Goal: Browse casually

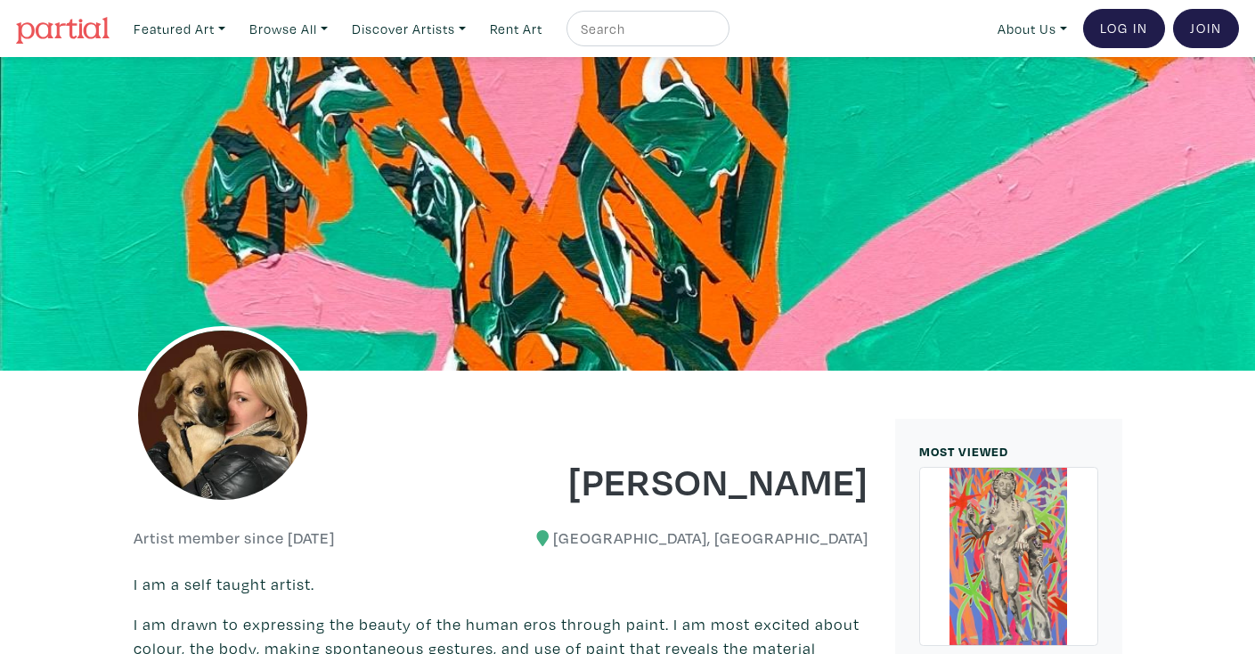
click at [67, 21] on img at bounding box center [63, 30] width 94 height 27
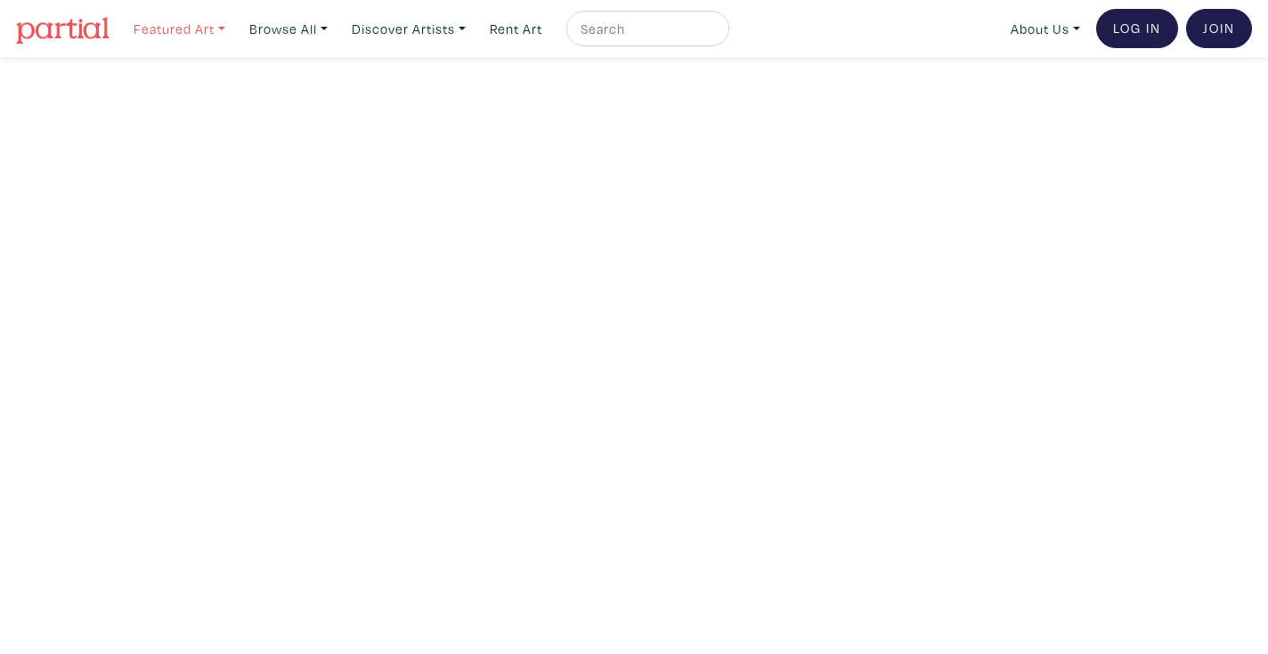
click at [224, 23] on link "Featured Art" at bounding box center [180, 29] width 108 height 37
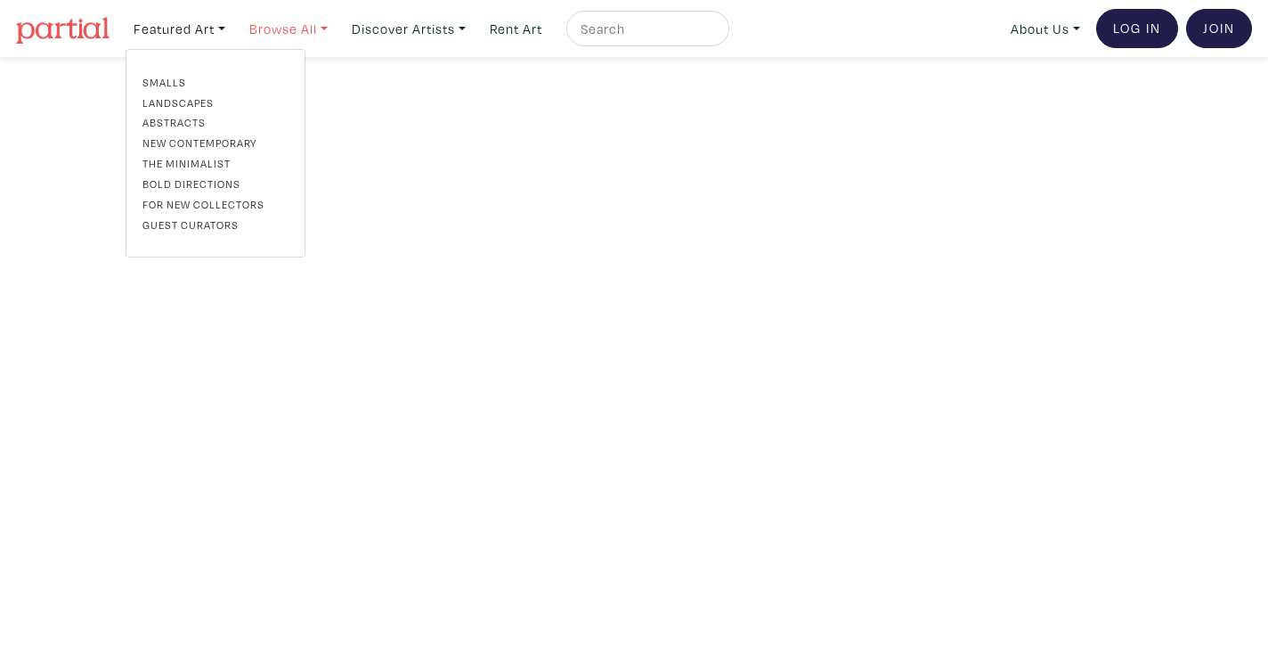
click at [233, 30] on link "Browse All" at bounding box center [180, 29] width 108 height 37
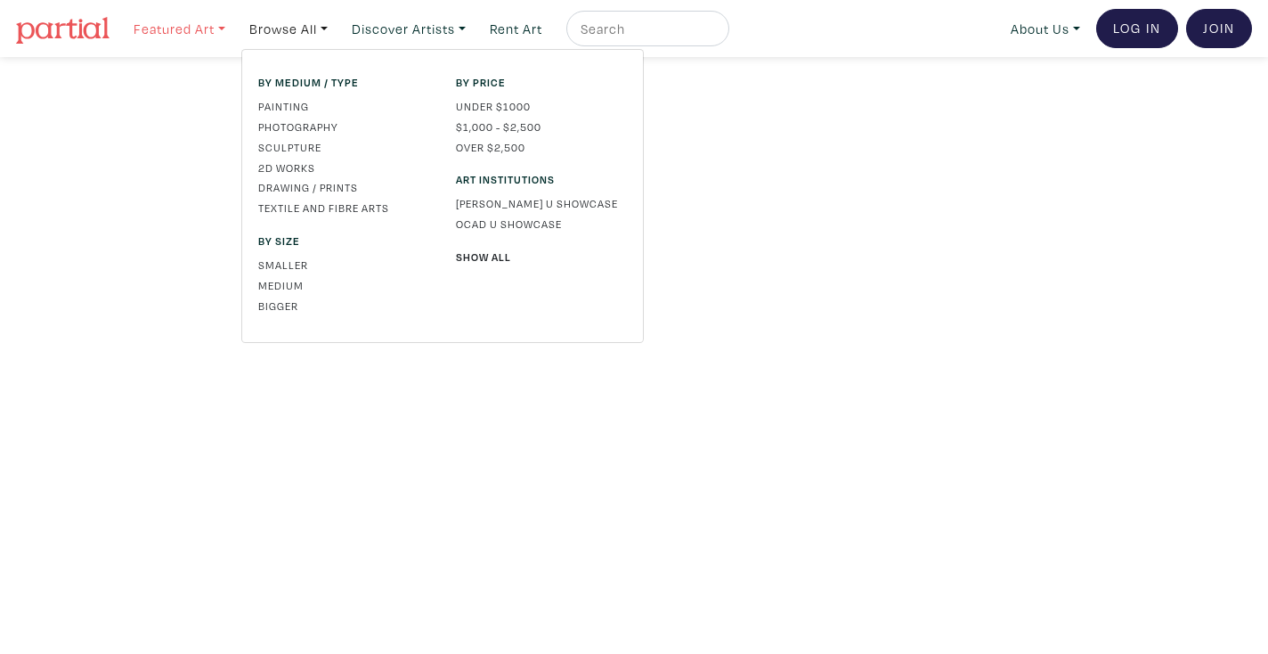
click at [204, 37] on link "Featured Art" at bounding box center [180, 29] width 108 height 37
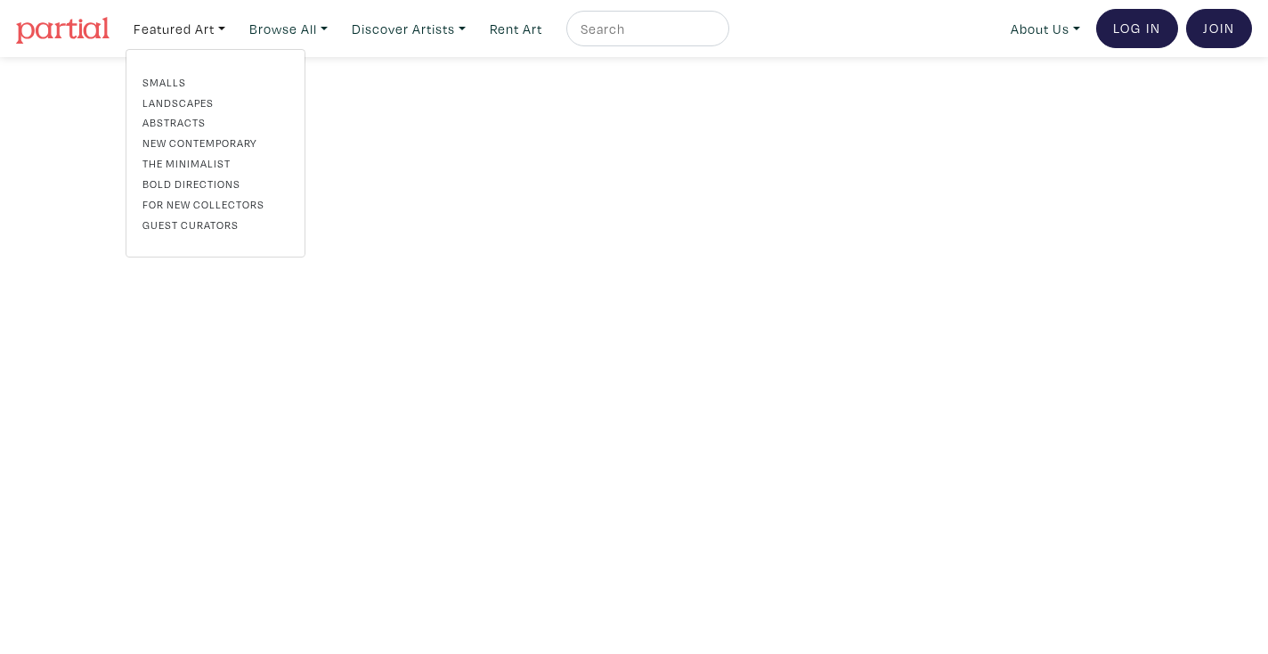
click at [173, 100] on link "Landscapes" at bounding box center [216, 102] width 146 height 16
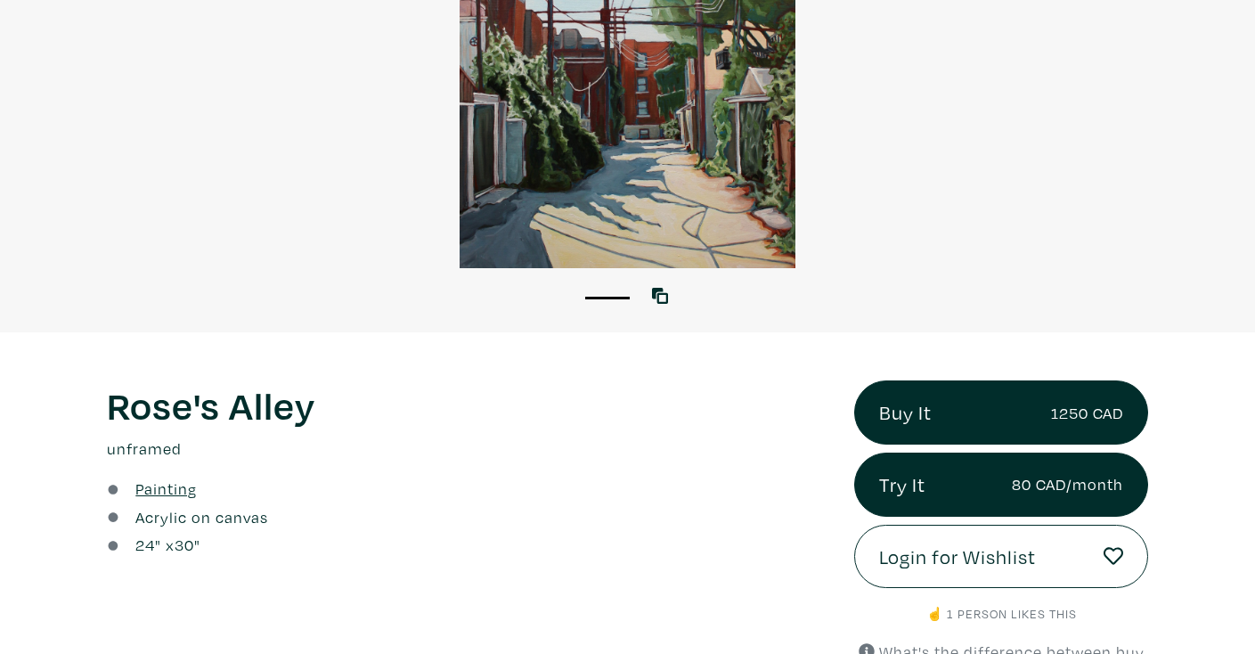
scroll to position [149, 0]
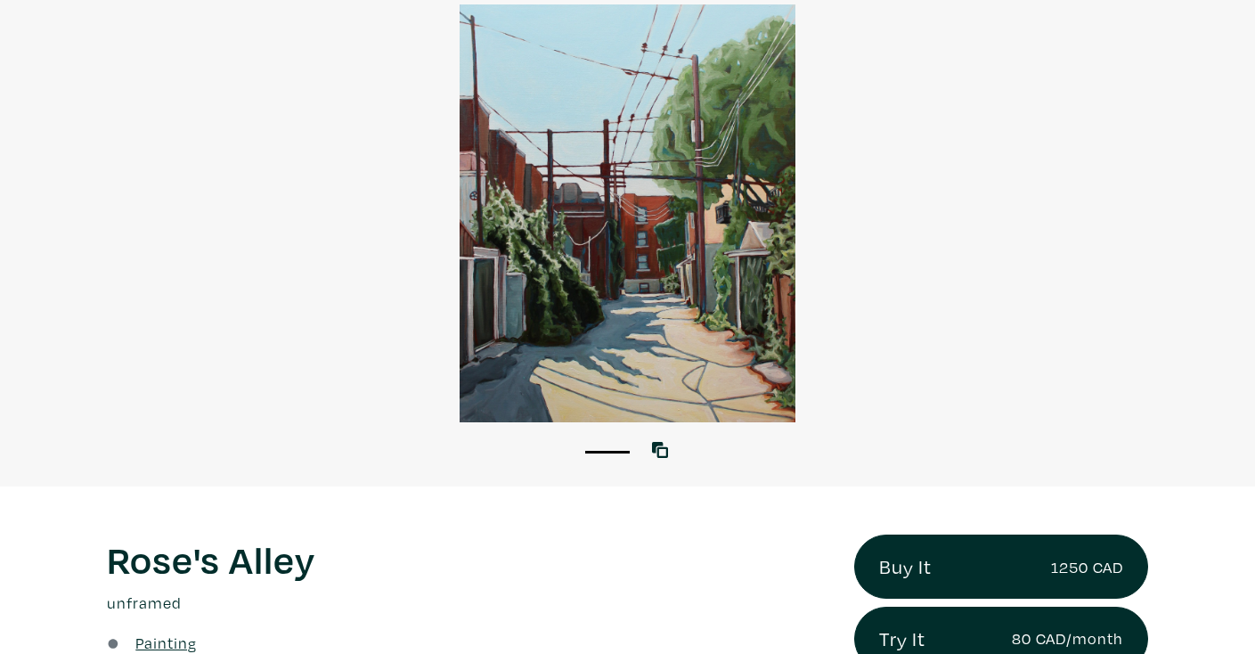
click at [650, 323] on div at bounding box center [627, 213] width 1255 height 418
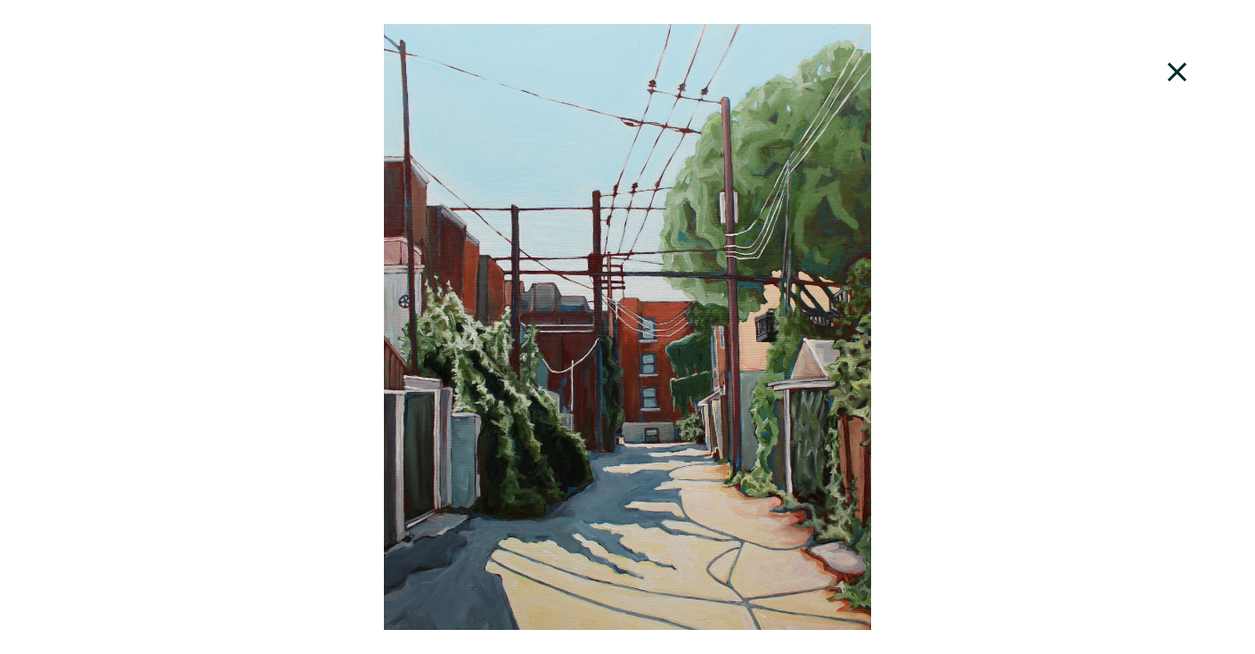
click at [1174, 69] on icon at bounding box center [1177, 71] width 19 height 19
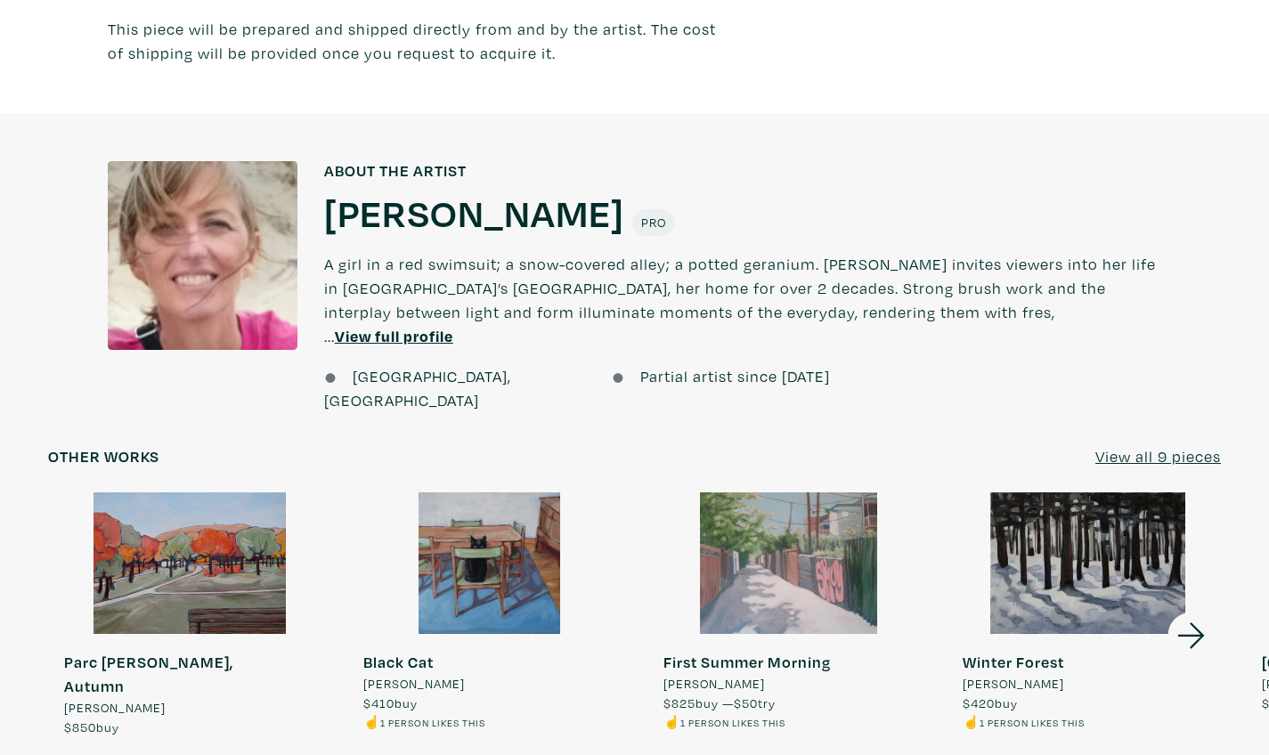
scroll to position [1269, 0]
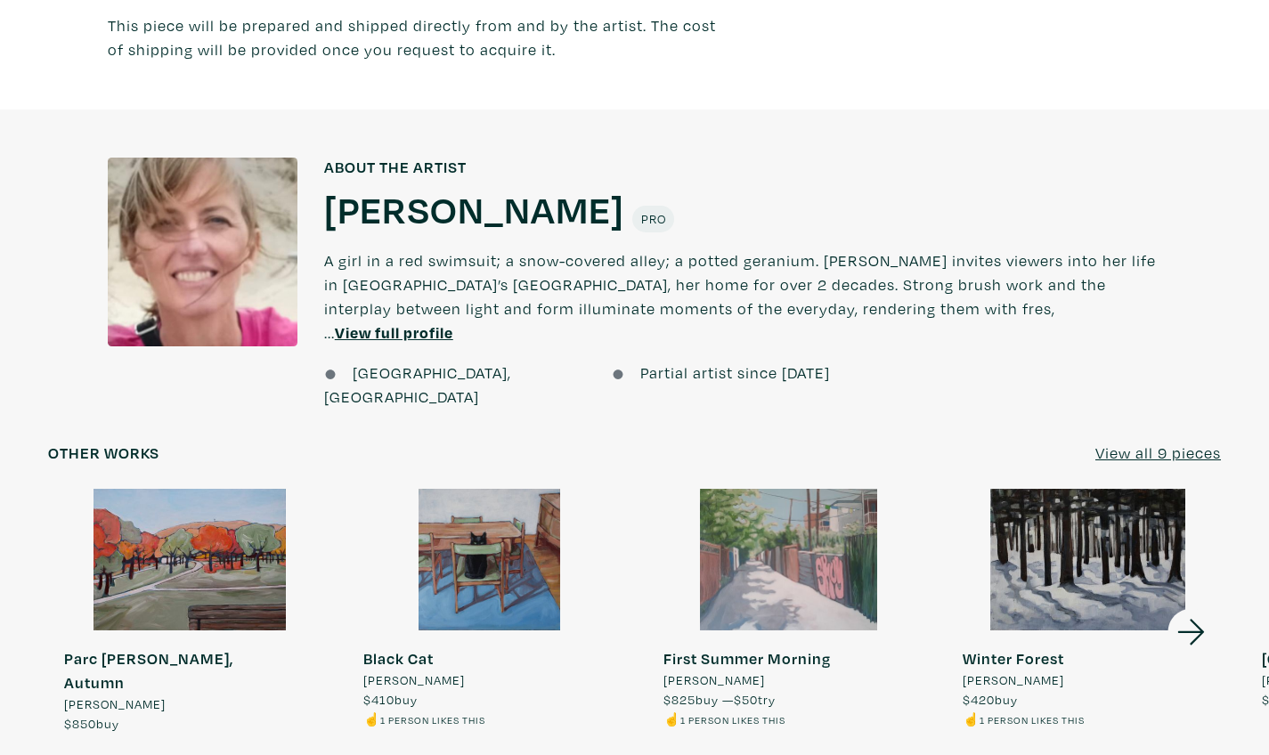
click at [1180, 619] on icon at bounding box center [1190, 632] width 27 height 26
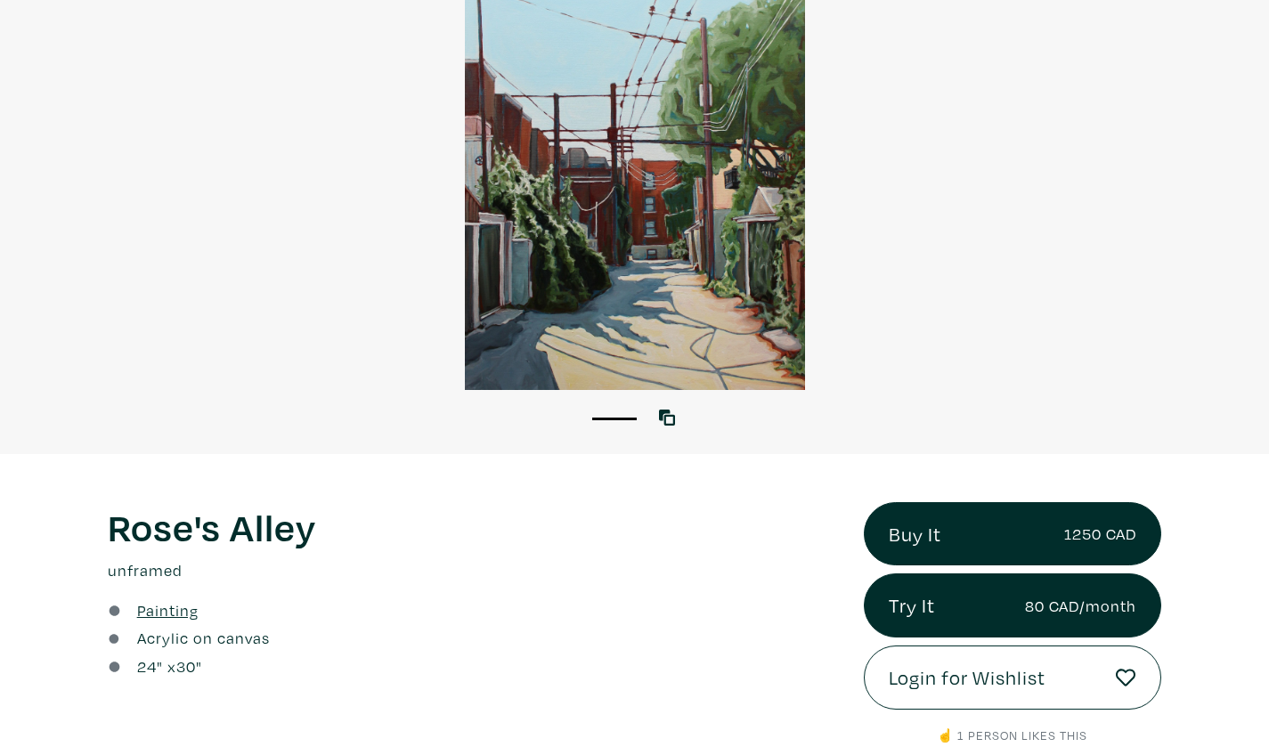
scroll to position [64, 0]
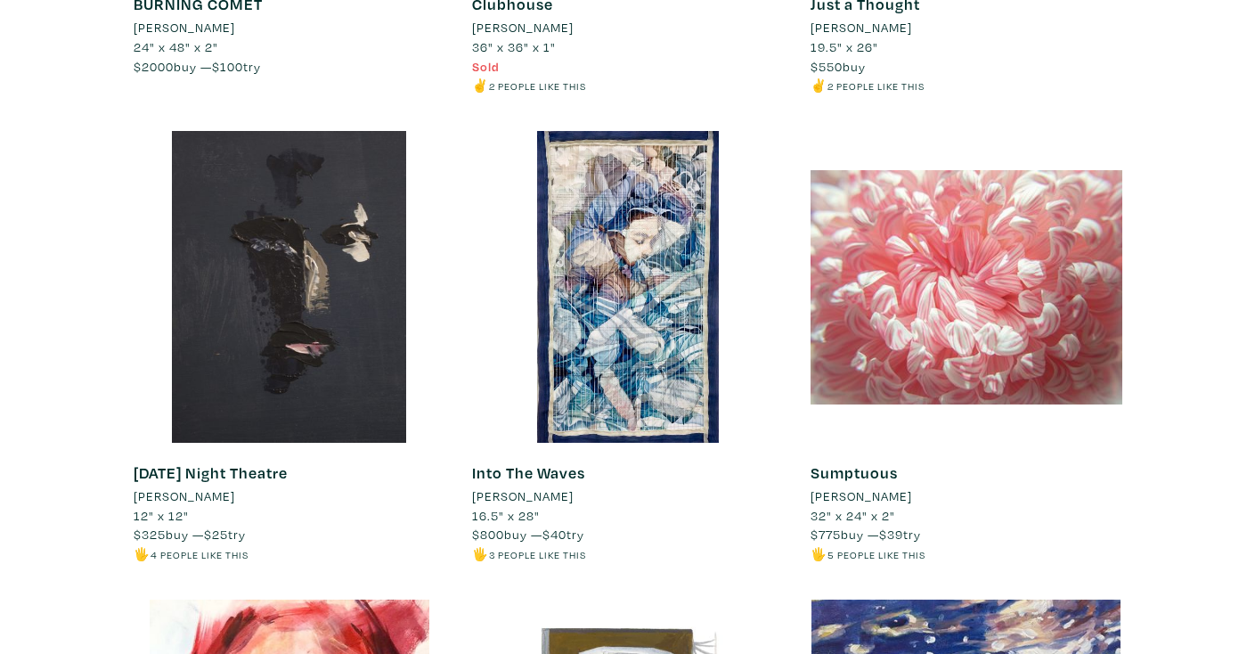
scroll to position [1136, 0]
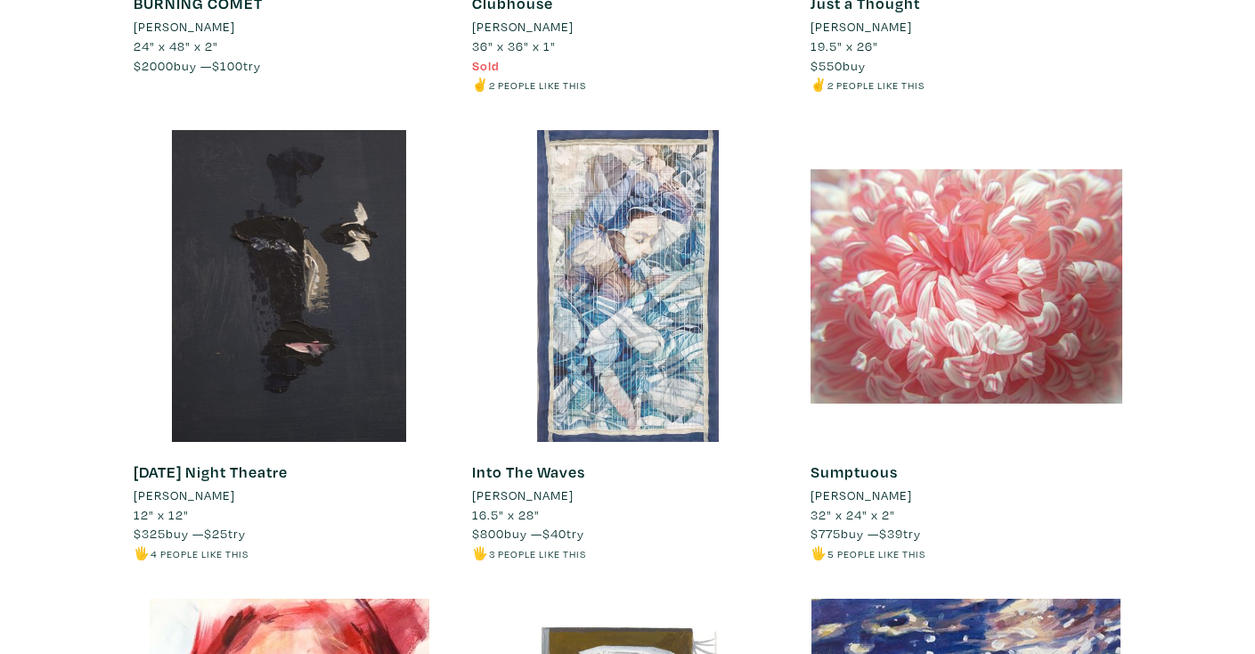
click at [678, 288] on div at bounding box center [628, 286] width 312 height 312
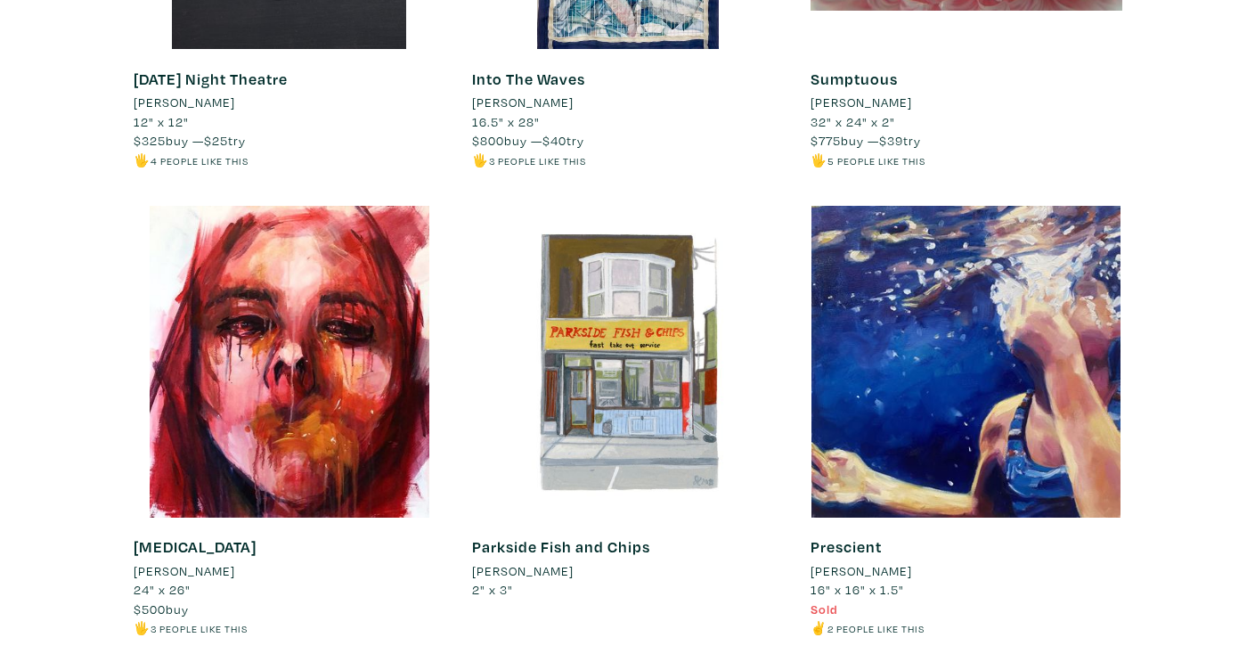
scroll to position [1741, 0]
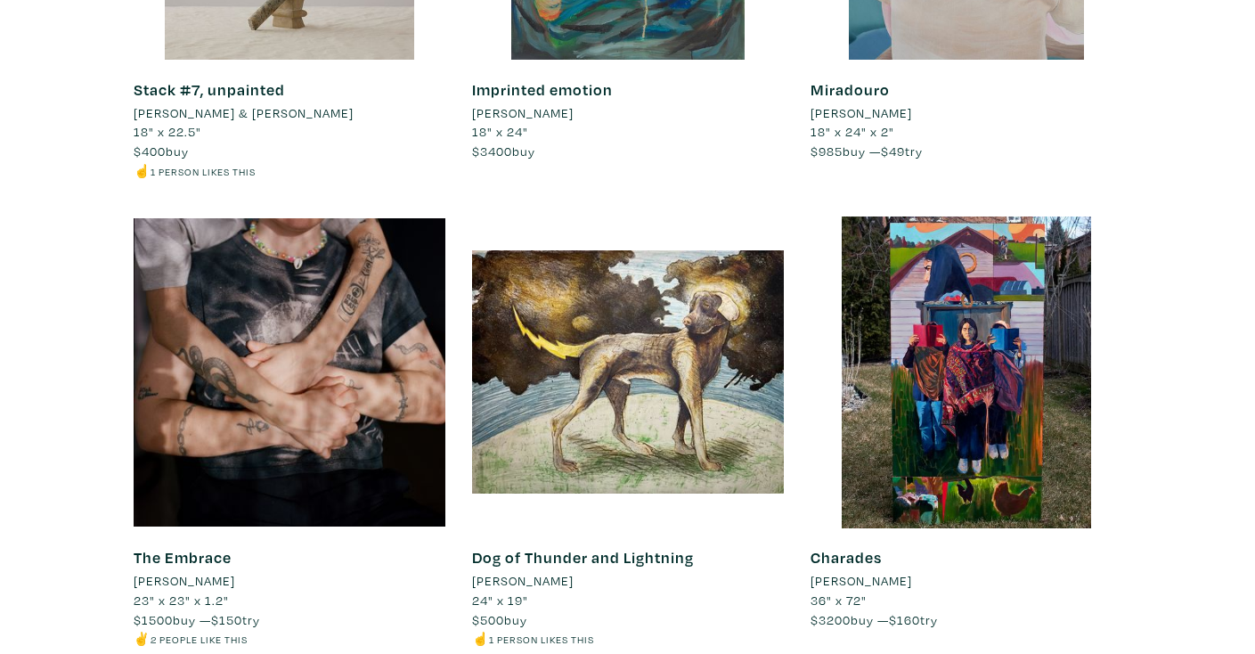
scroll to position [17118, 0]
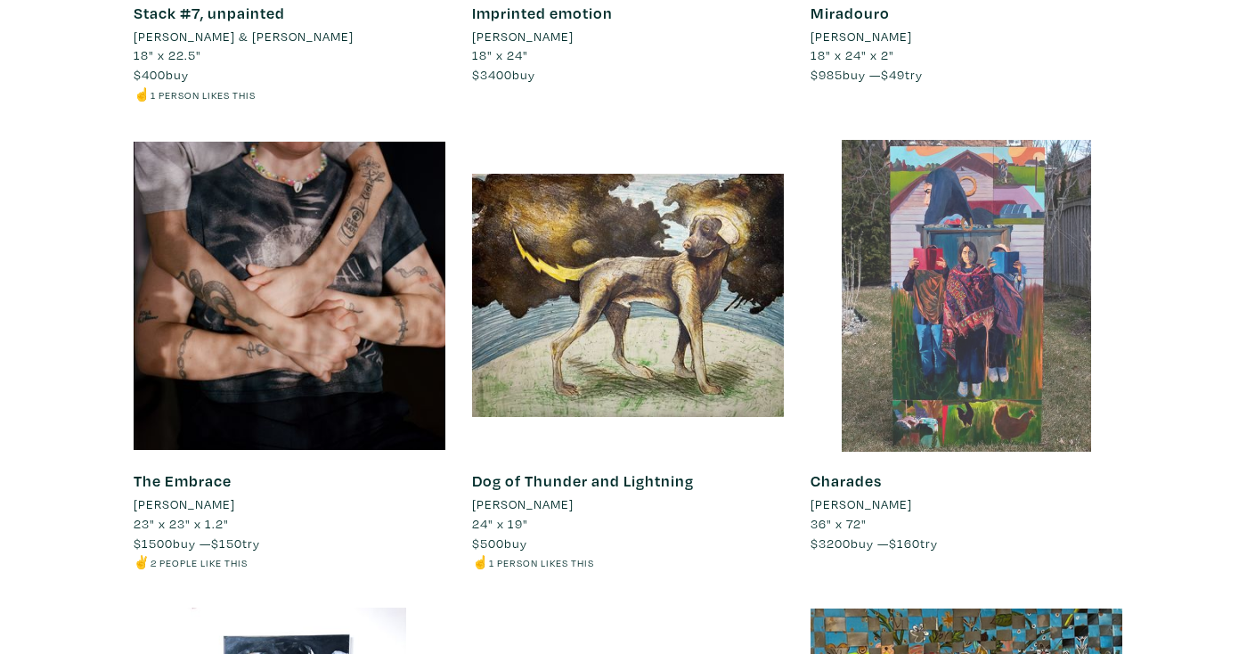
click at [840, 162] on div at bounding box center [966, 296] width 312 height 312
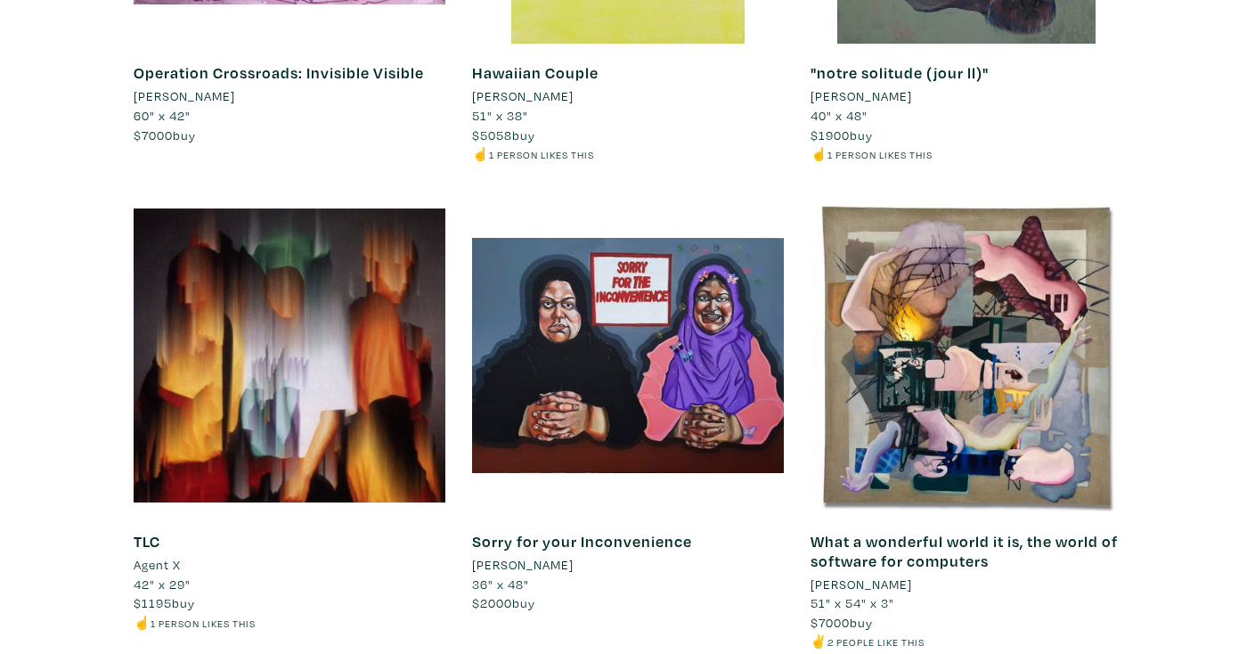
scroll to position [18460, 0]
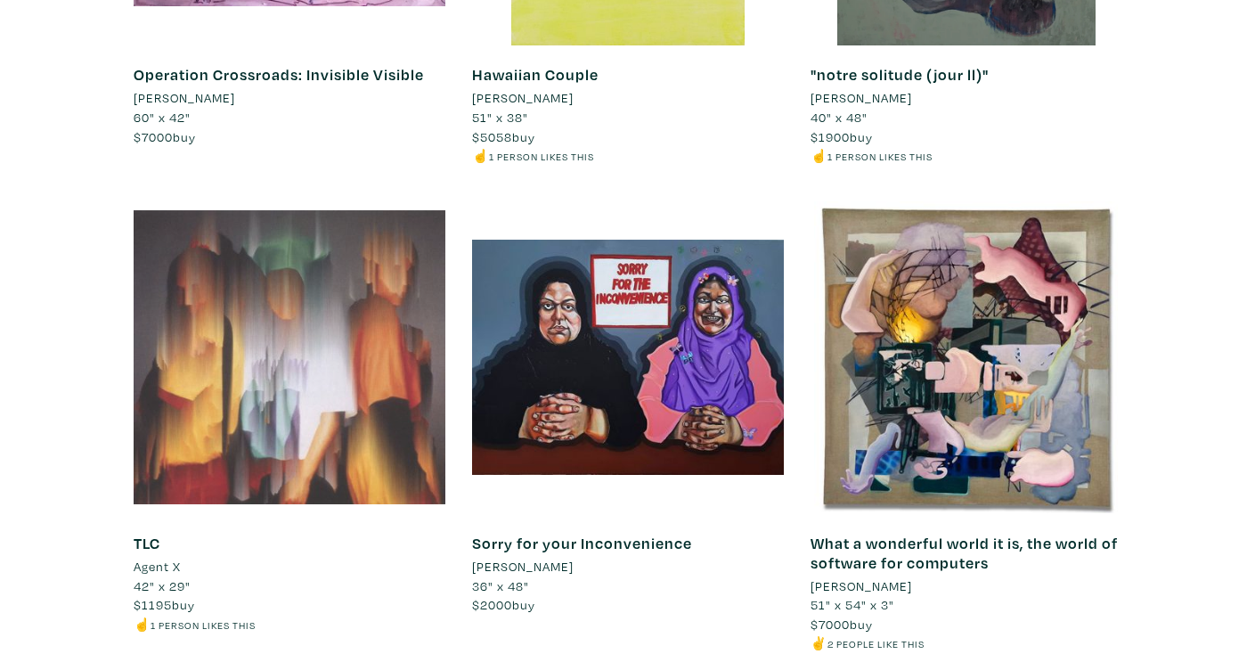
click at [151, 221] on div at bounding box center [290, 357] width 312 height 312
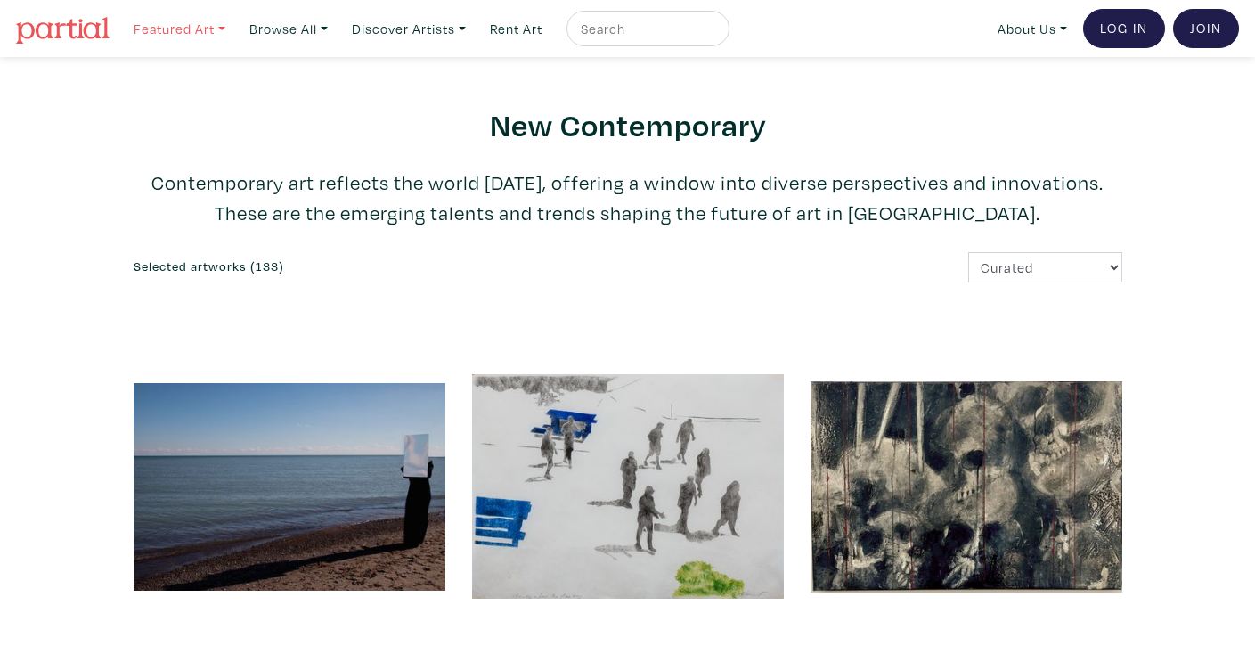
scroll to position [0, 0]
click at [227, 29] on link "Featured Art" at bounding box center [180, 29] width 108 height 37
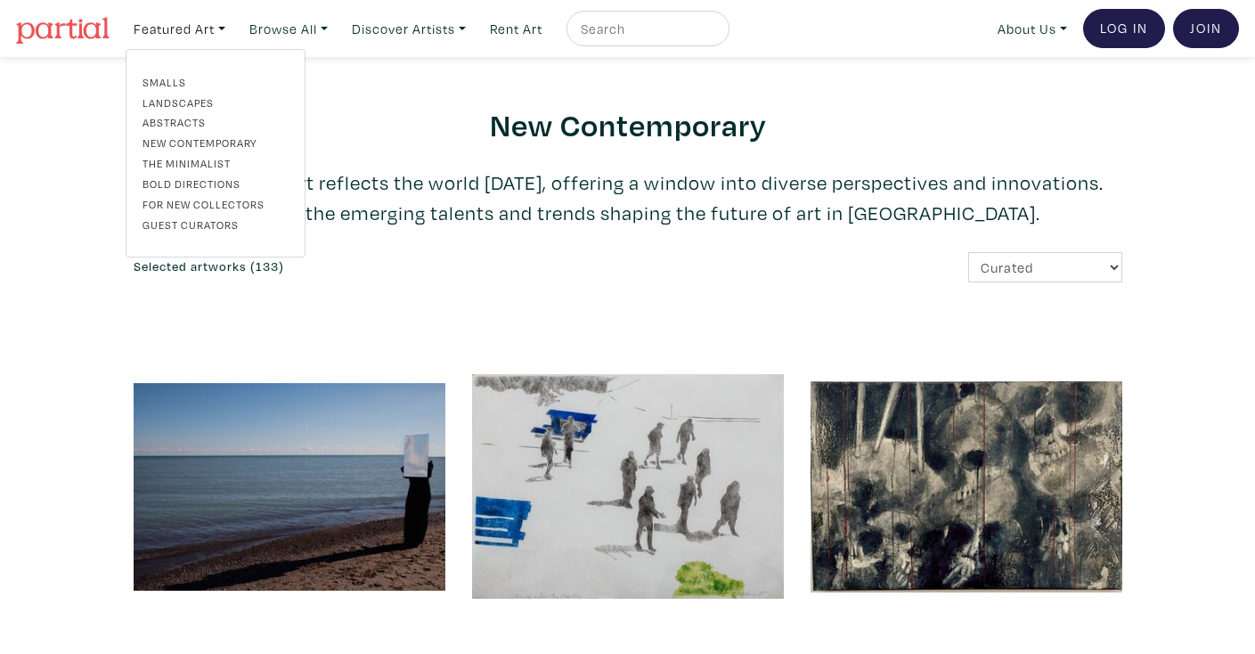
click at [179, 200] on link "For New Collectors" at bounding box center [216, 204] width 146 height 16
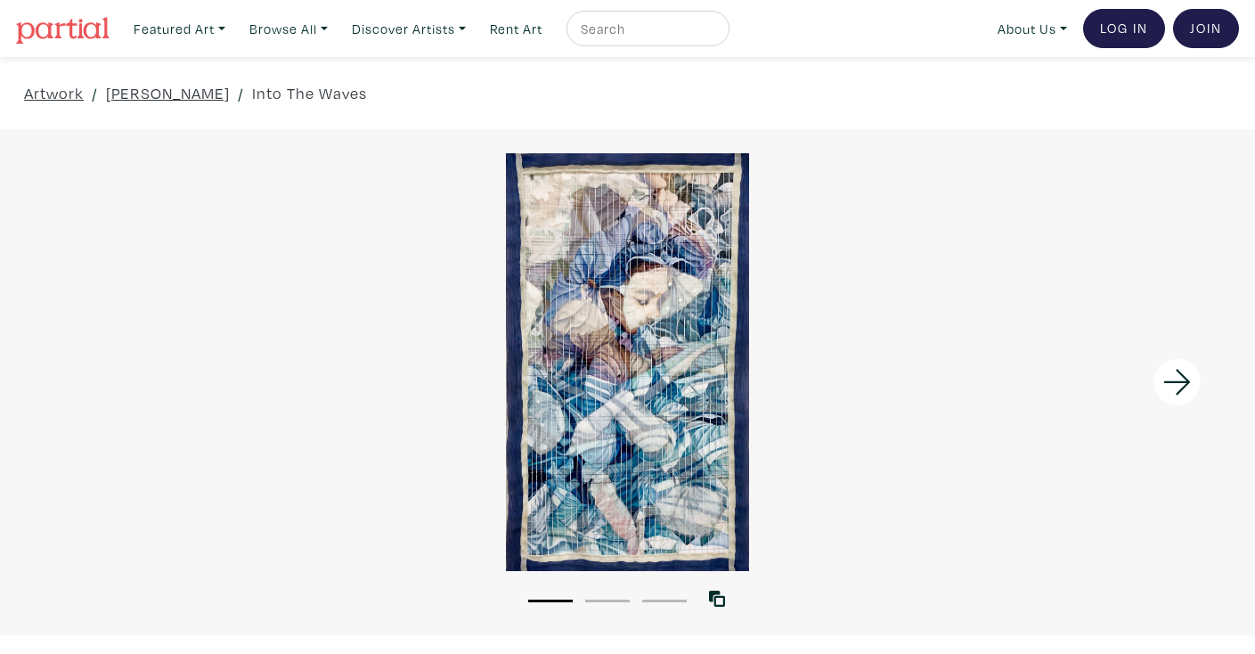
click at [1180, 381] on icon at bounding box center [1176, 382] width 27 height 26
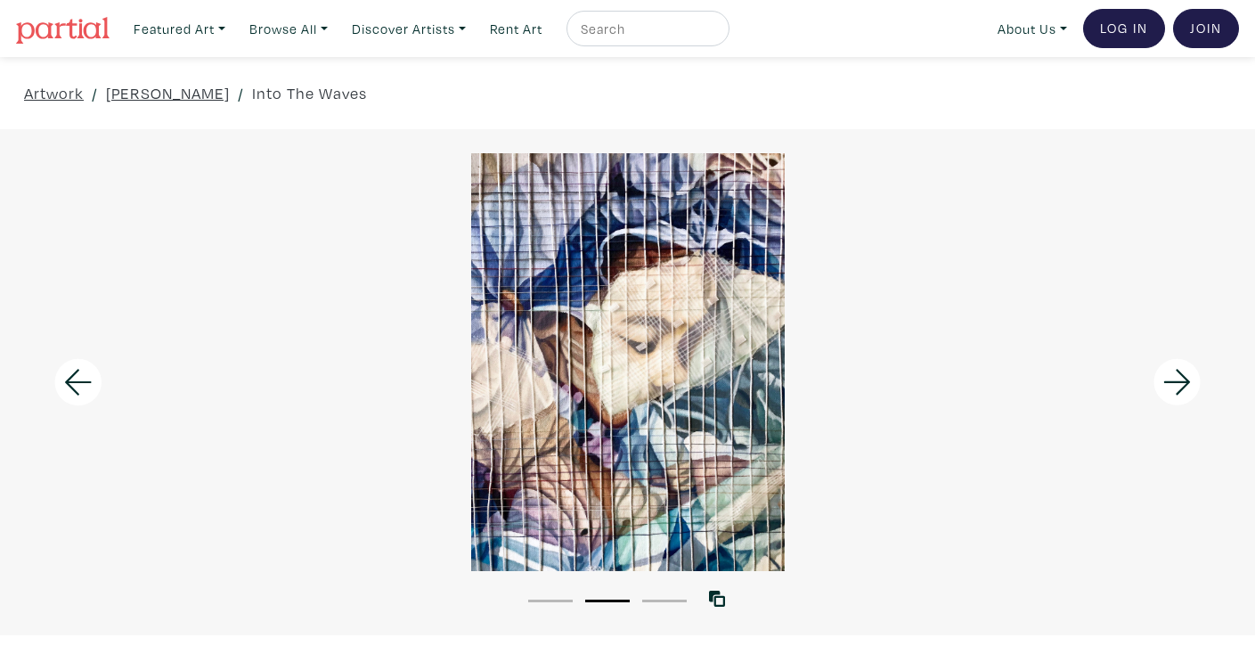
click at [1180, 381] on icon at bounding box center [1176, 382] width 27 height 26
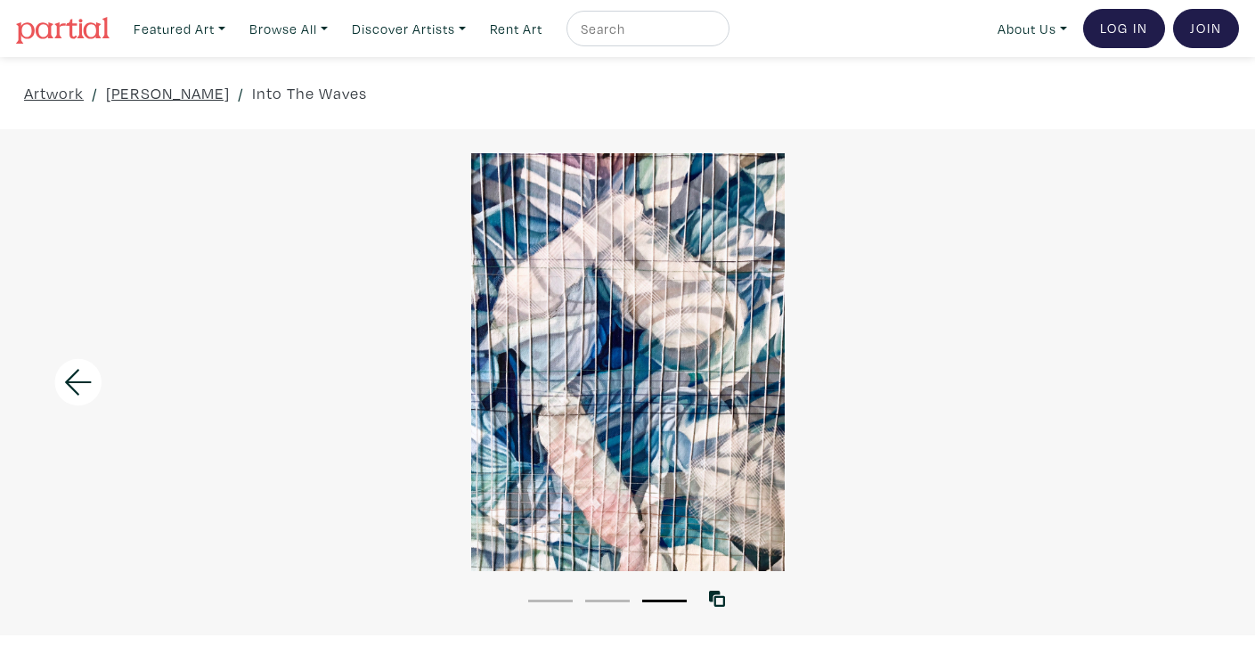
click at [1180, 381] on div at bounding box center [627, 362] width 1255 height 418
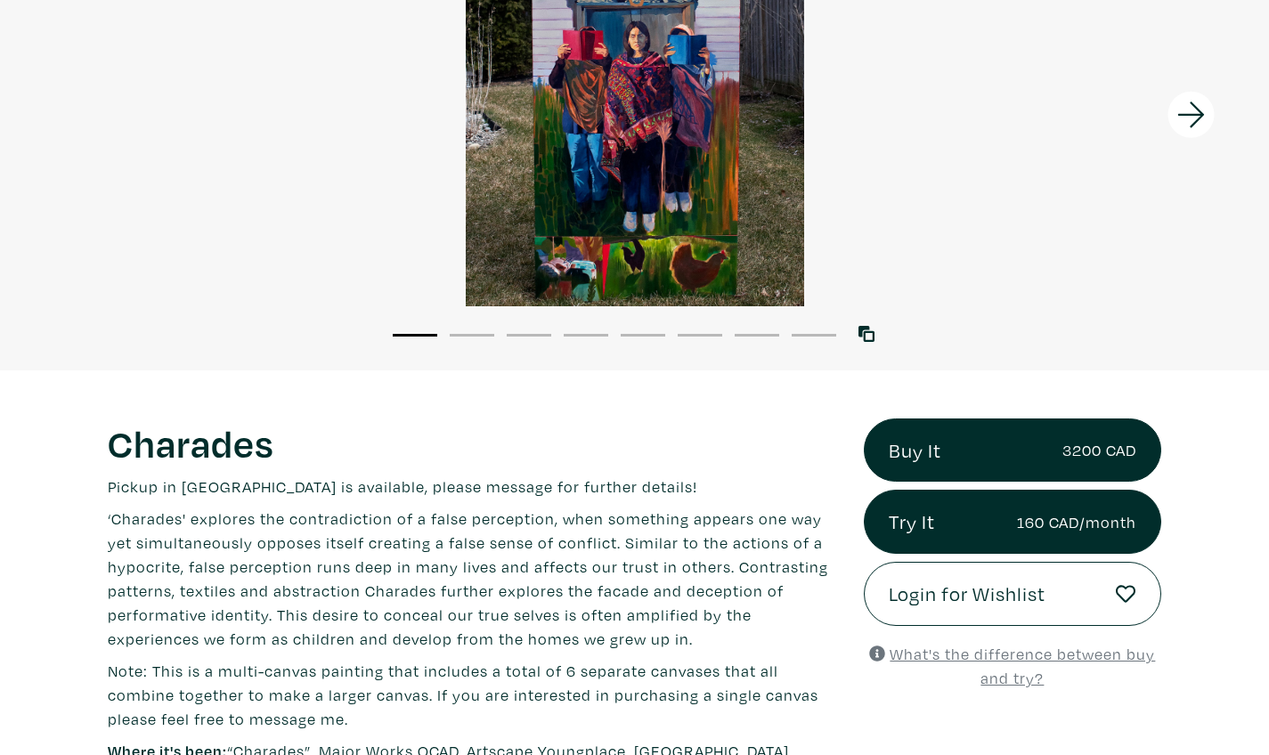
scroll to position [271, 0]
click at [648, 159] on div at bounding box center [634, 93] width 1269 height 423
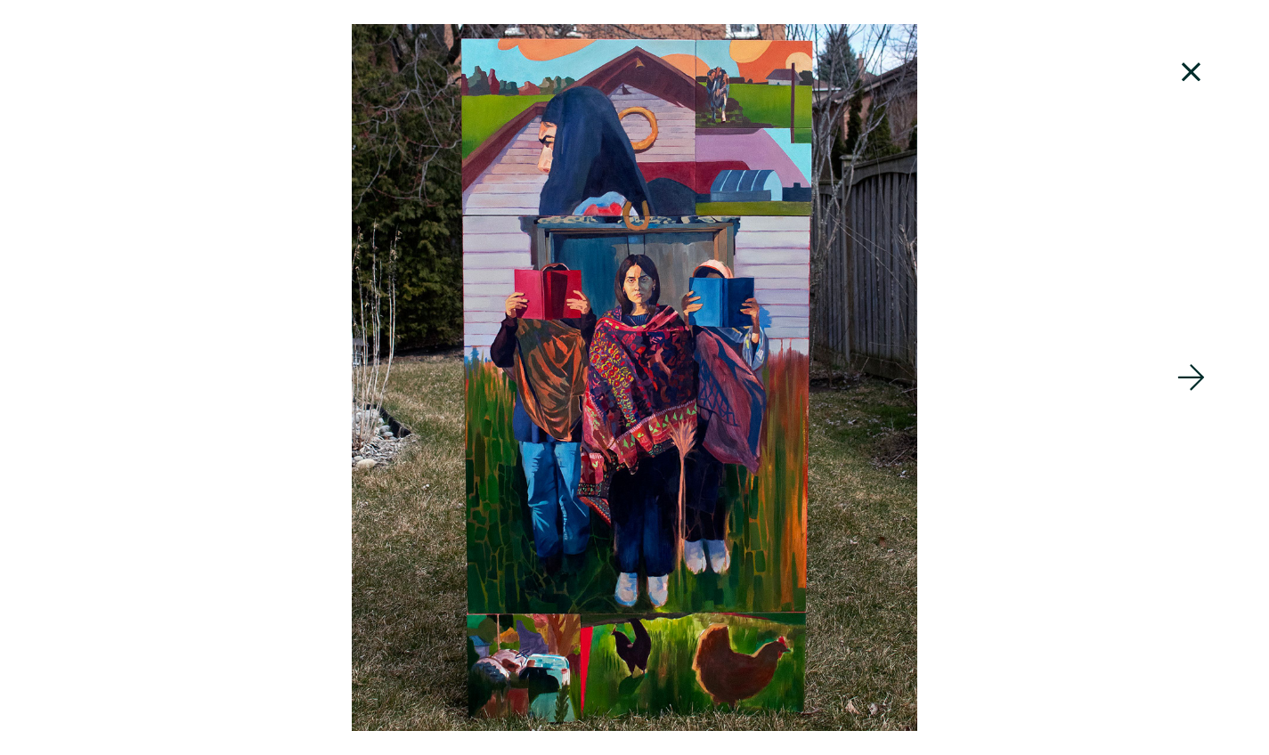
click at [1198, 70] on icon at bounding box center [1191, 72] width 61 height 48
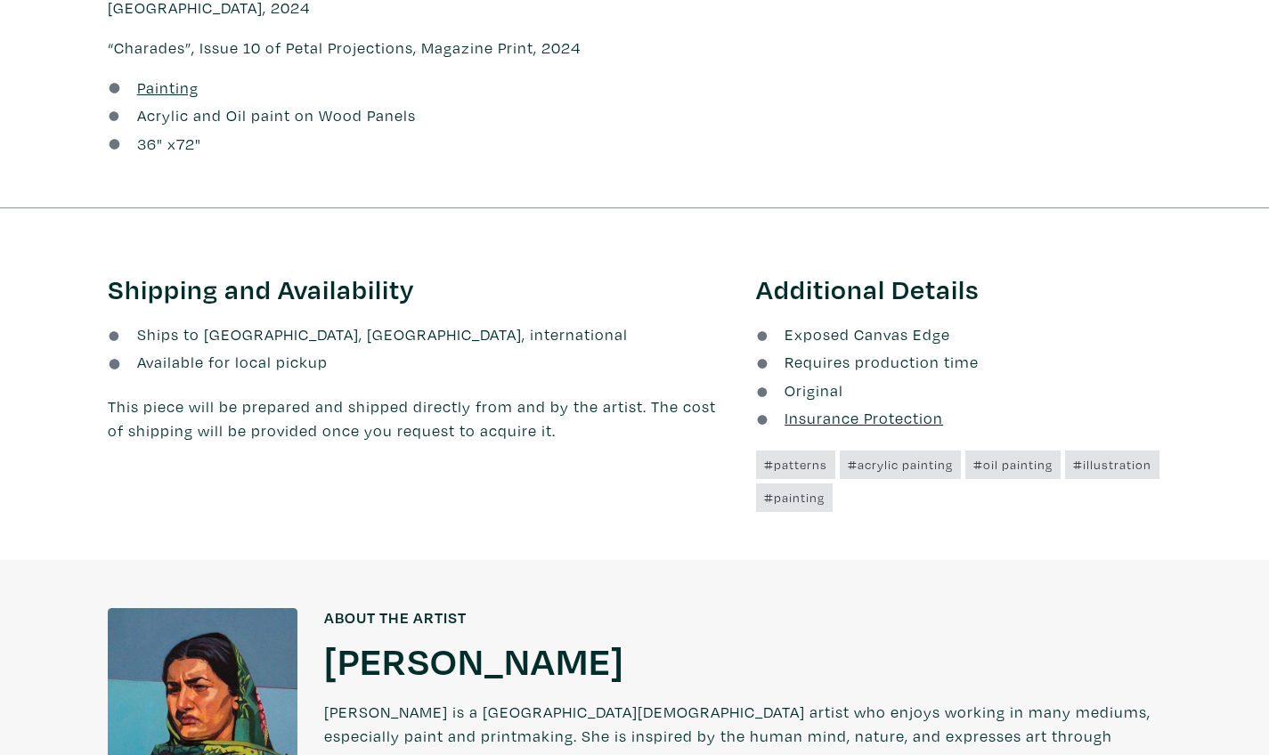
scroll to position [1454, 0]
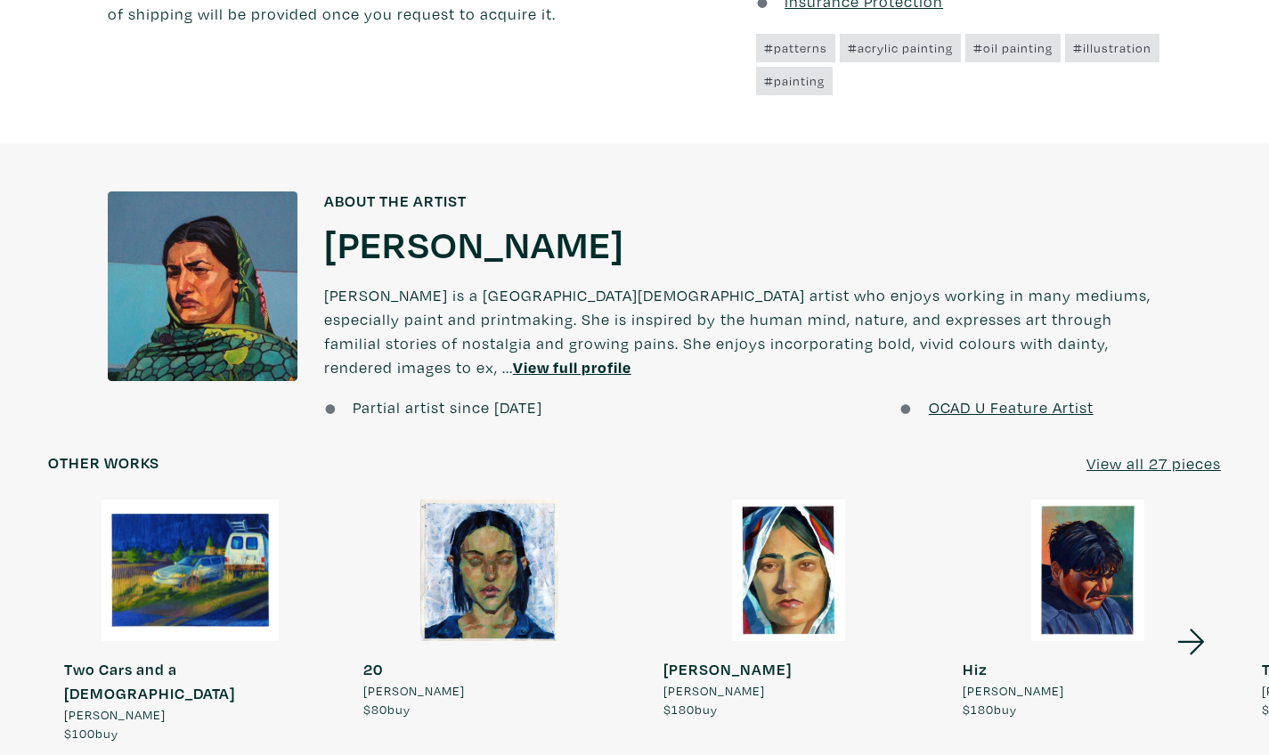
click at [472, 219] on h1 "Anoosh Mubashar" at bounding box center [474, 243] width 300 height 48
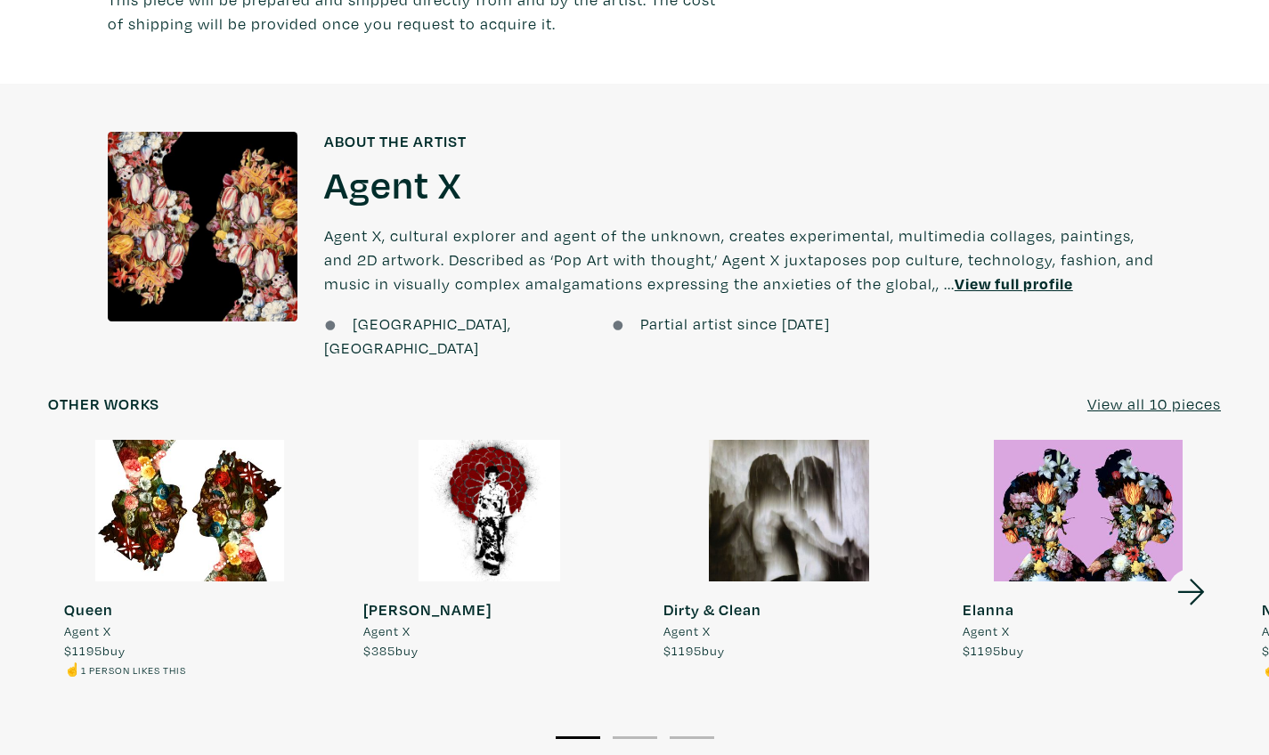
scroll to position [1218, 0]
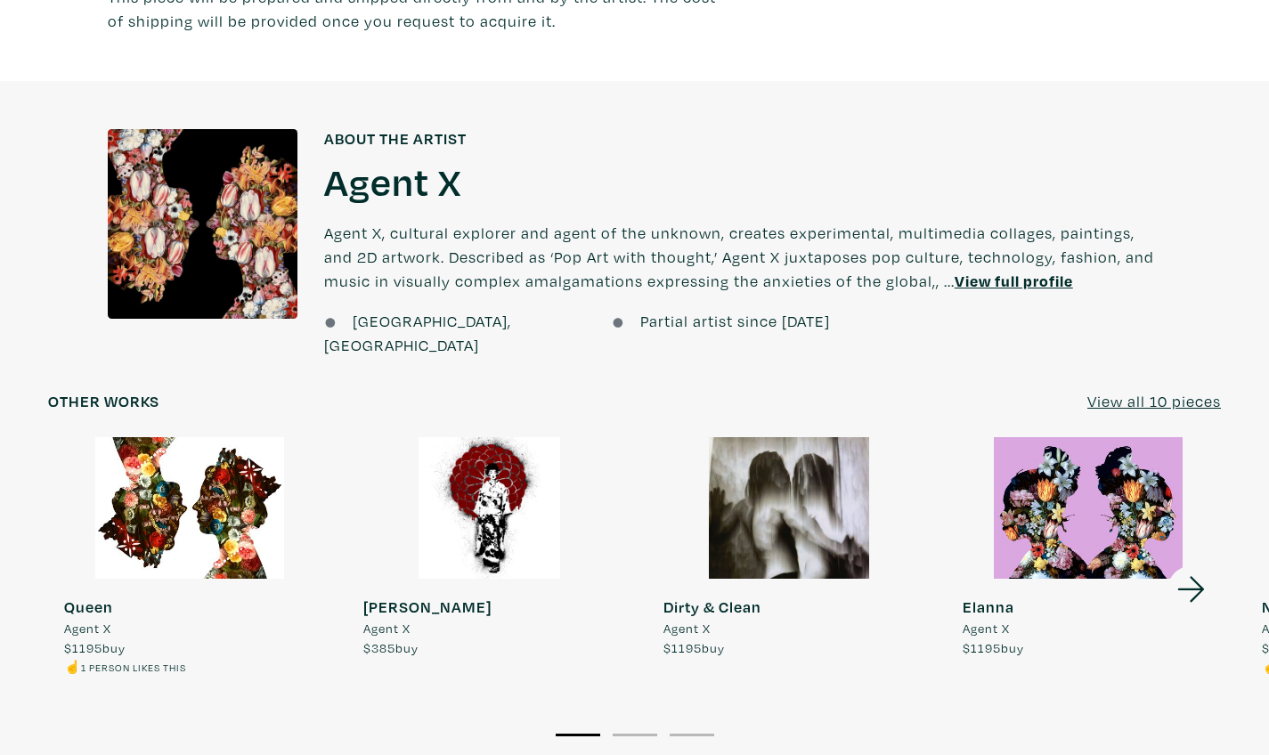
click at [489, 447] on div at bounding box center [488, 508] width 283 height 142
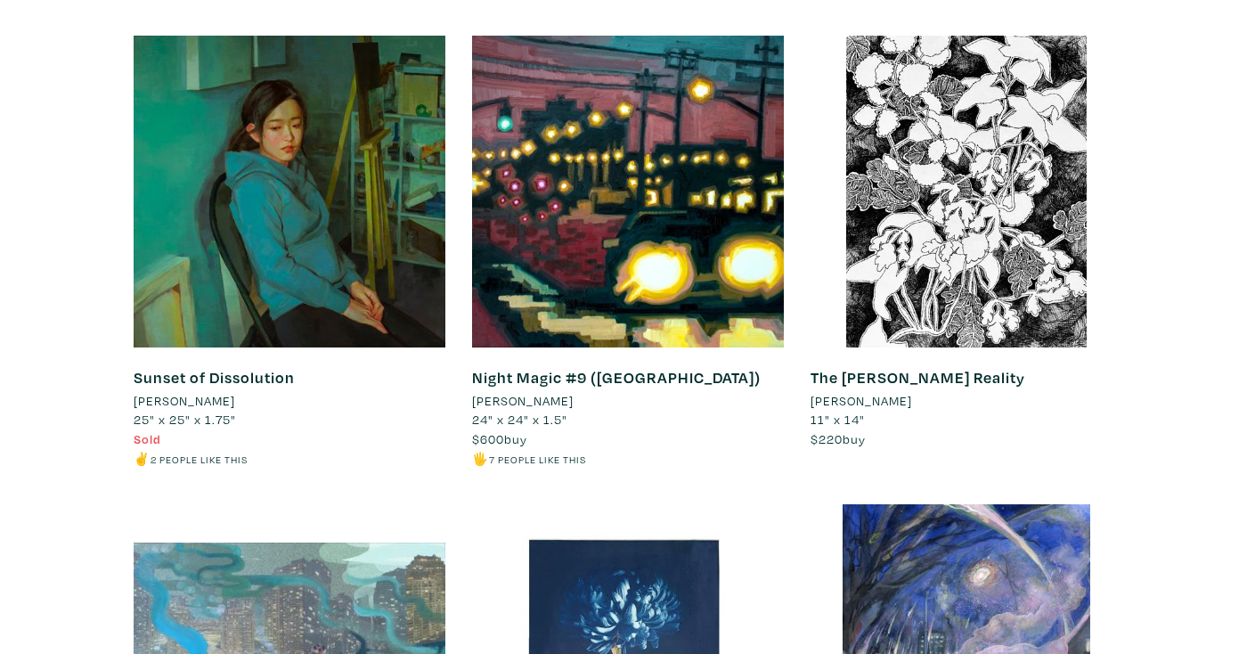
scroll to position [4511, 0]
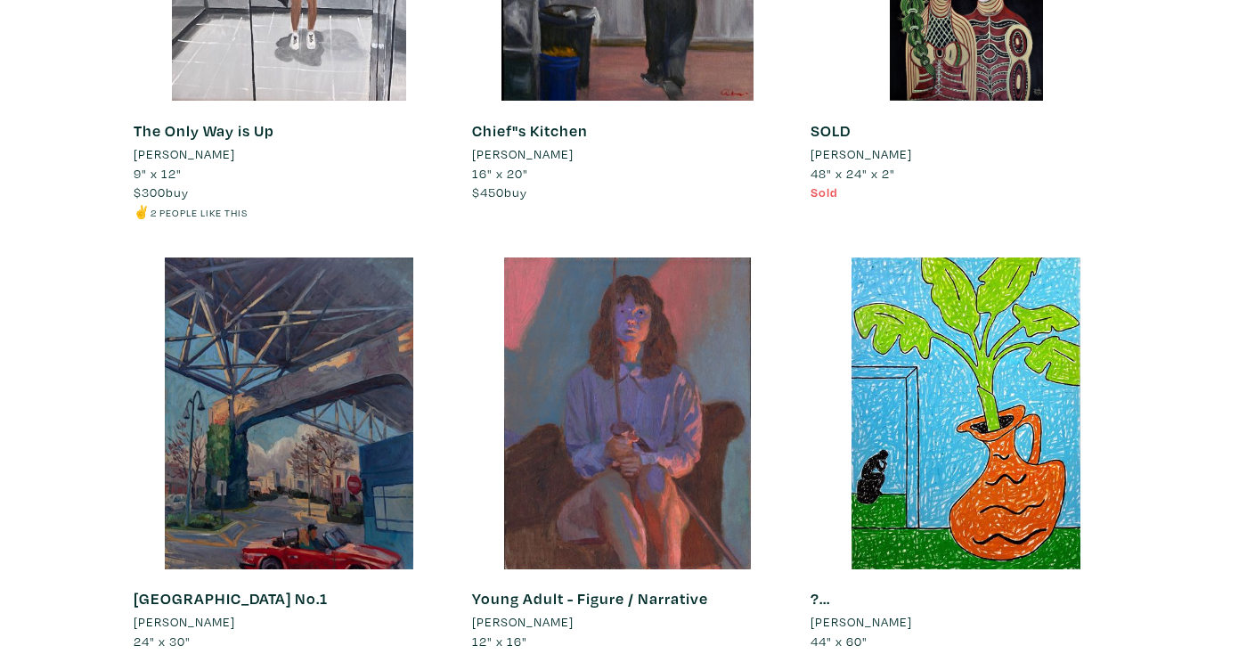
scroll to position [7241, 0]
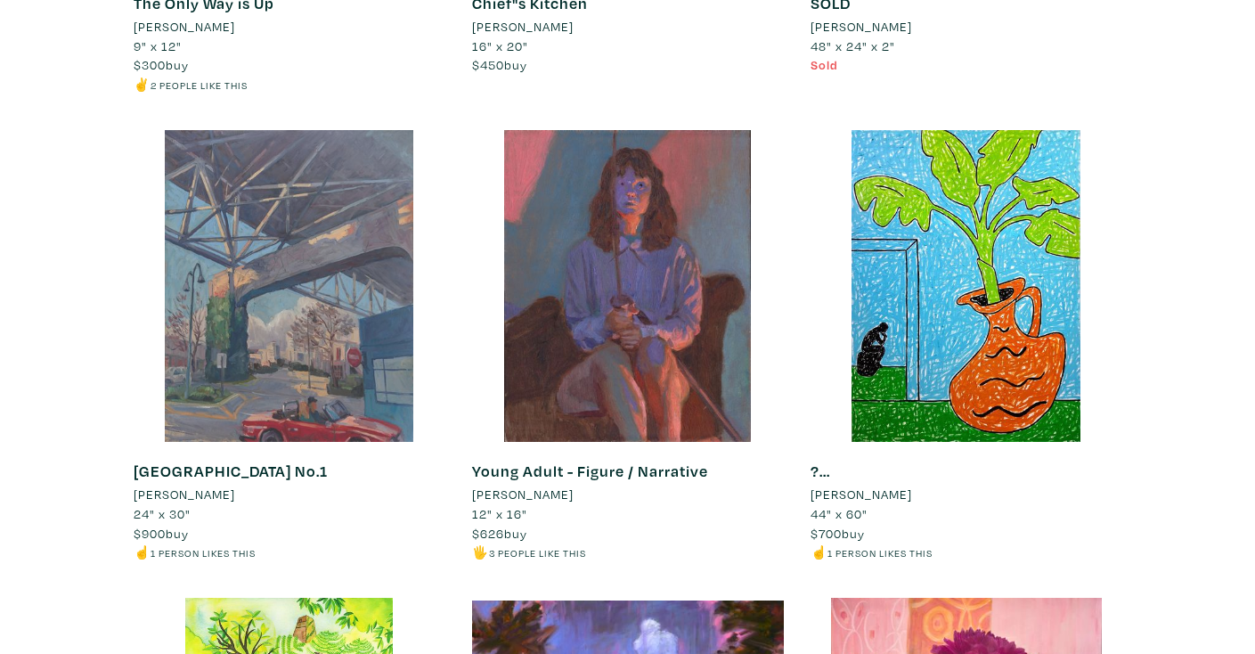
click at [208, 222] on div at bounding box center [290, 286] width 312 height 312
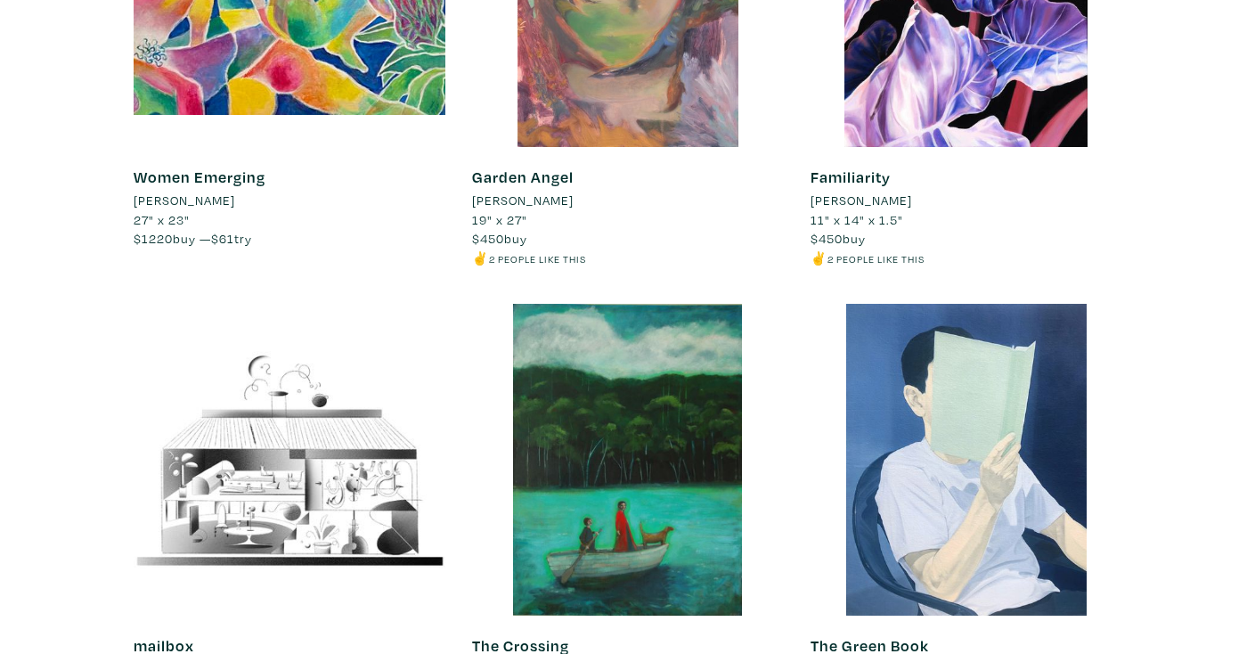
scroll to position [8547, 0]
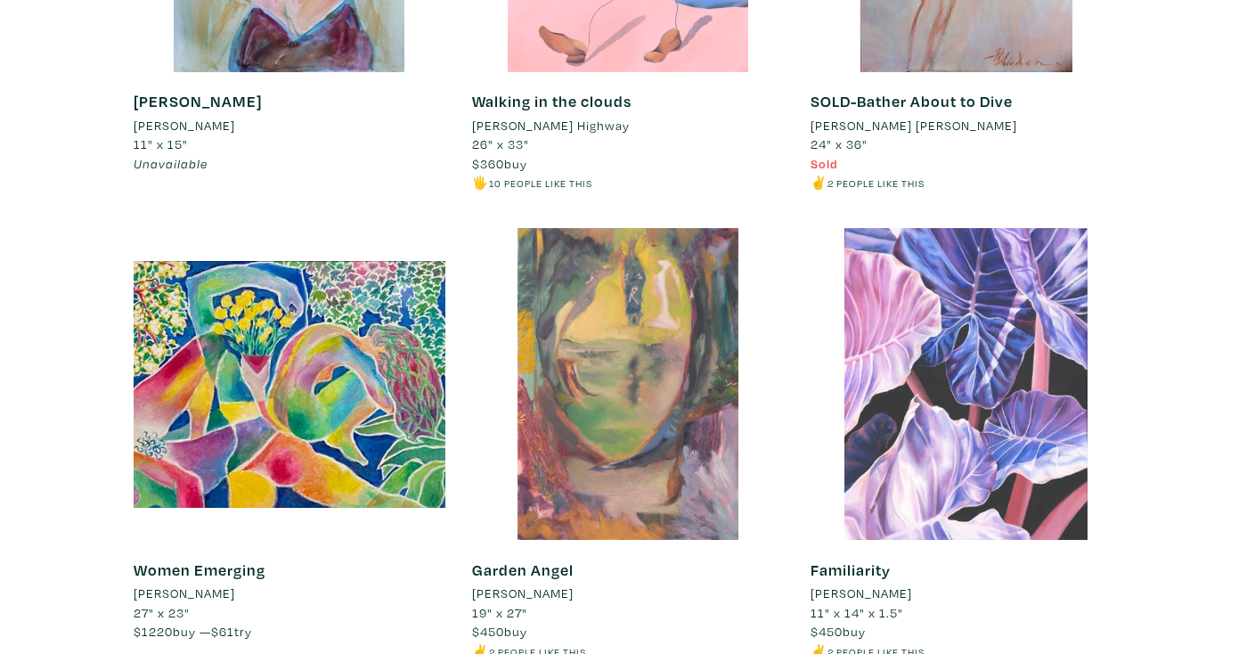
click at [891, 241] on div at bounding box center [966, 384] width 312 height 312
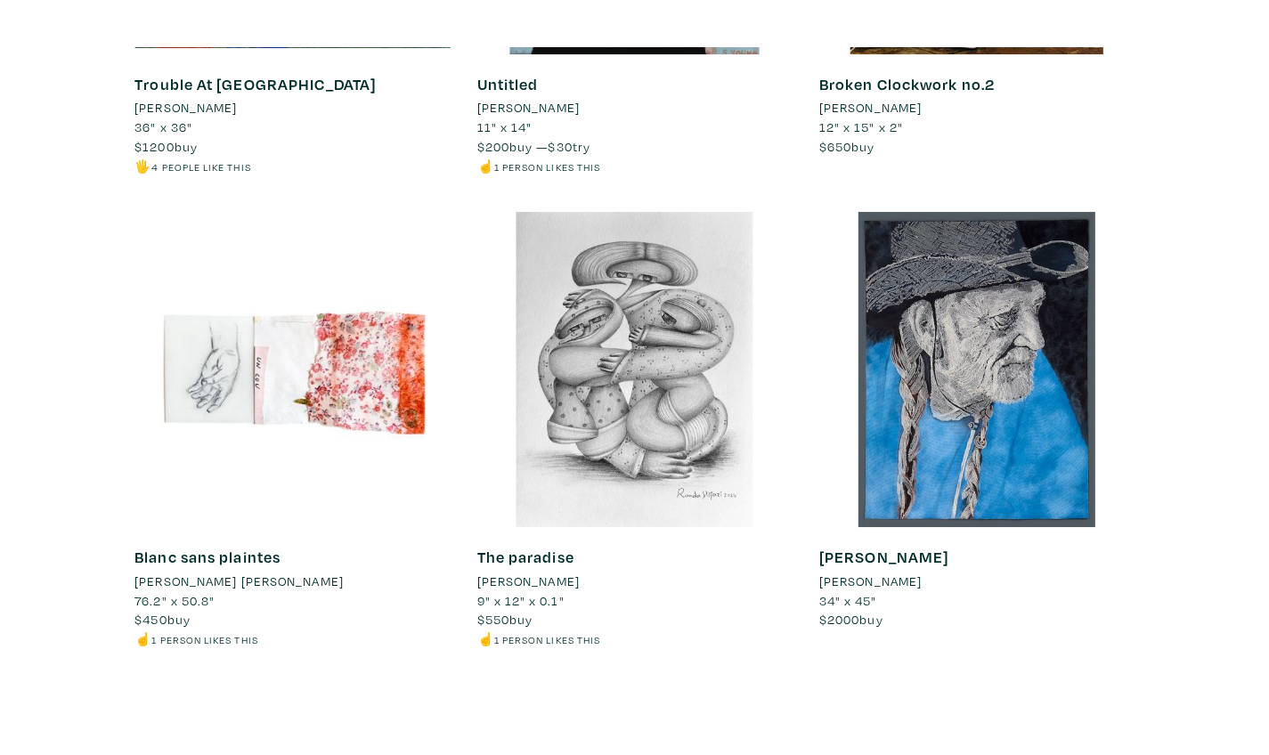
scroll to position [17017, 0]
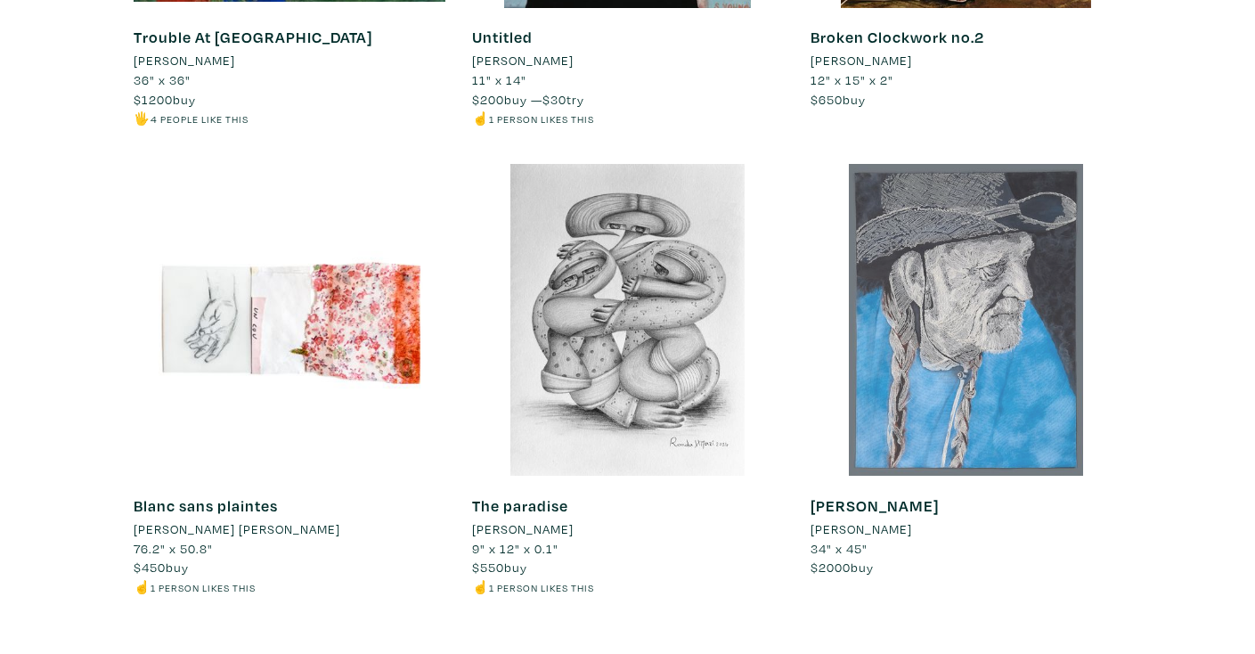
click at [949, 200] on div at bounding box center [966, 320] width 312 height 312
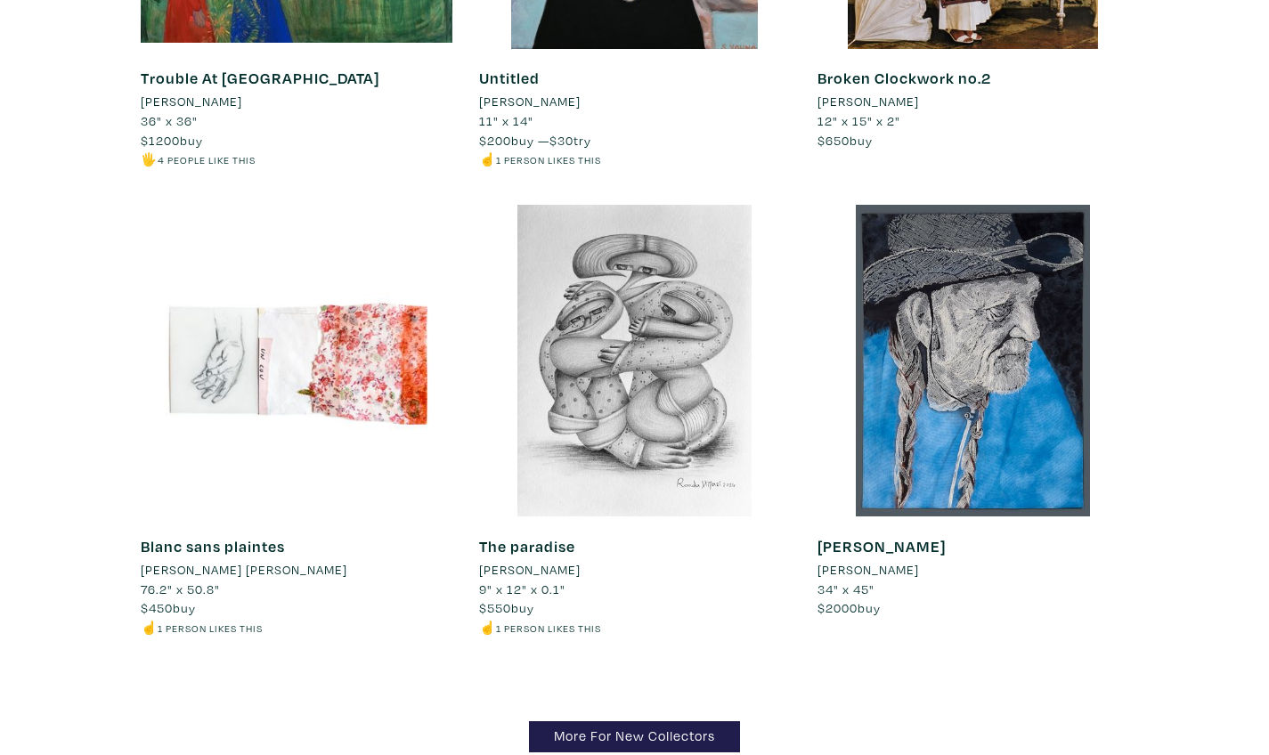
scroll to position [16971, 0]
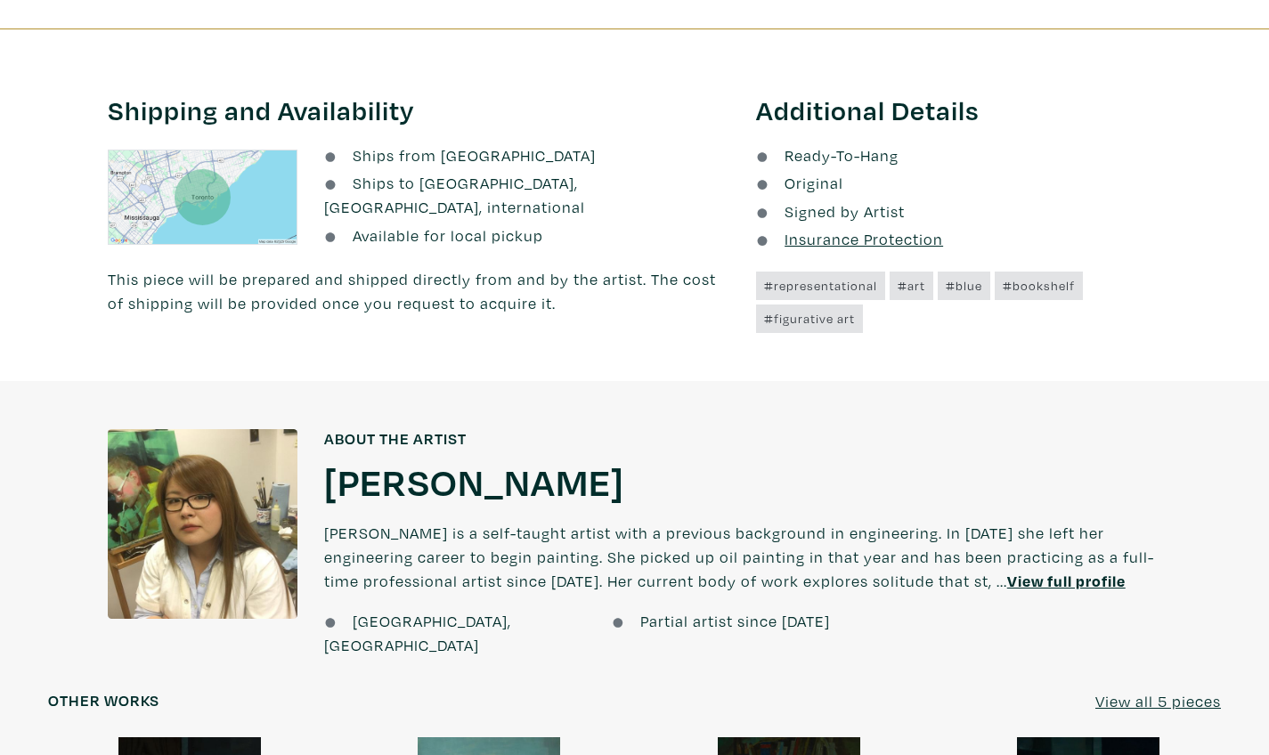
scroll to position [891, 0]
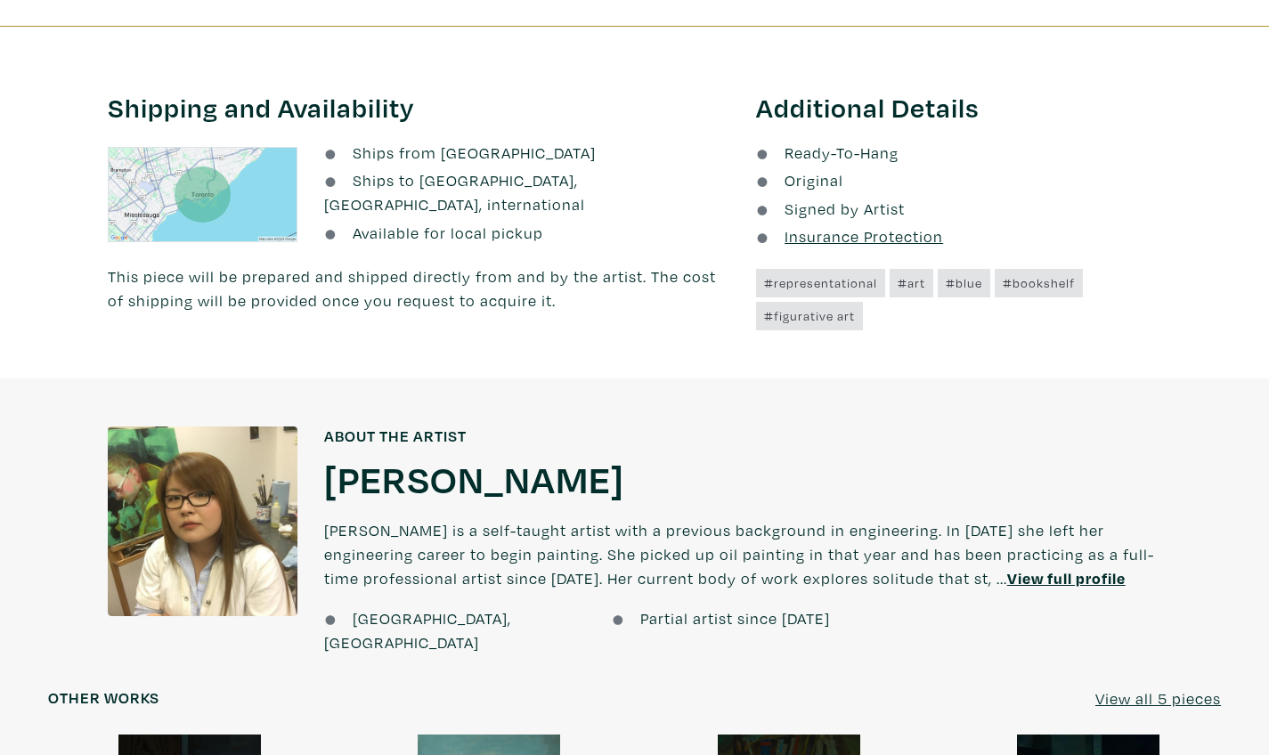
click at [408, 461] on h1 "[PERSON_NAME]" at bounding box center [474, 478] width 300 height 48
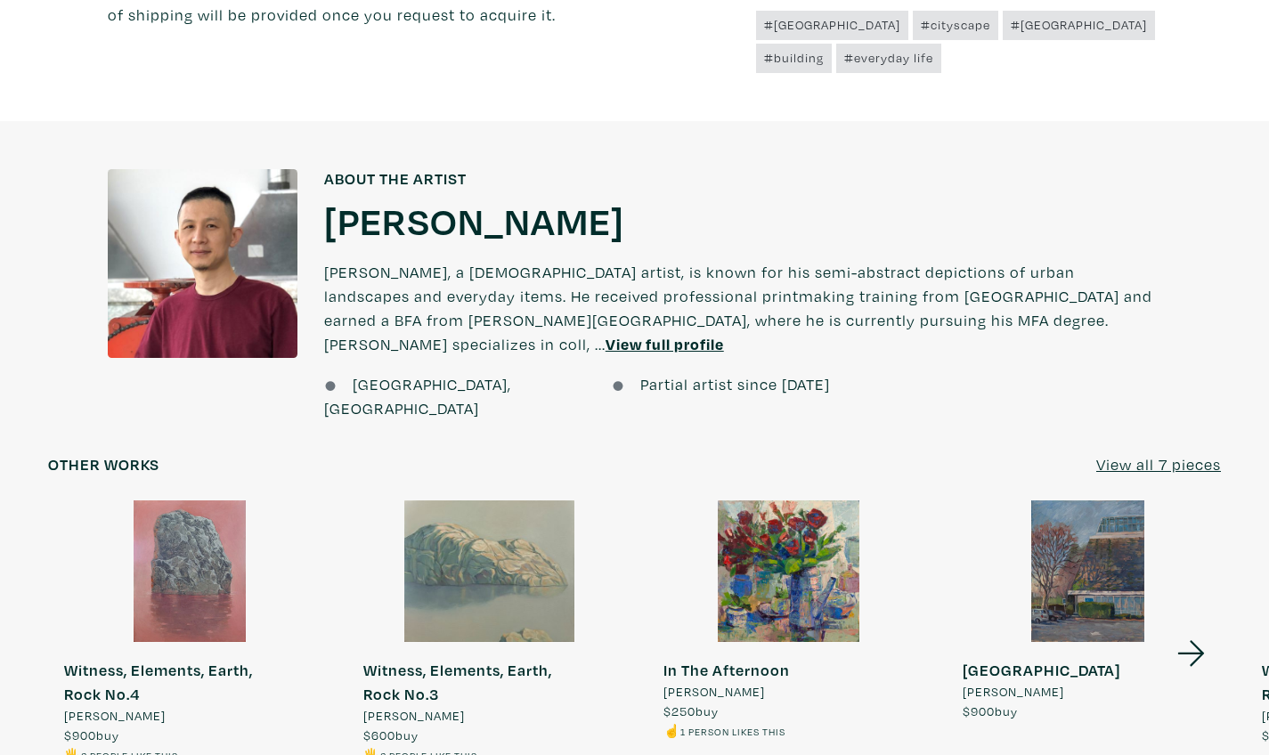
scroll to position [1201, 0]
click at [1191, 630] on icon at bounding box center [1191, 654] width 61 height 48
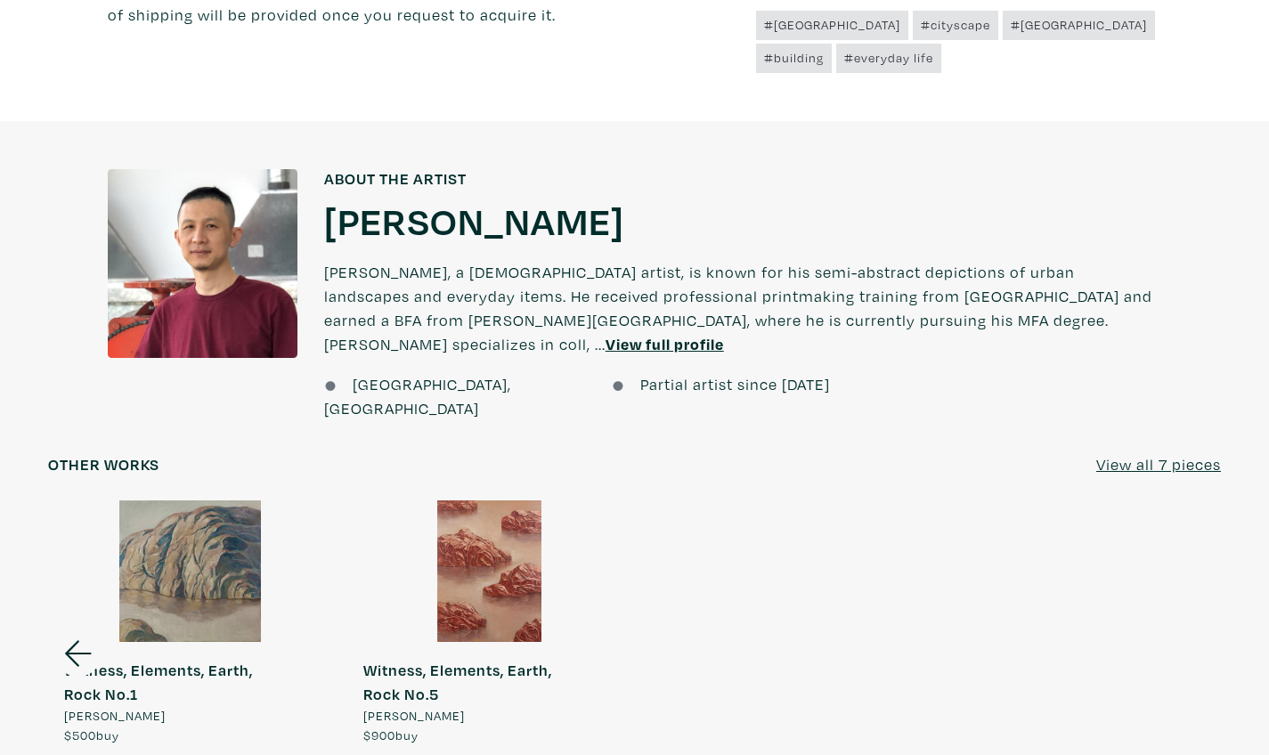
click at [60, 630] on icon at bounding box center [78, 654] width 61 height 48
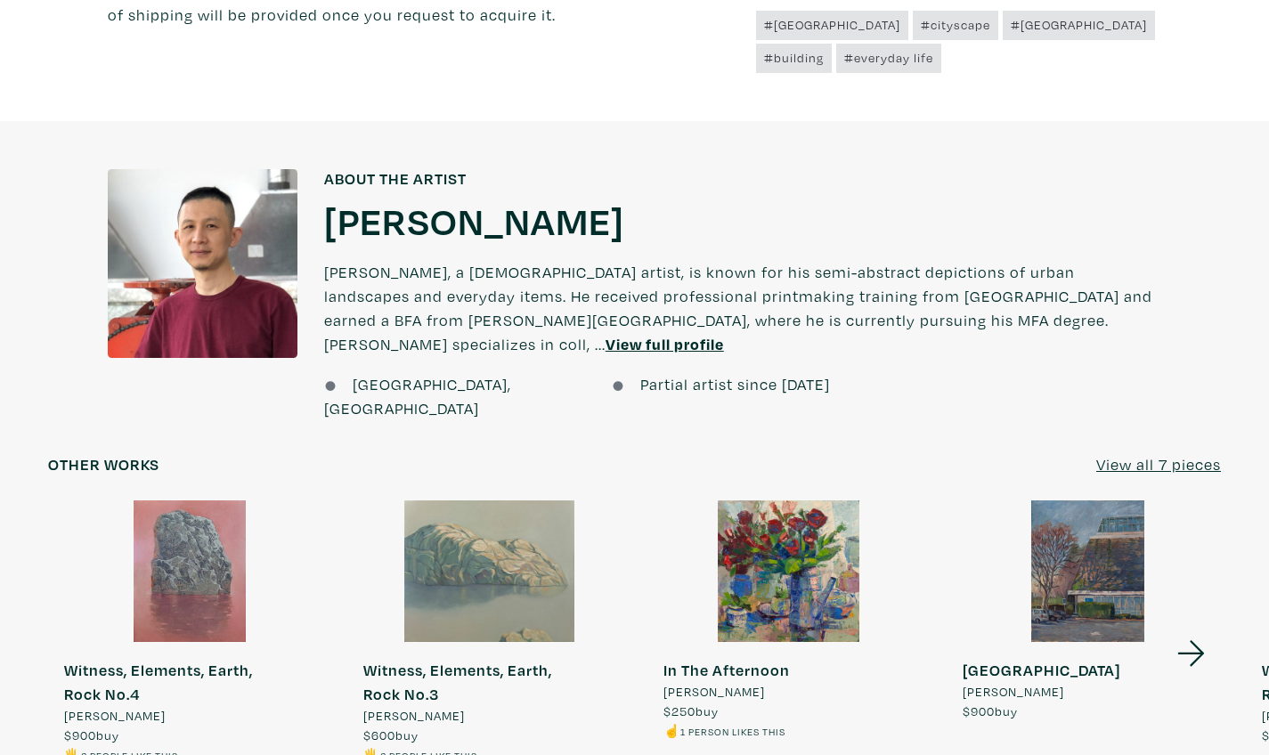
click at [1033, 501] on div at bounding box center [1088, 572] width 283 height 142
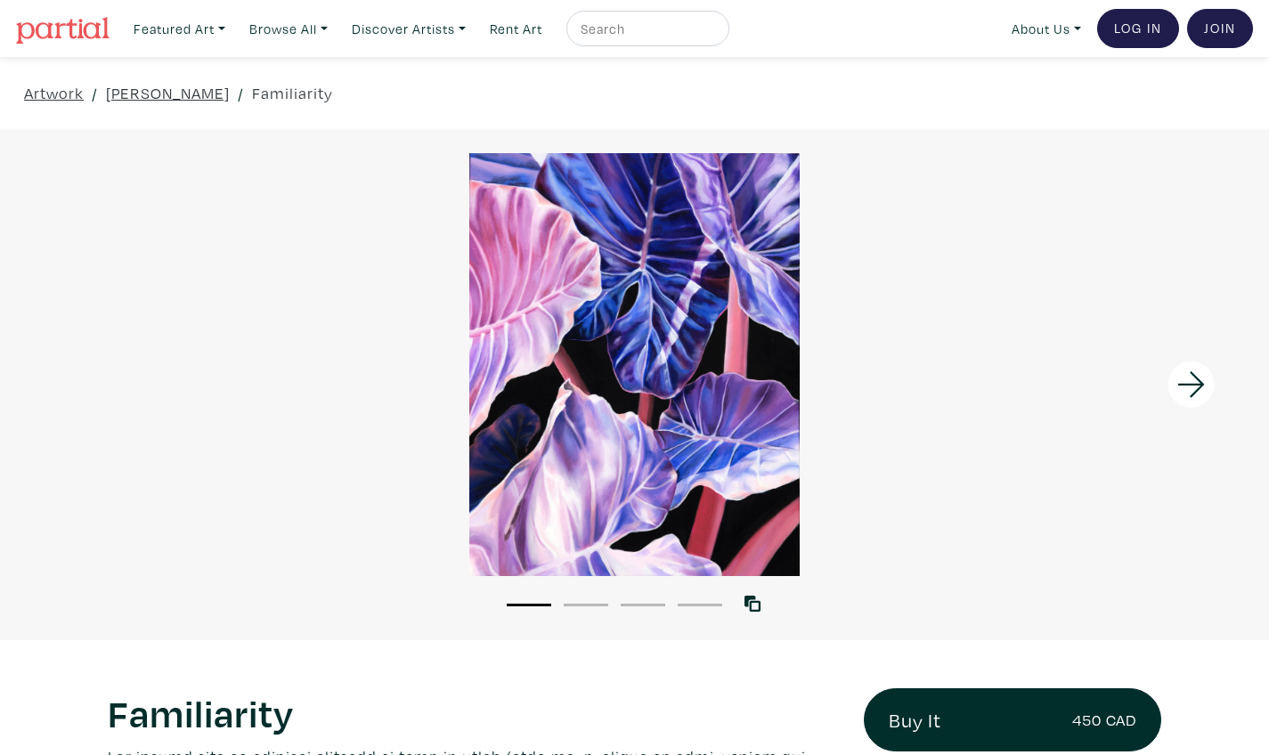
click at [1179, 376] on icon at bounding box center [1191, 385] width 61 height 48
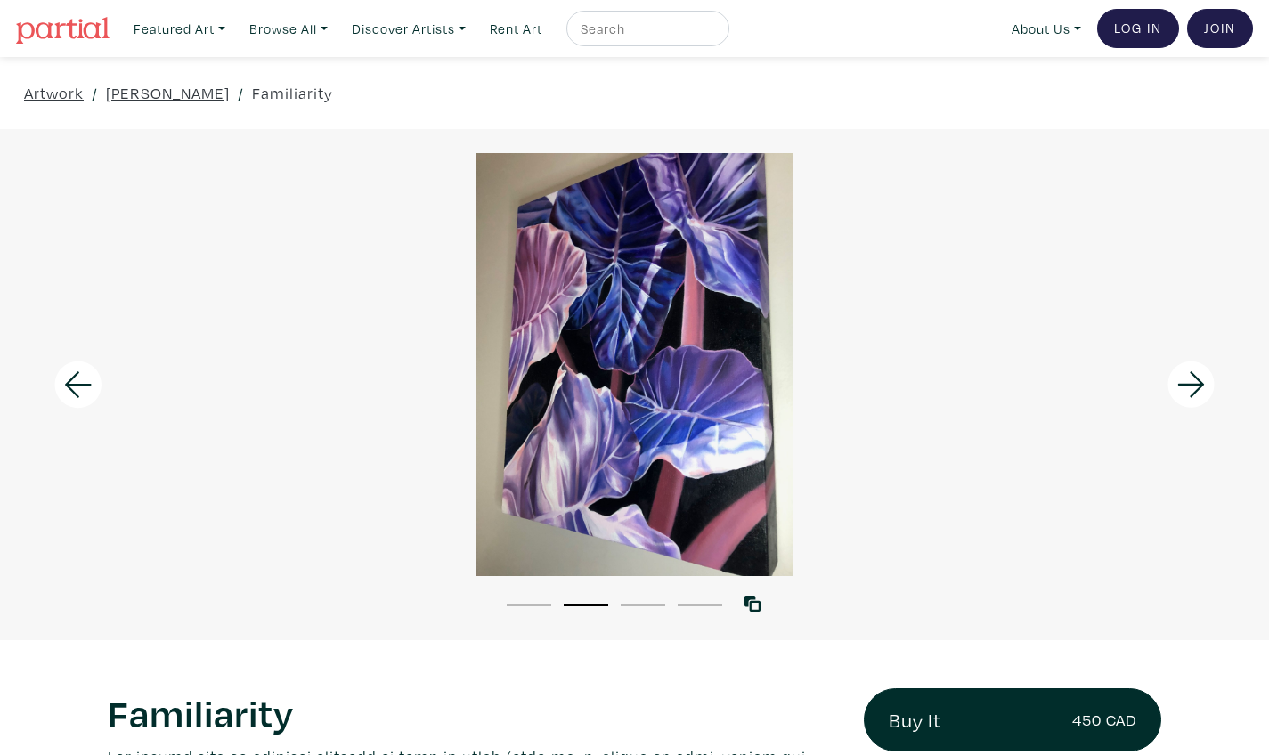
click at [1179, 376] on icon at bounding box center [1191, 385] width 61 height 48
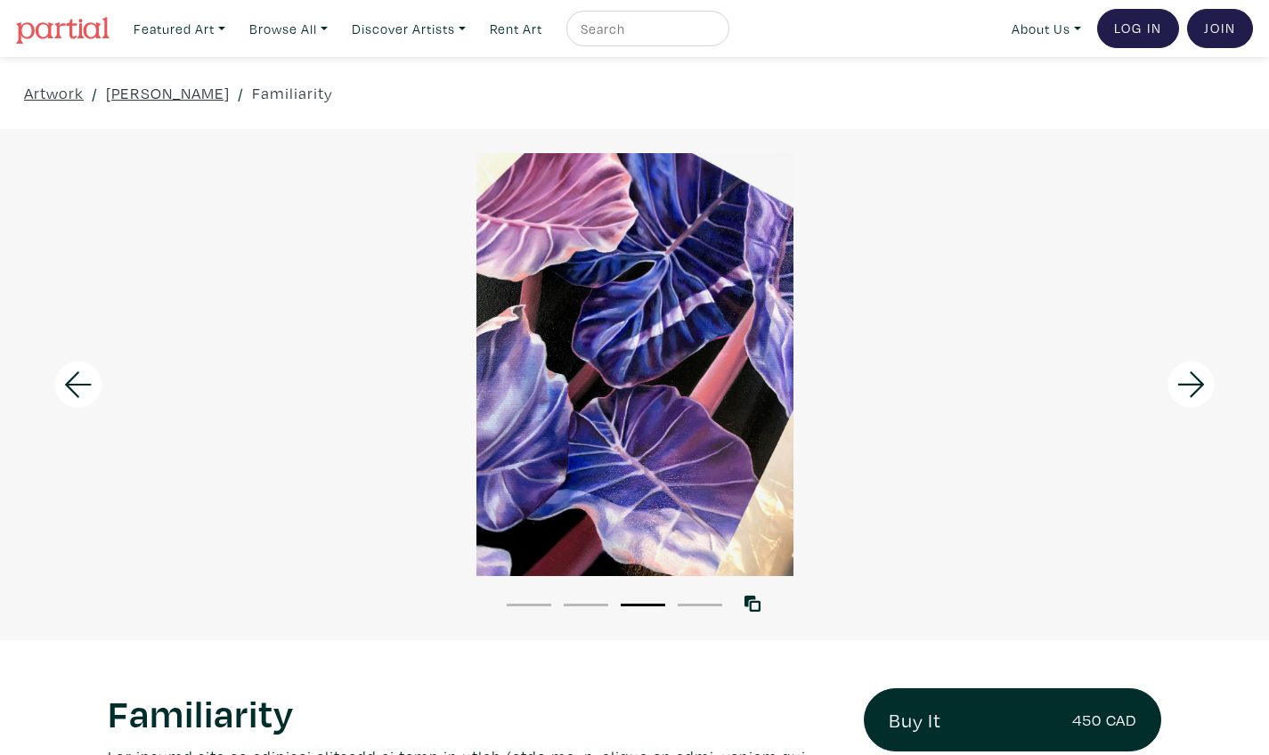
click at [1179, 376] on icon at bounding box center [1191, 385] width 61 height 48
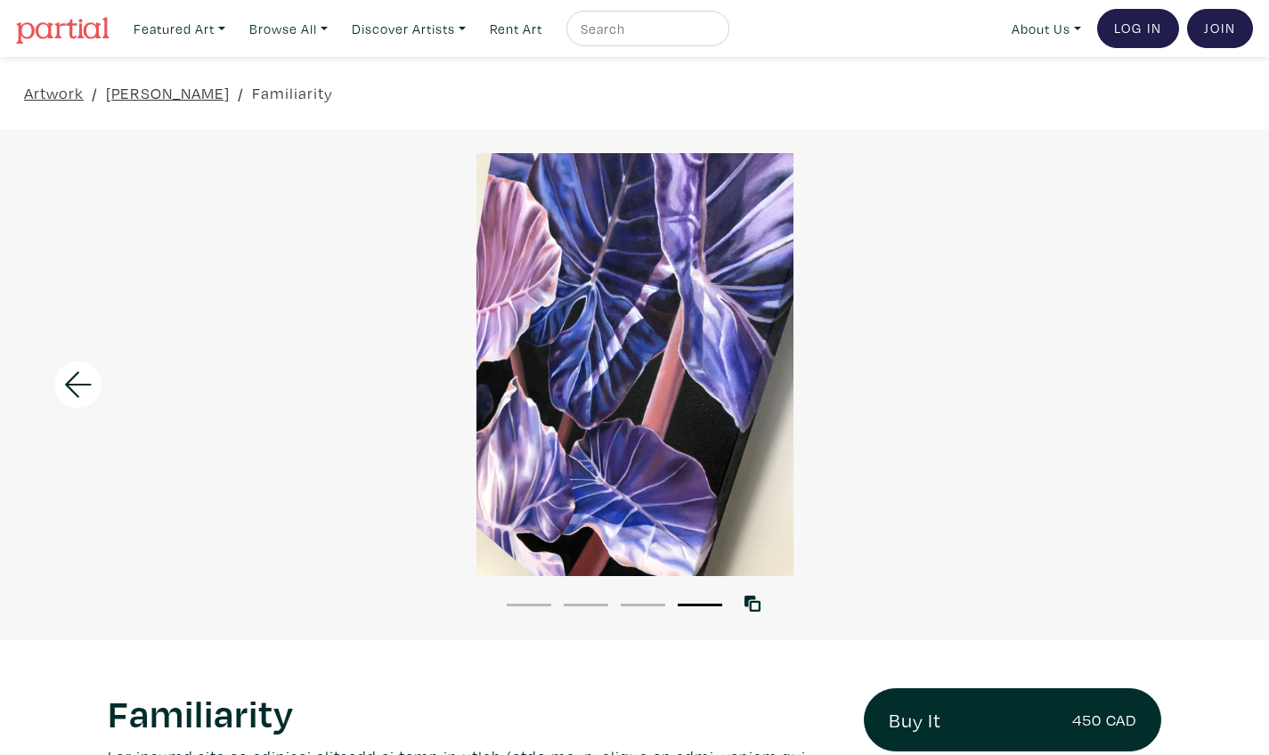
click at [1179, 376] on div at bounding box center [634, 364] width 1269 height 423
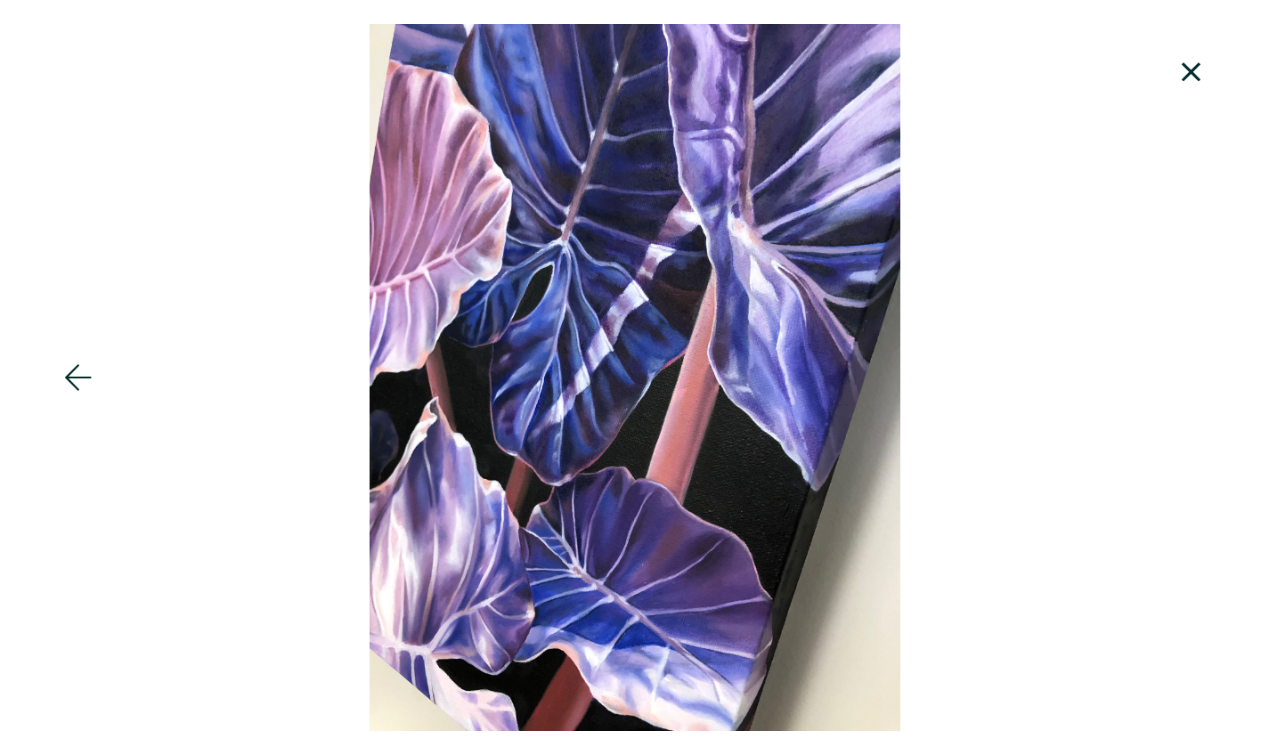
click at [1194, 70] on icon at bounding box center [1191, 71] width 19 height 19
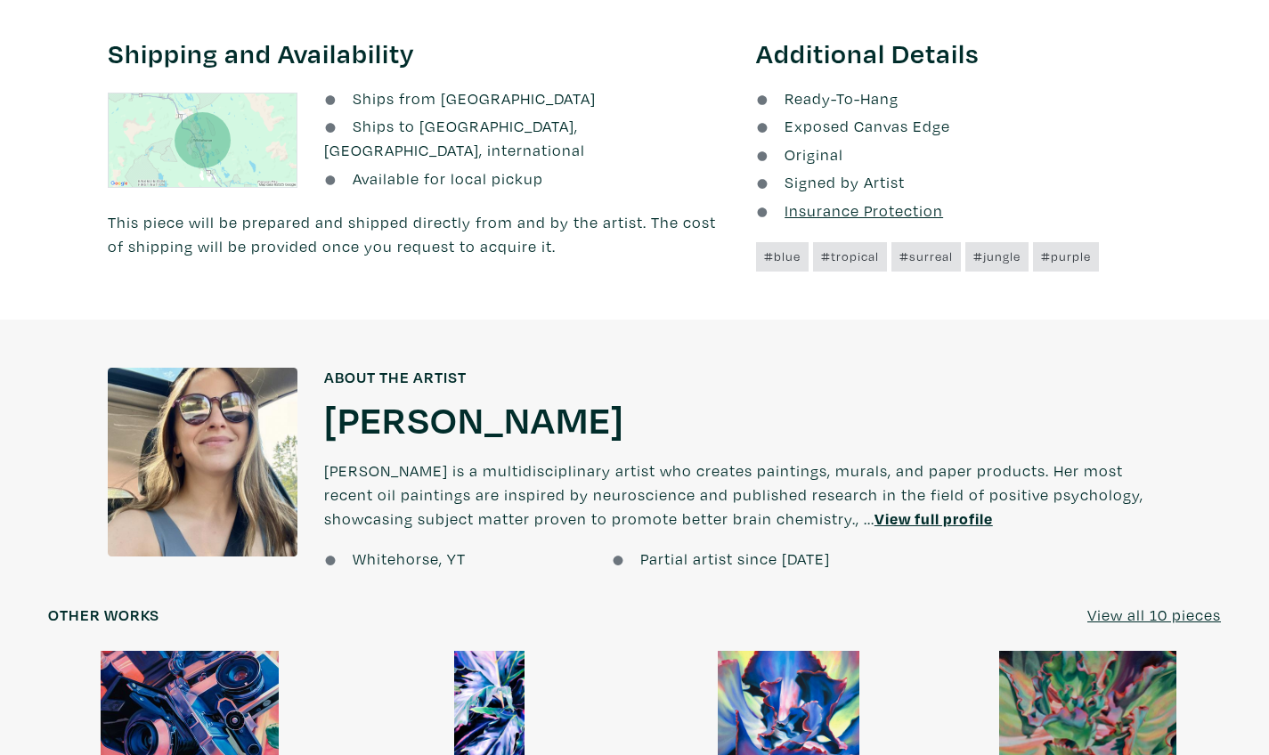
scroll to position [1662, 0]
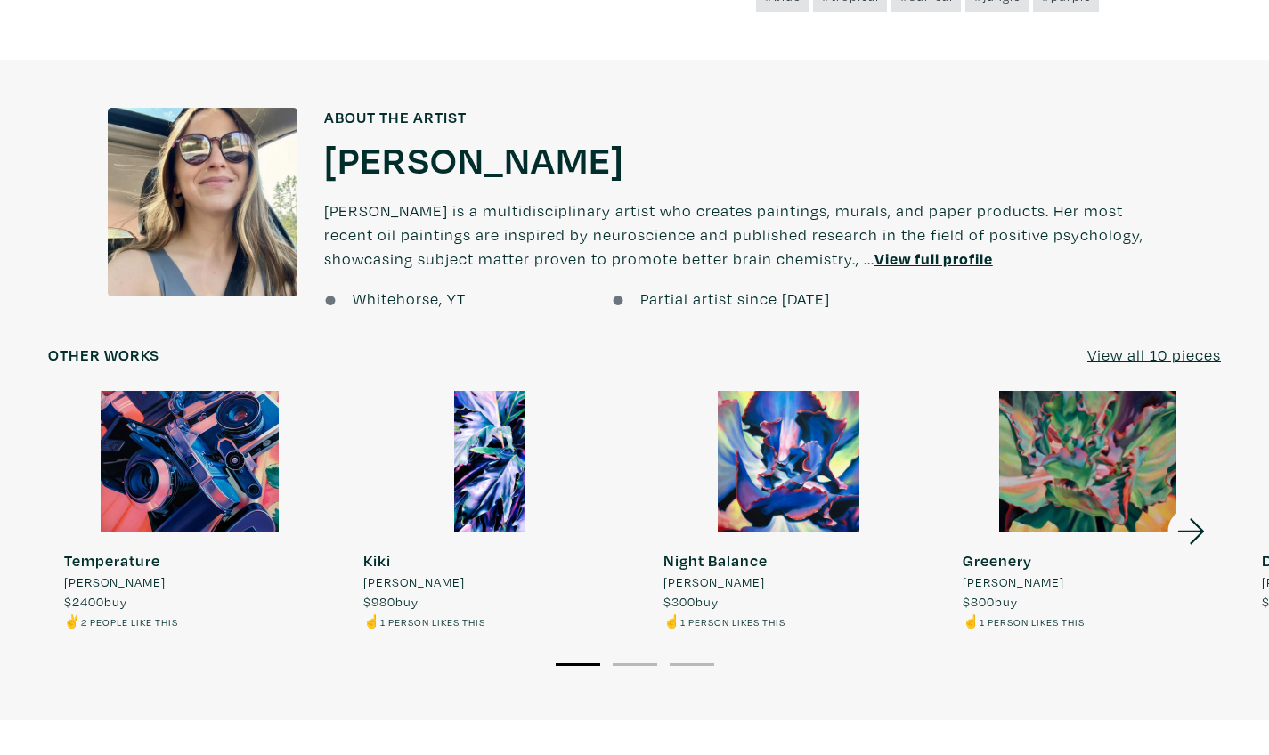
click at [1186, 508] on icon at bounding box center [1191, 532] width 61 height 48
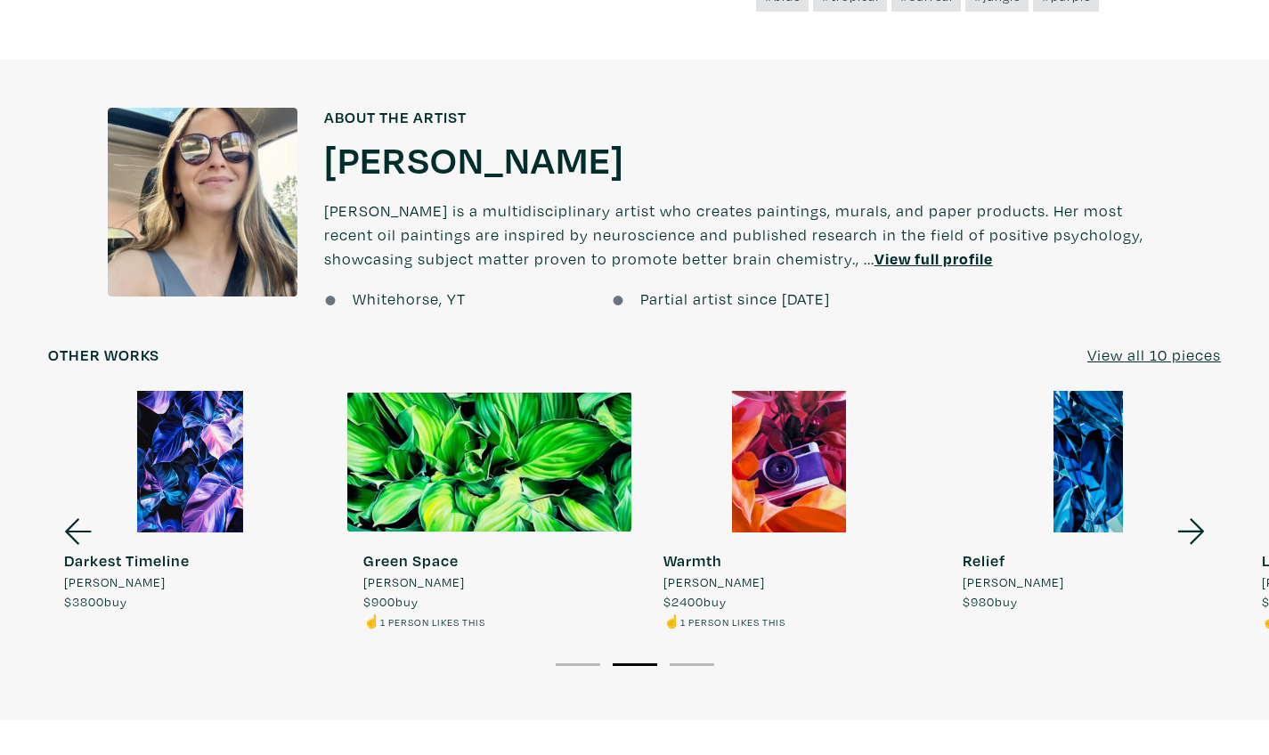
click at [1186, 508] on icon at bounding box center [1191, 532] width 61 height 48
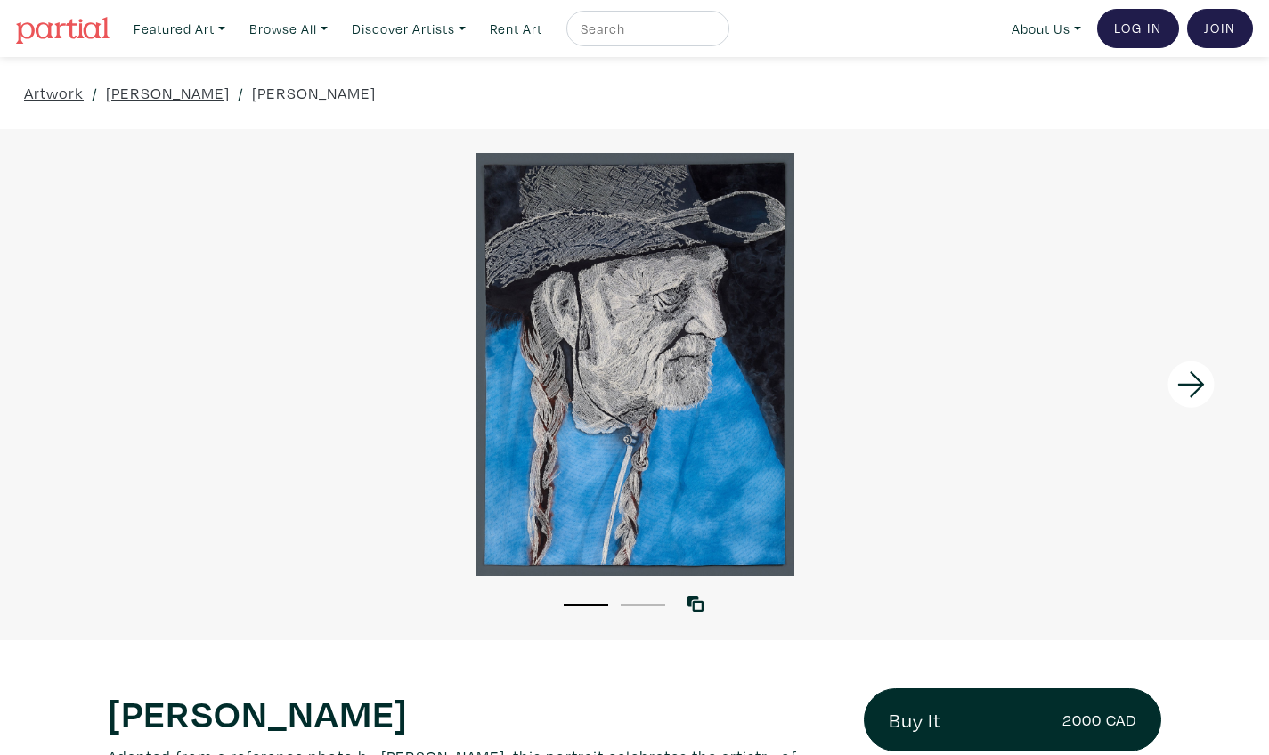
click at [1201, 380] on icon at bounding box center [1190, 384] width 27 height 26
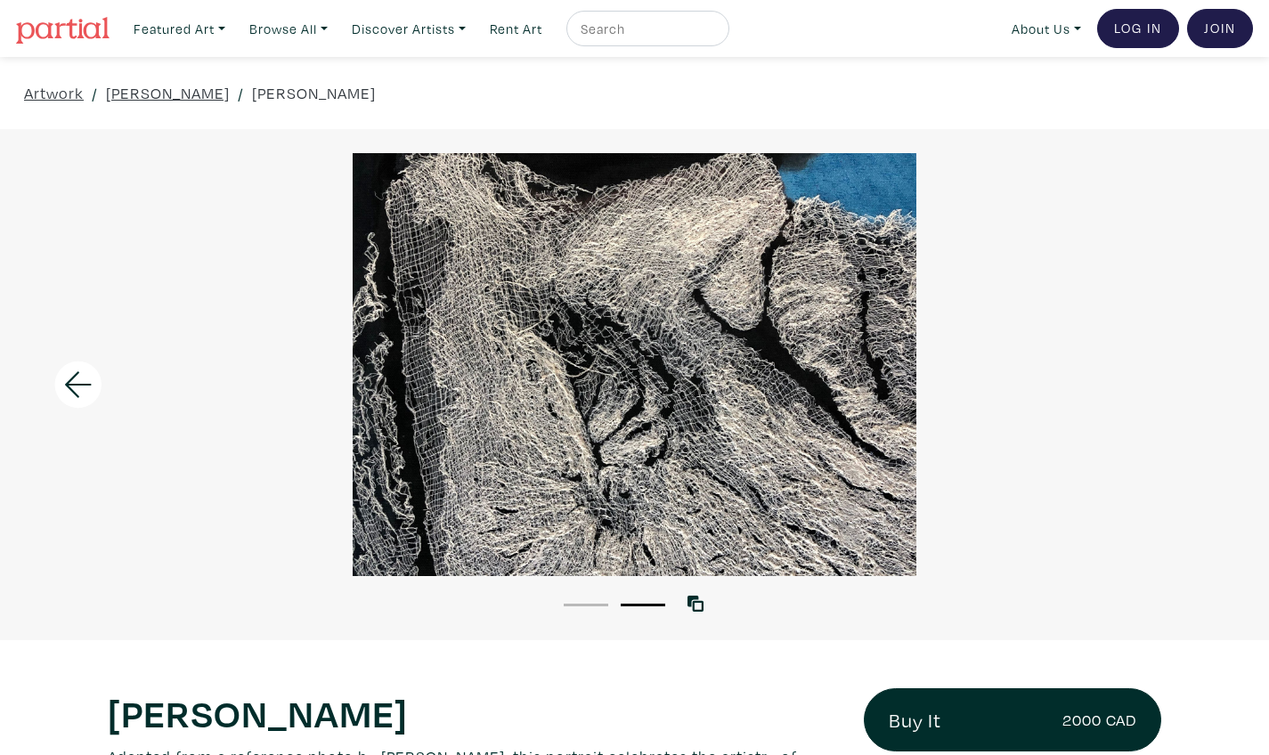
click at [1201, 380] on div at bounding box center [634, 364] width 1269 height 423
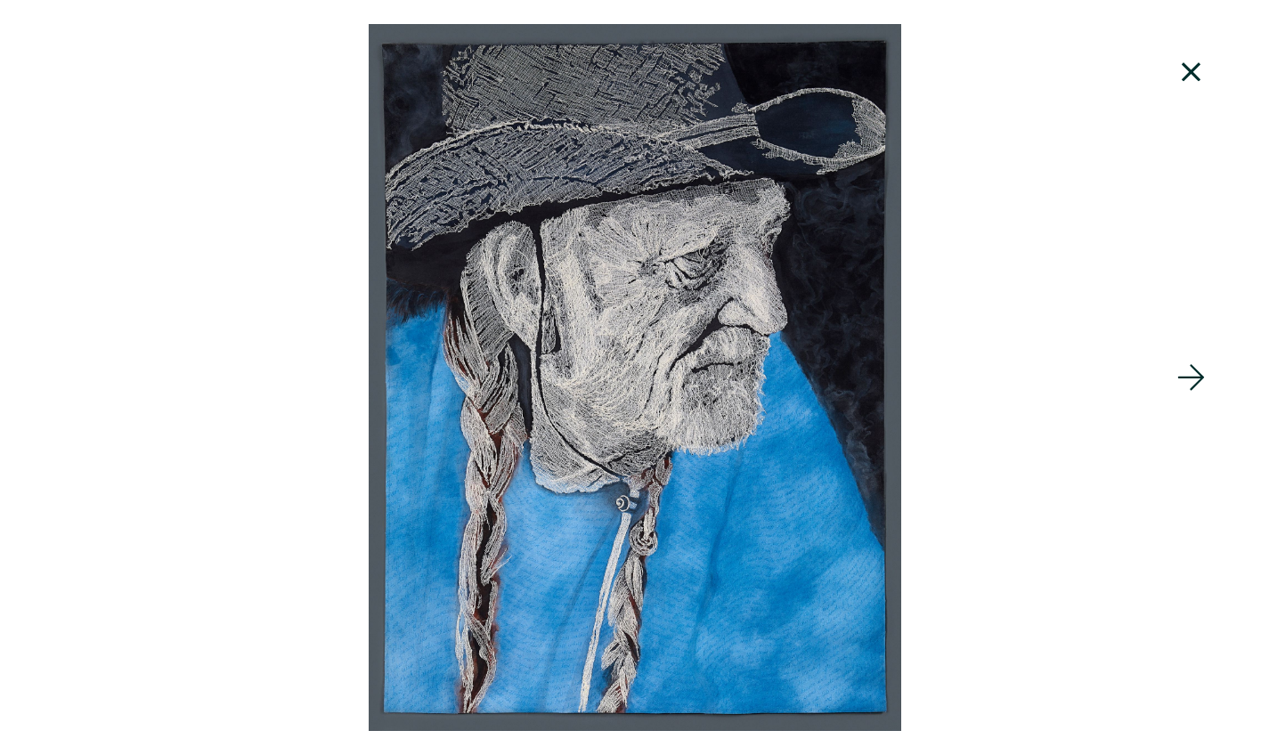
click at [1190, 80] on icon at bounding box center [1191, 72] width 61 height 48
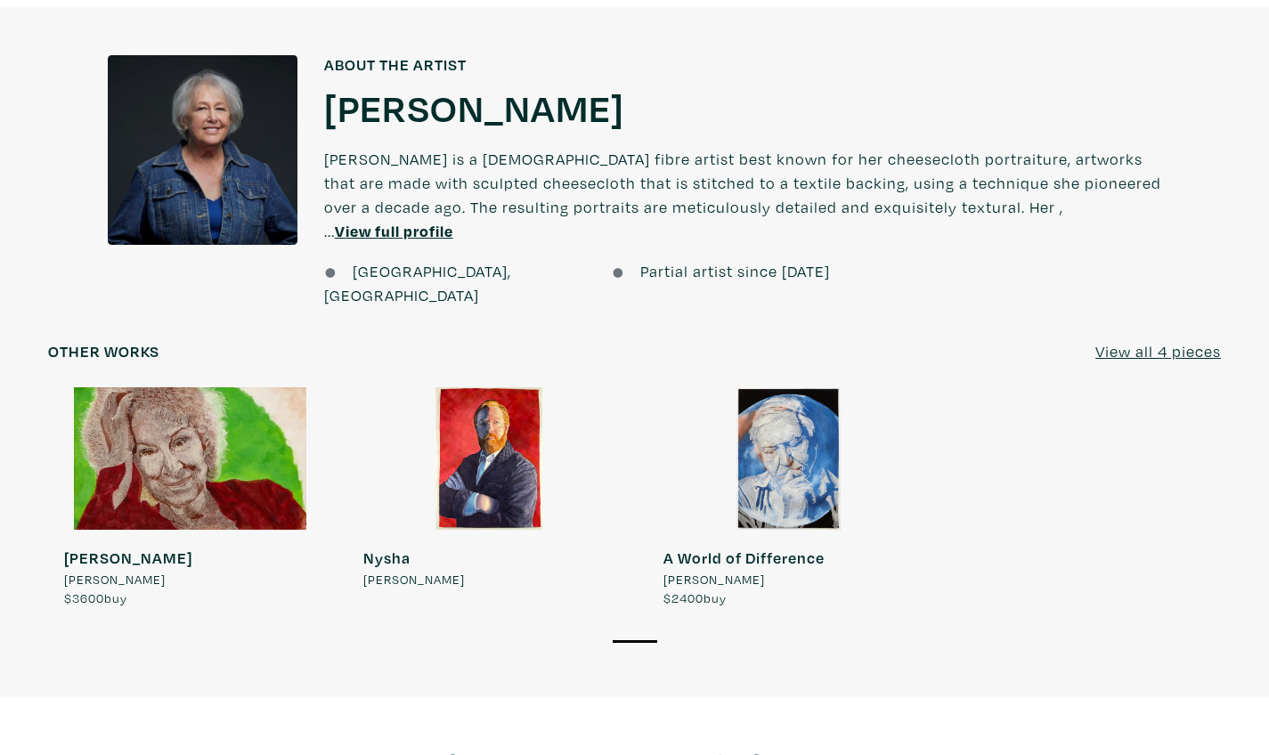
scroll to position [1397, 0]
click at [453, 221] on u "View full profile" at bounding box center [394, 231] width 118 height 20
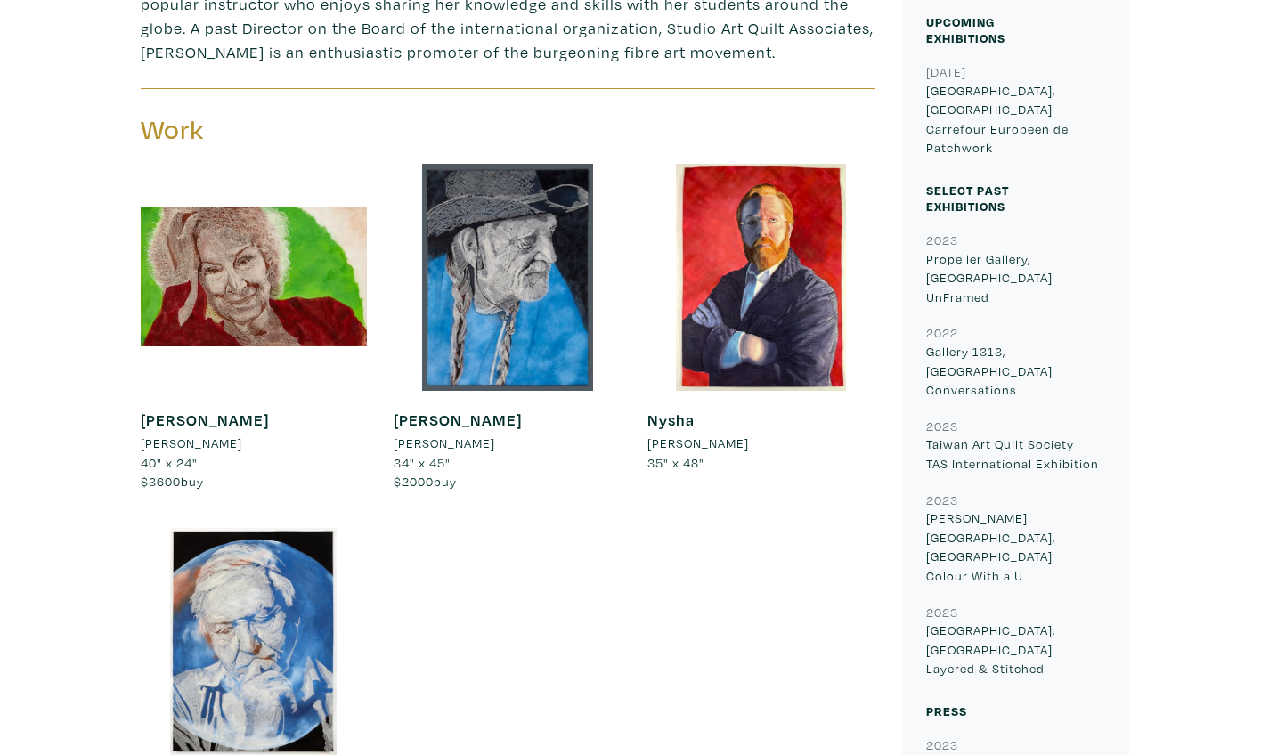
scroll to position [997, 0]
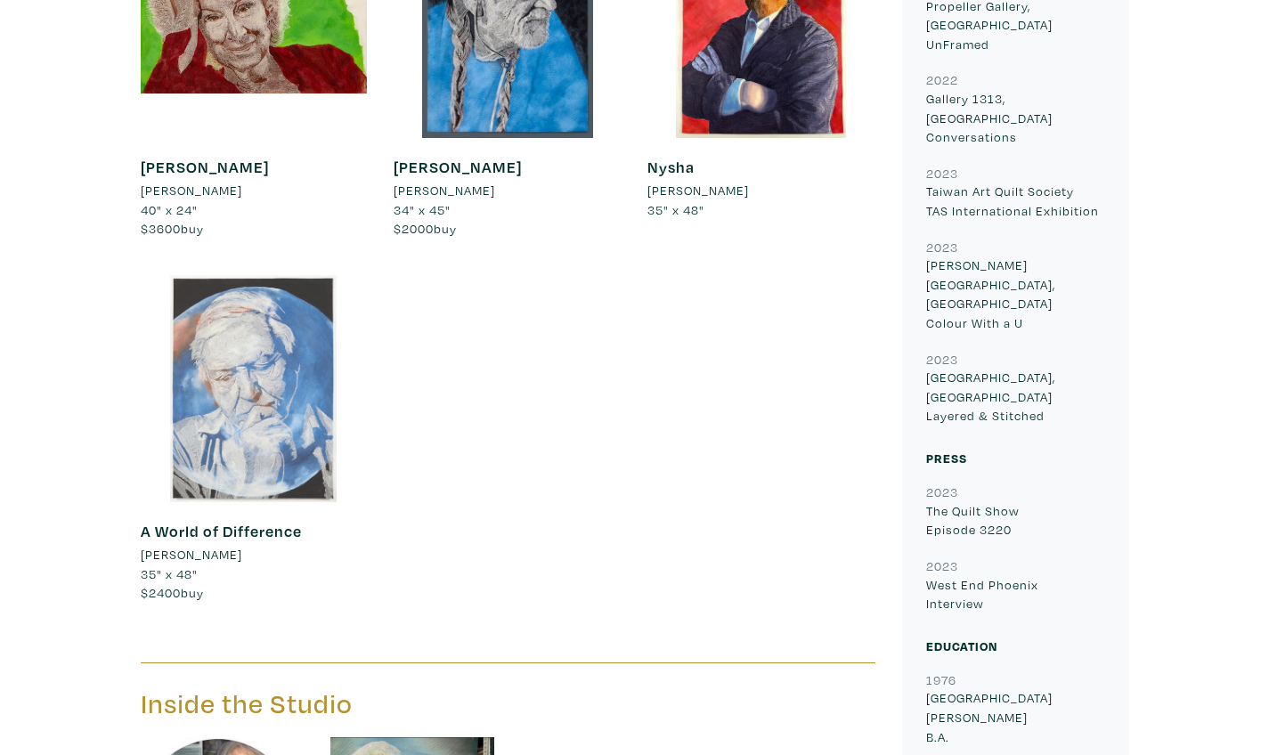
click at [276, 358] on div at bounding box center [254, 388] width 227 height 227
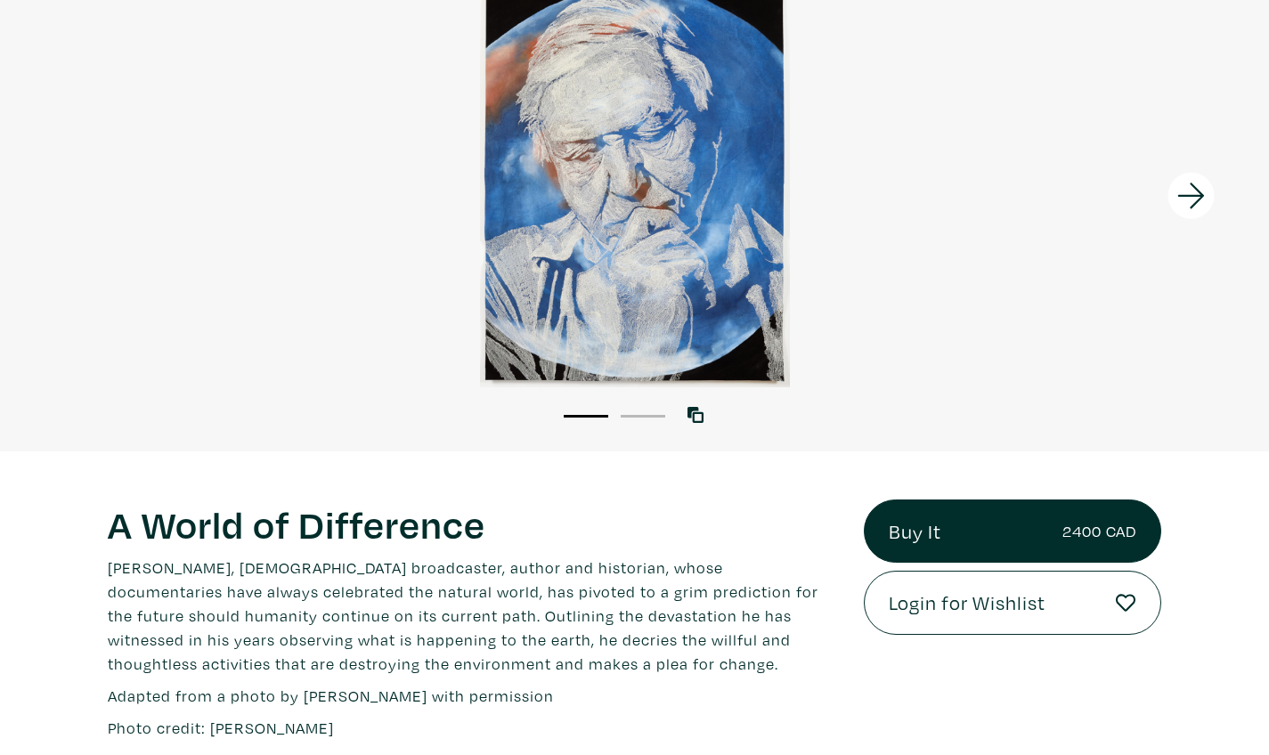
scroll to position [188, 0]
click at [1181, 199] on icon at bounding box center [1191, 197] width 61 height 48
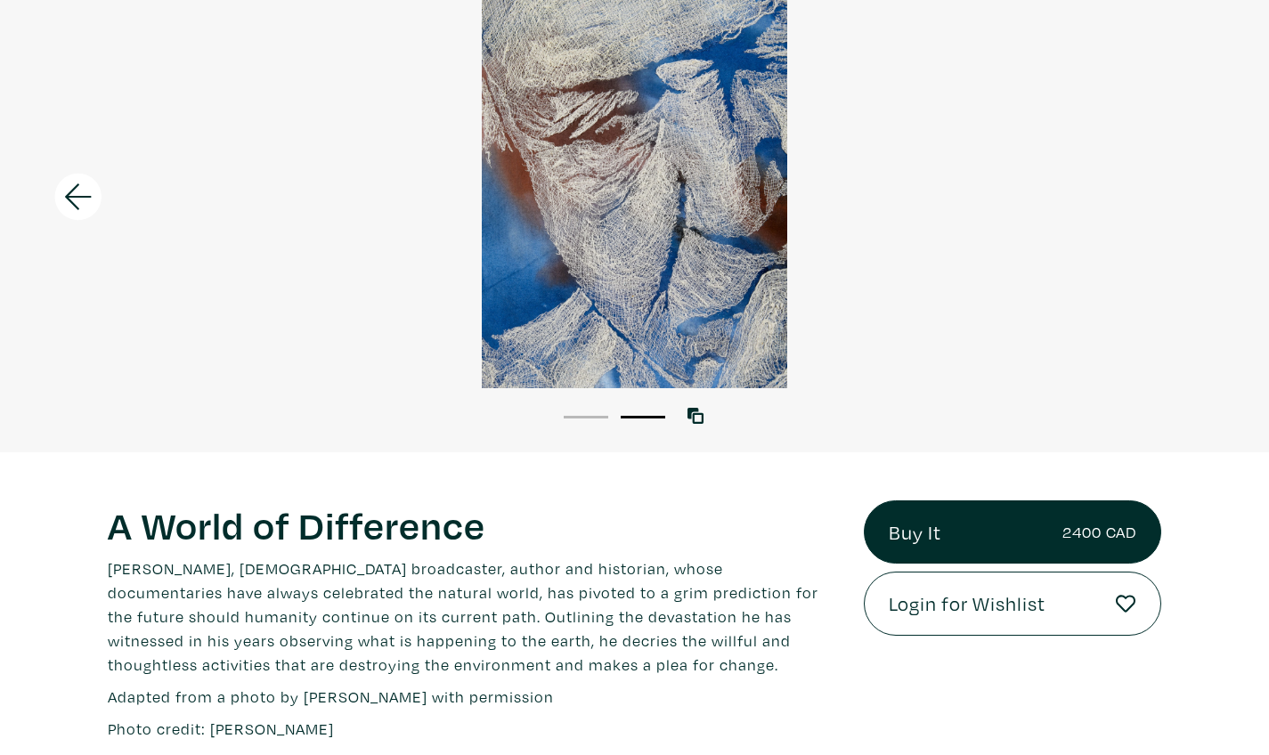
scroll to position [116, 0]
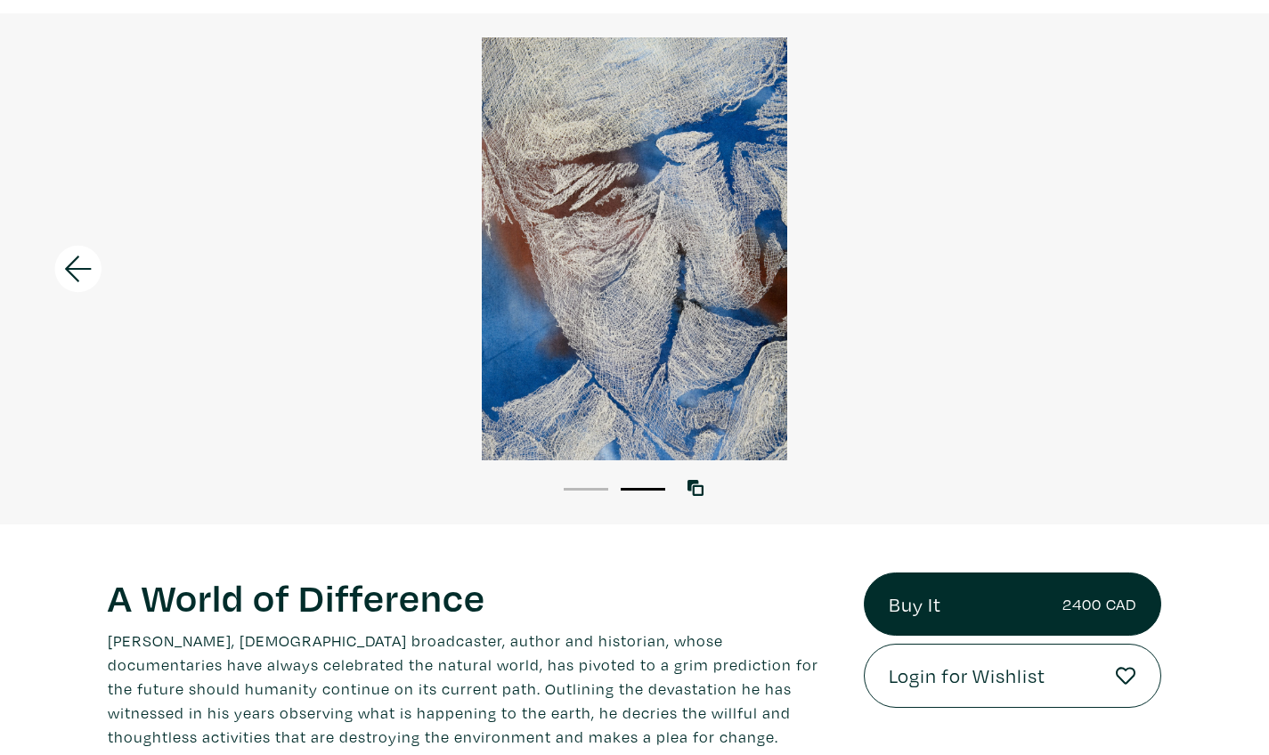
click at [66, 278] on icon at bounding box center [78, 269] width 61 height 48
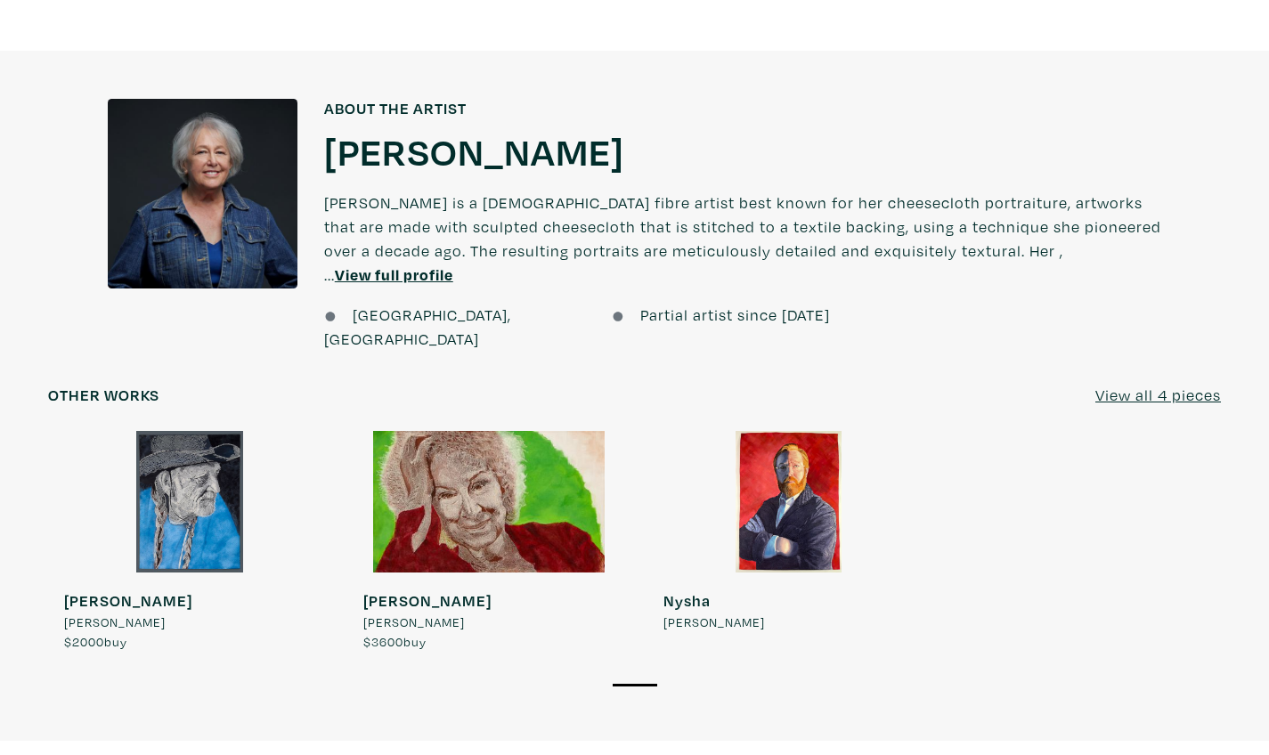
scroll to position [1594, 0]
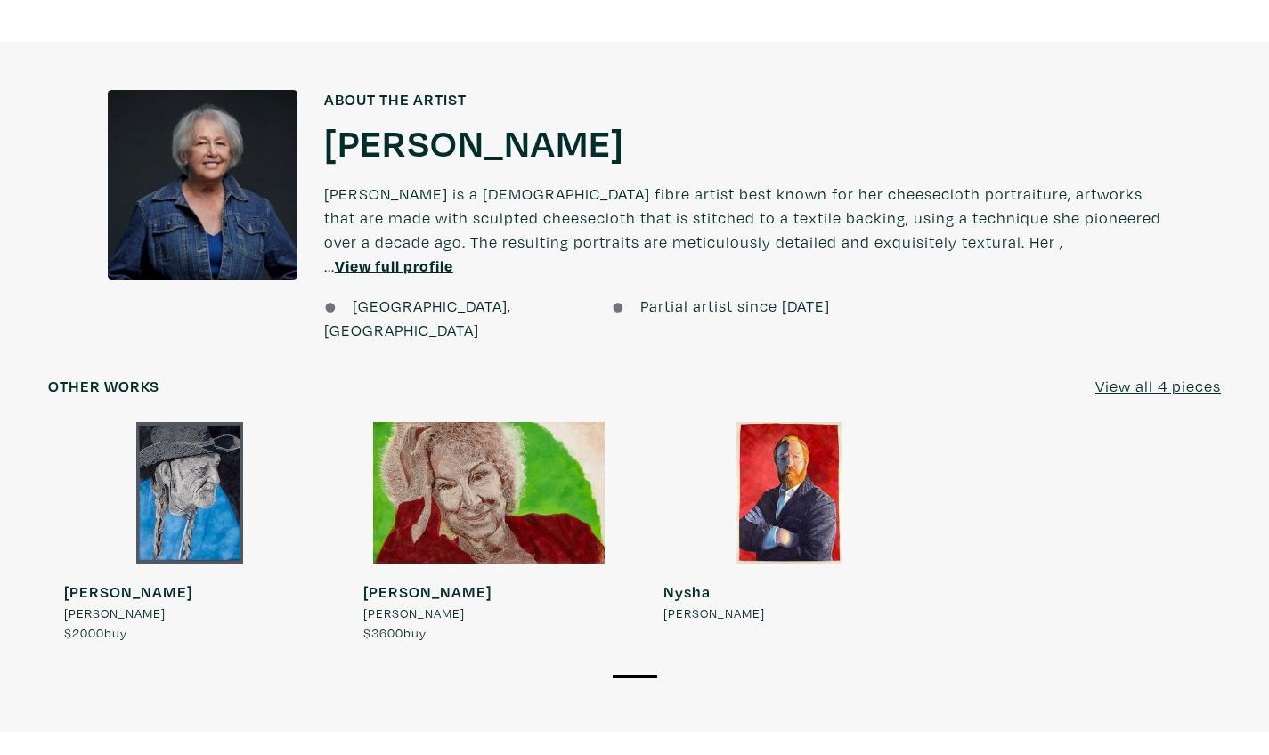
click at [740, 428] on div at bounding box center [788, 493] width 283 height 142
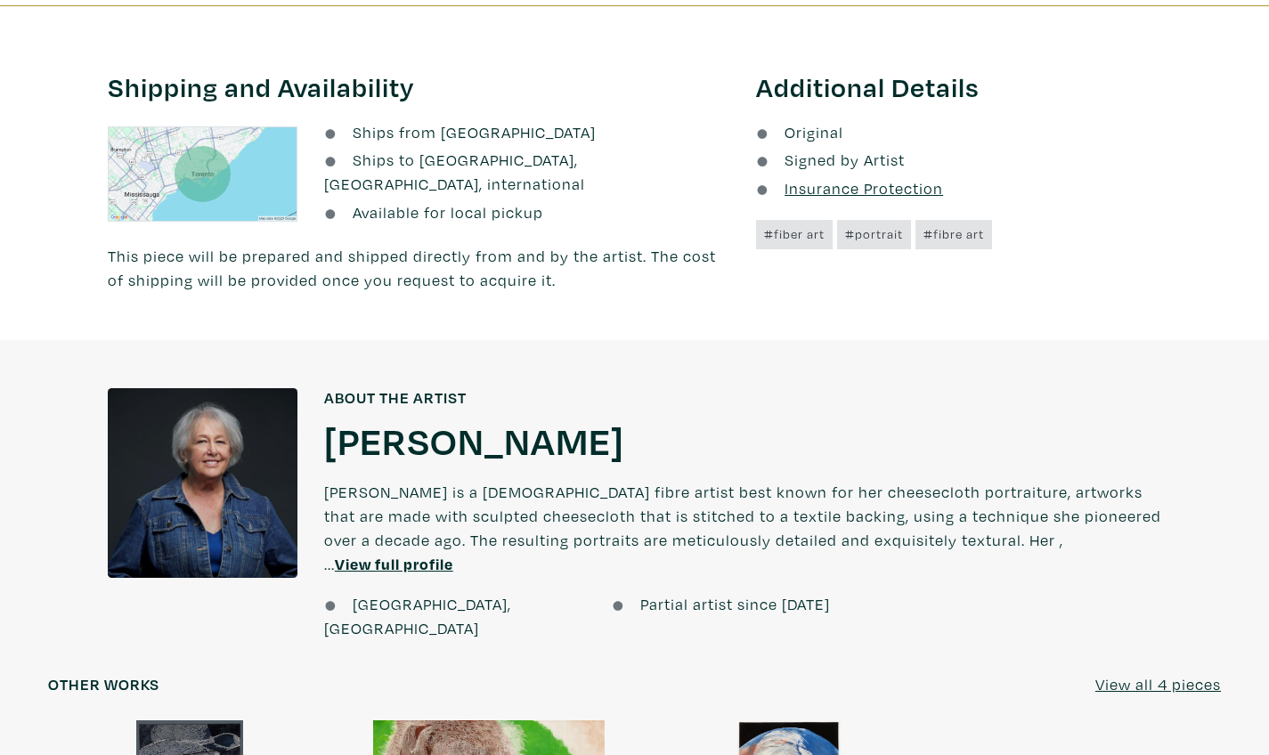
scroll to position [1218, 0]
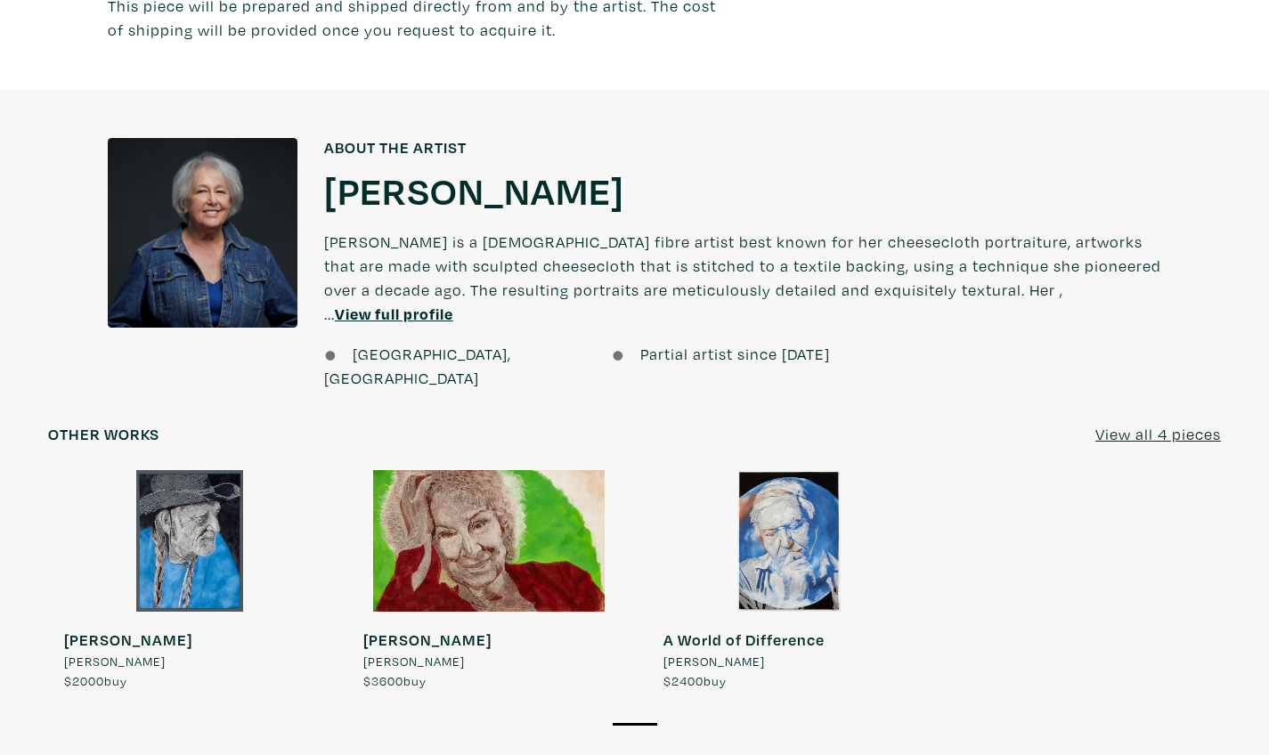
click at [249, 475] on div at bounding box center [189, 541] width 283 height 142
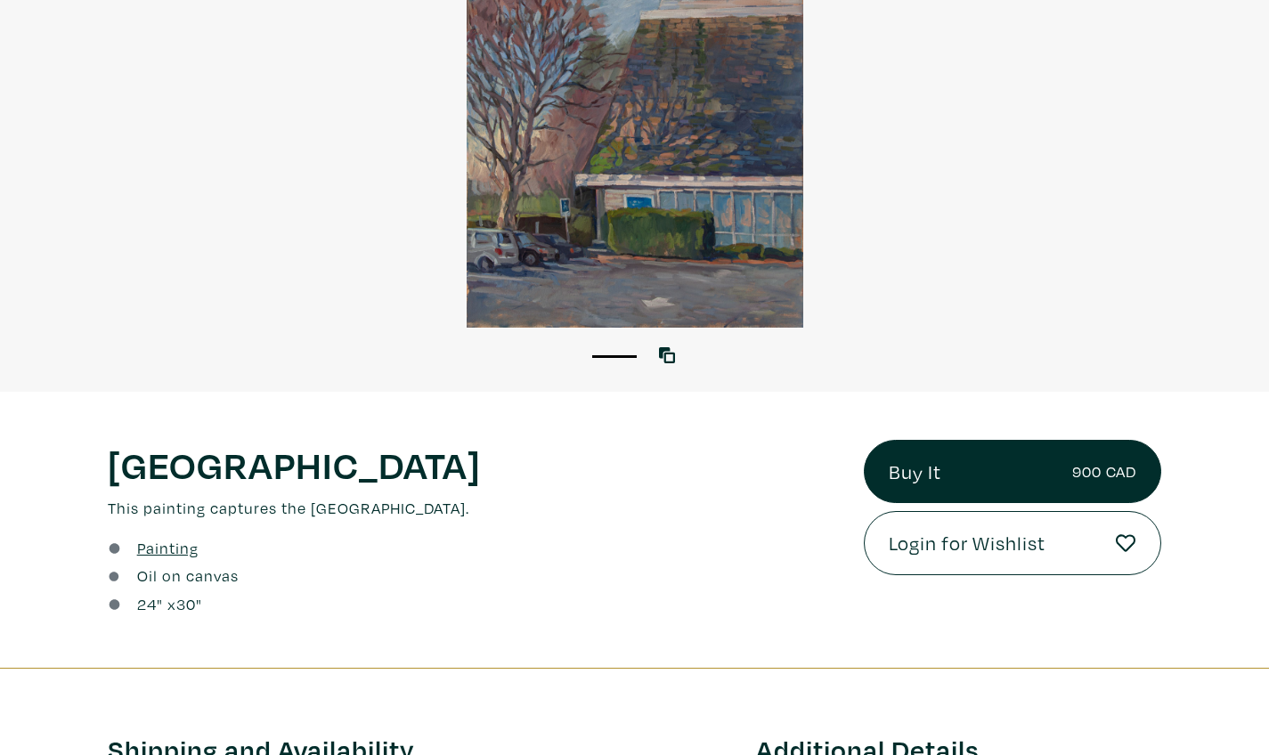
scroll to position [265, 0]
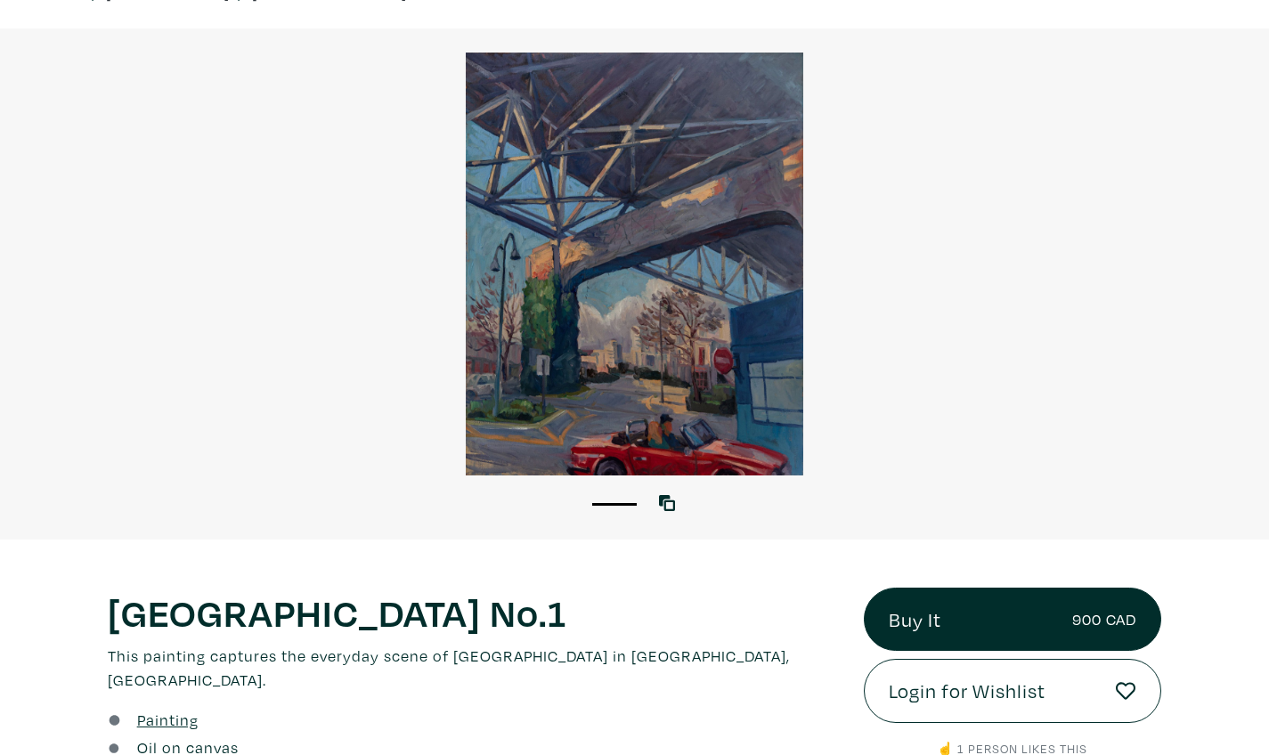
scroll to position [103, 0]
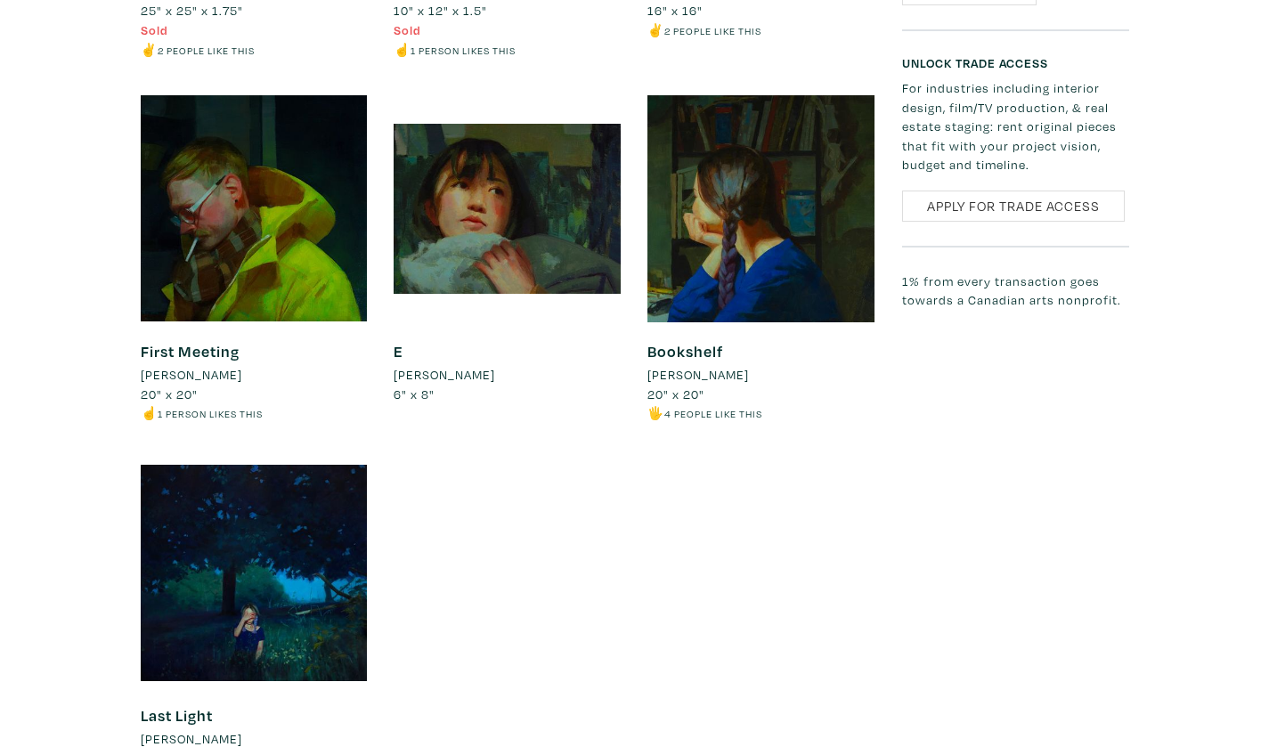
scroll to position [1804, 0]
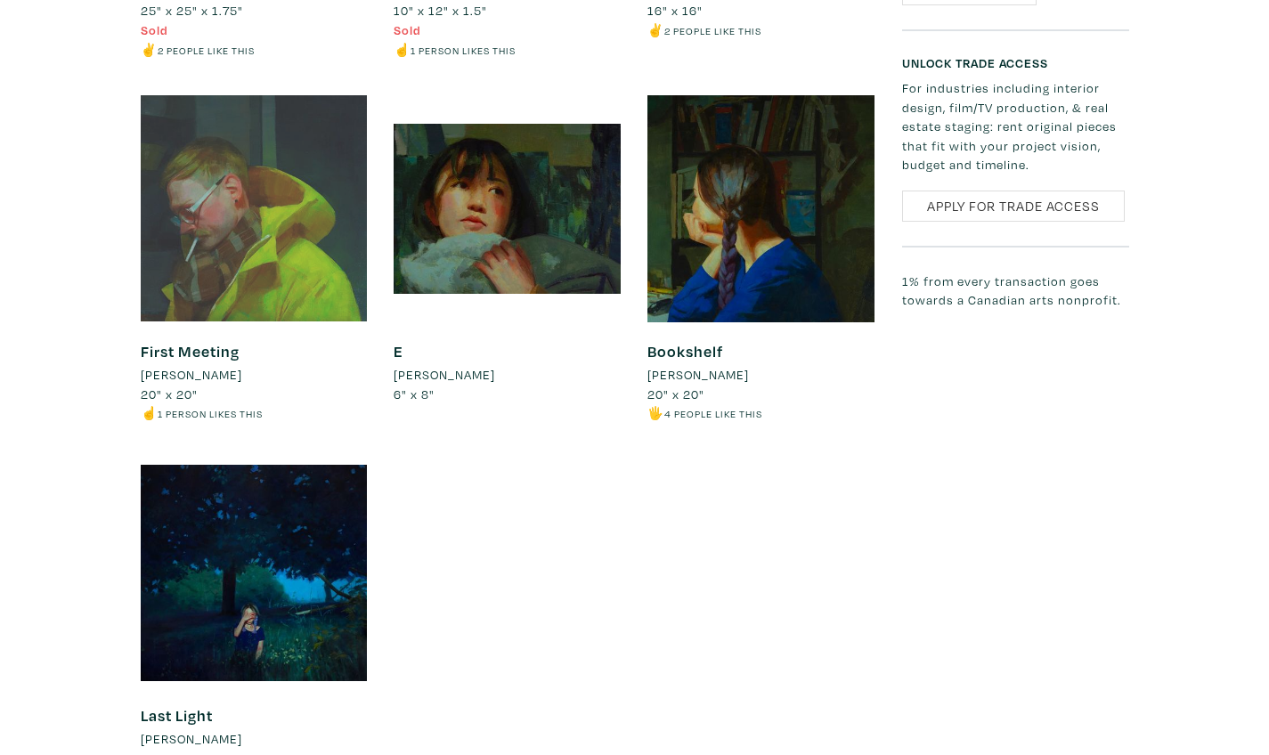
click at [252, 217] on div at bounding box center [254, 208] width 227 height 227
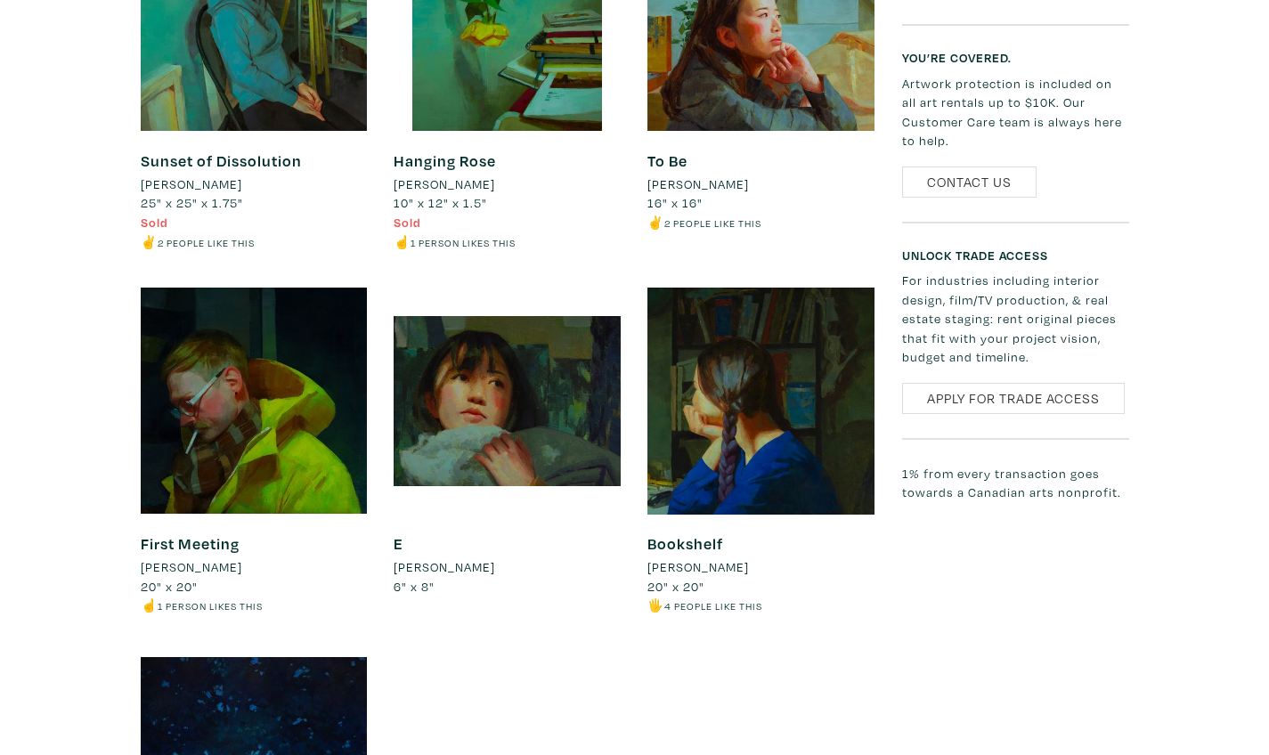
scroll to position [1734, 0]
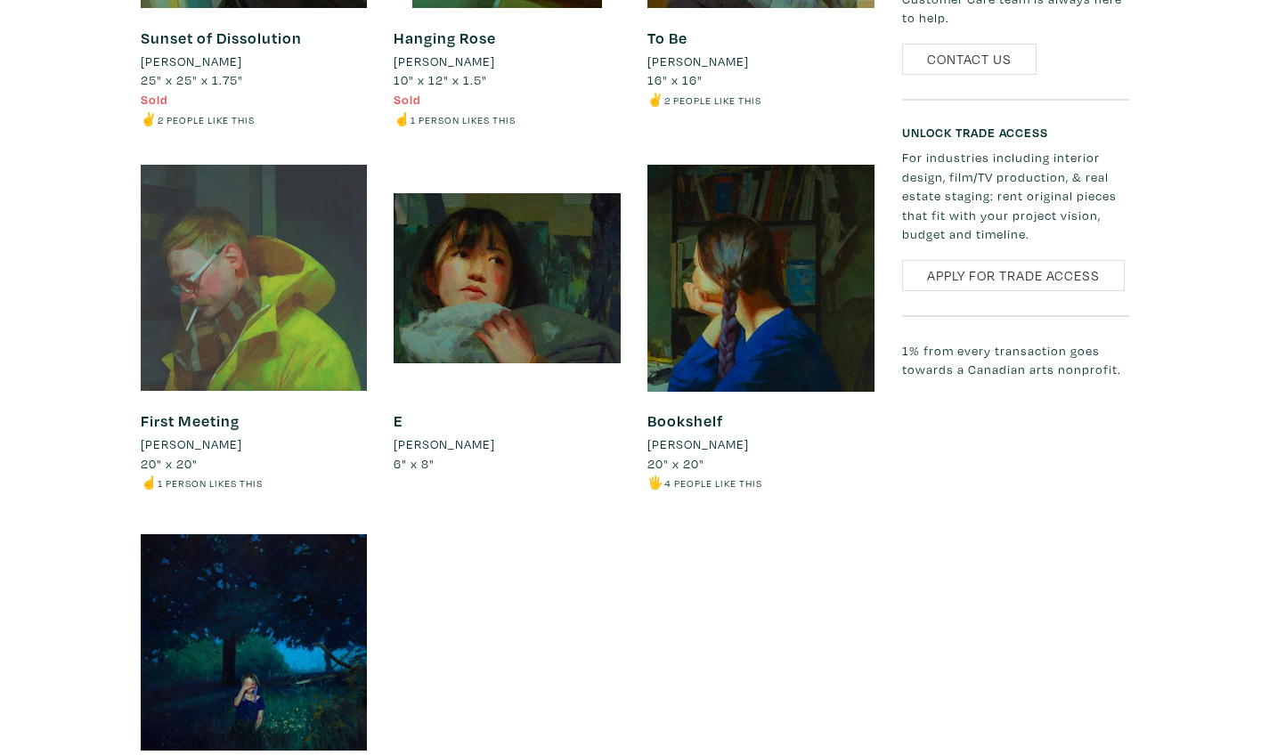
click at [190, 267] on div at bounding box center [254, 278] width 227 height 227
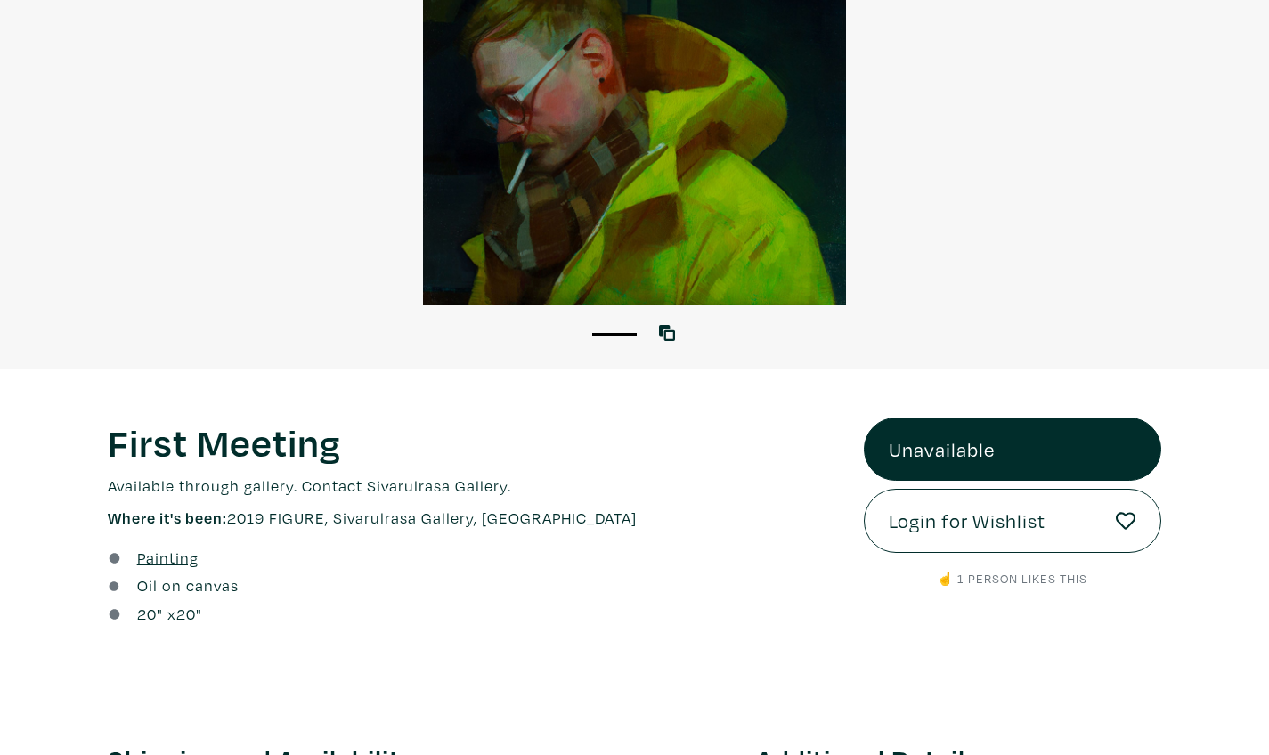
scroll to position [136, 0]
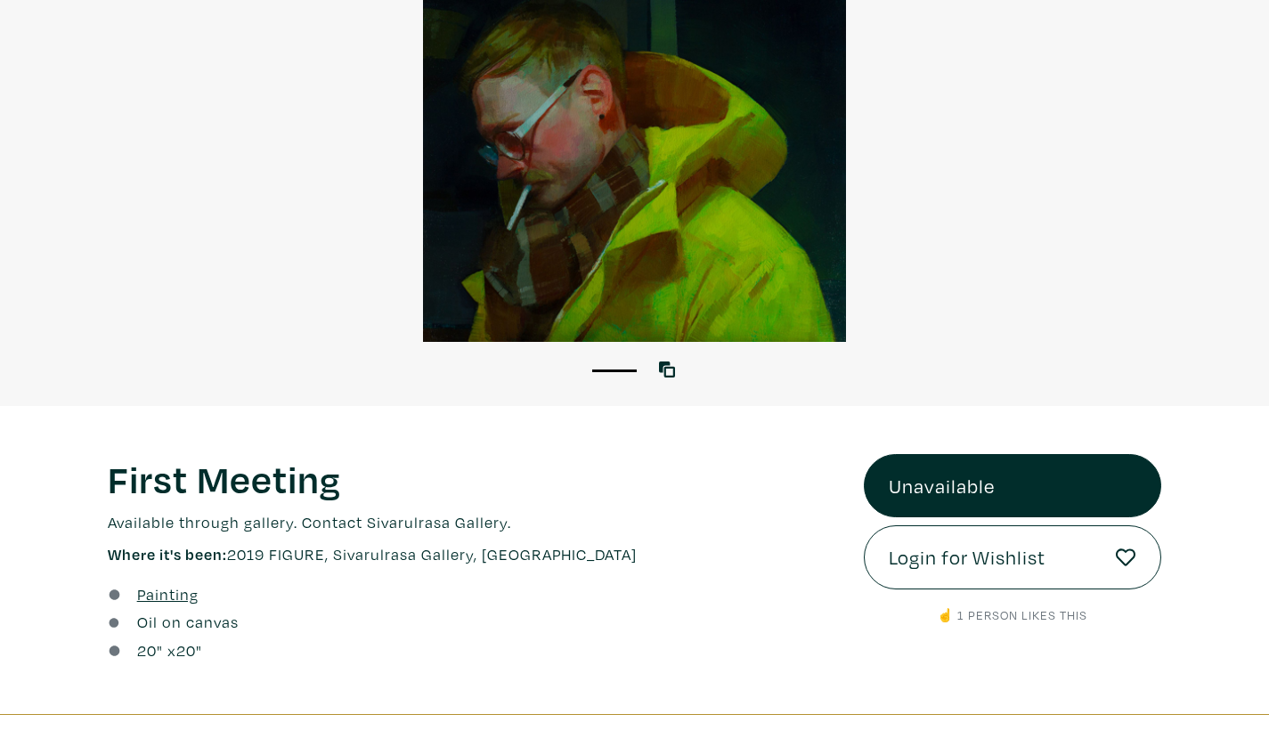
scroll to position [235, 0]
click at [390, 527] on p "Available through gallery. Contact Sivarulrasa Gallery." at bounding box center [472, 521] width 729 height 24
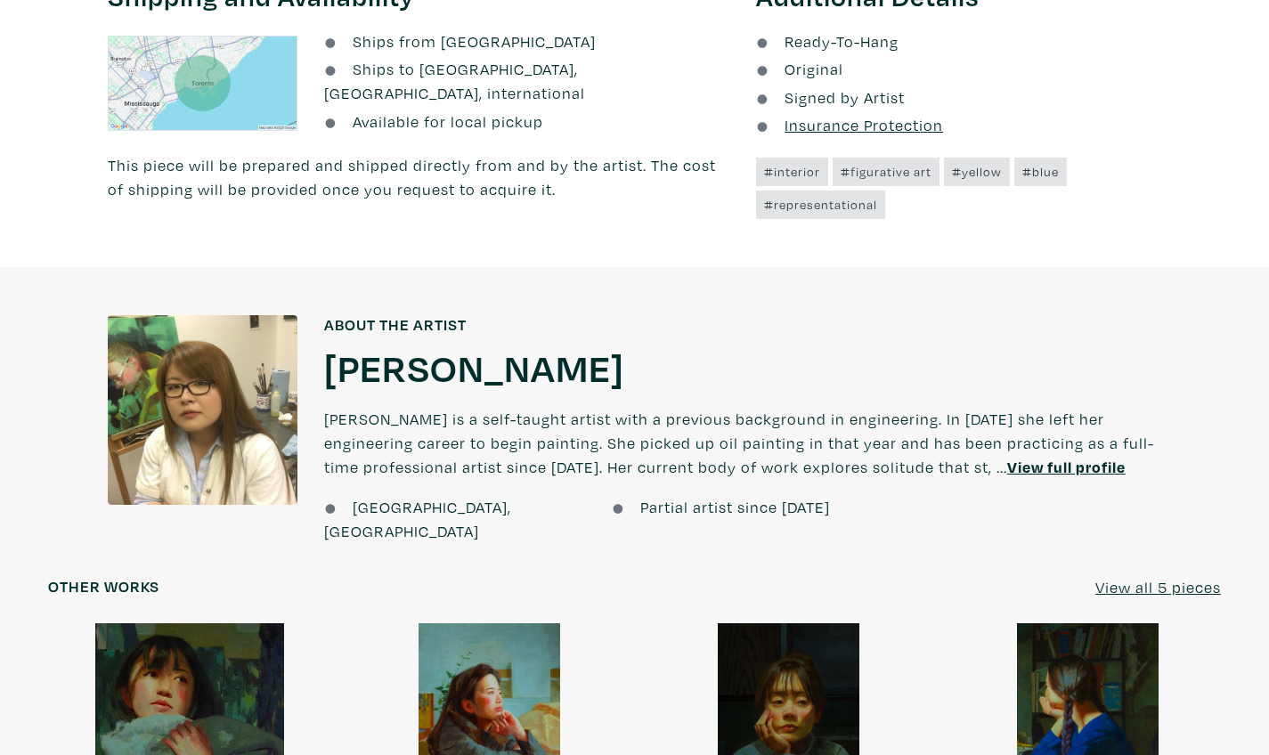
scroll to position [1034, 0]
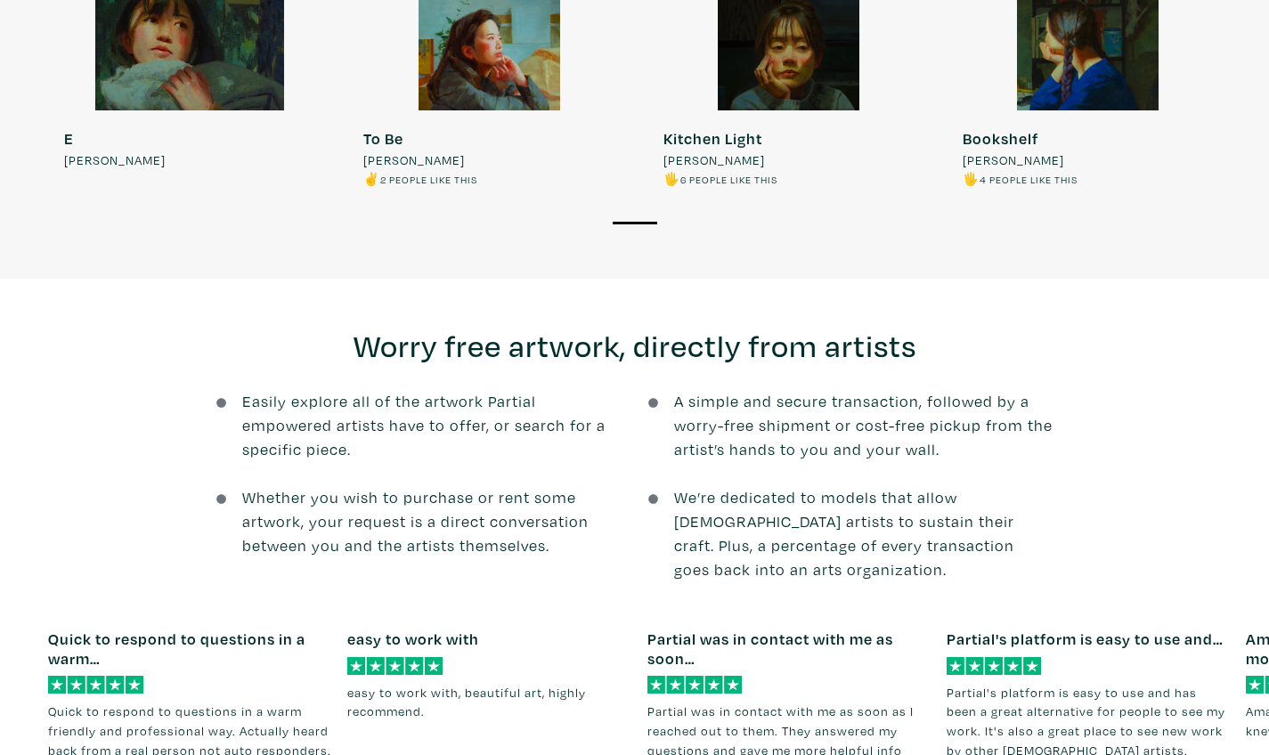
click at [526, 537] on span "Whether you wish to purchase or rent some artwork, your request is a direct con…" at bounding box center [431, 533] width 379 height 96
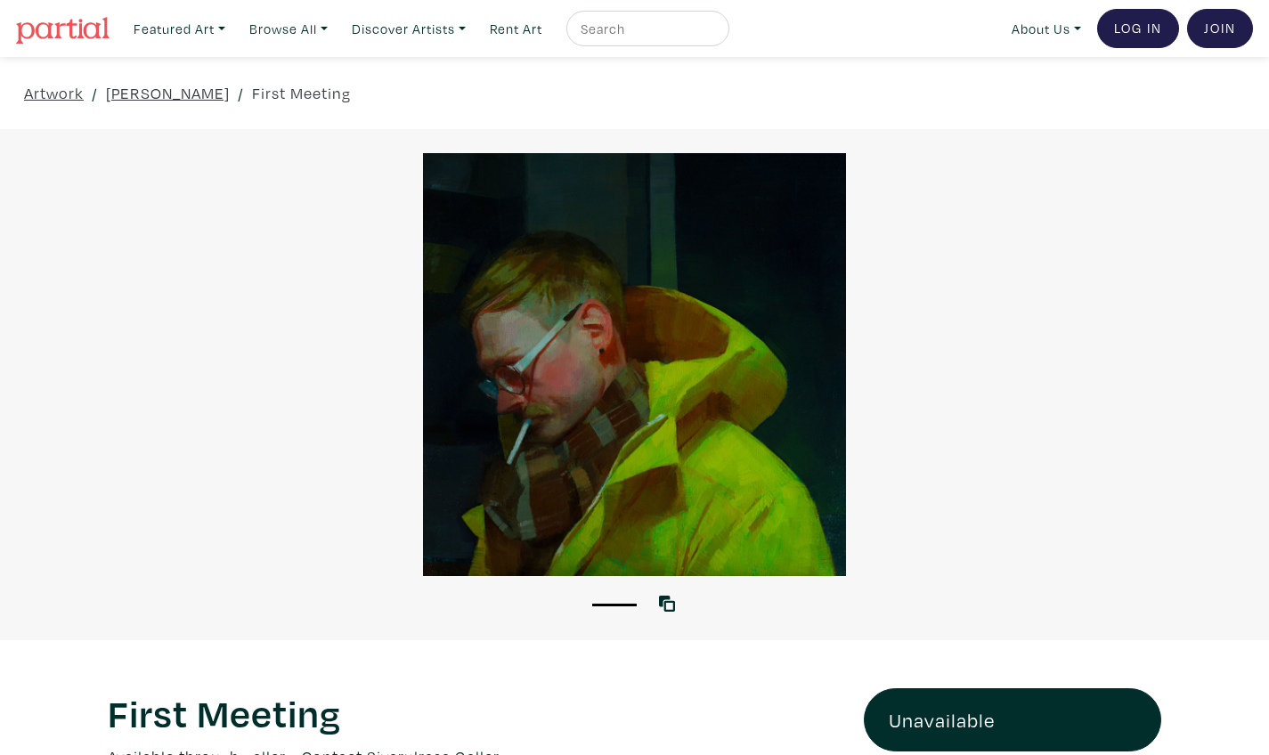
scroll to position [0, 0]
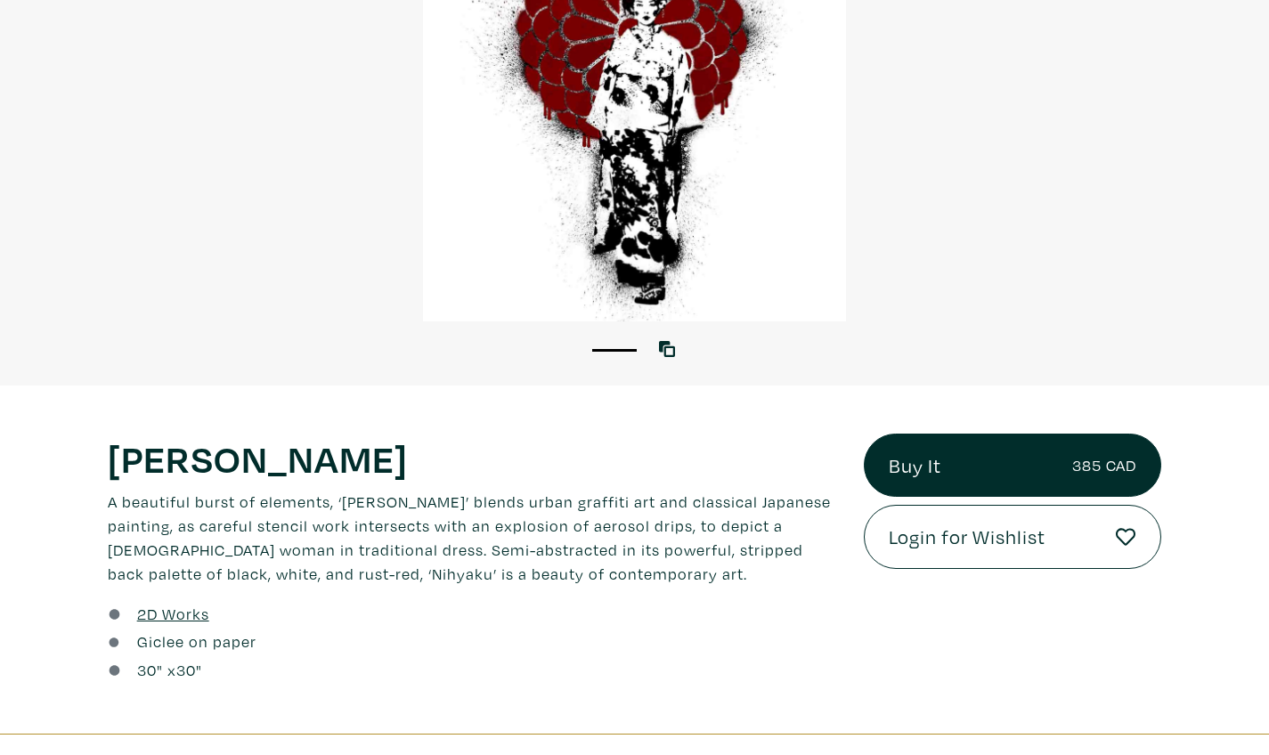
scroll to position [468, 0]
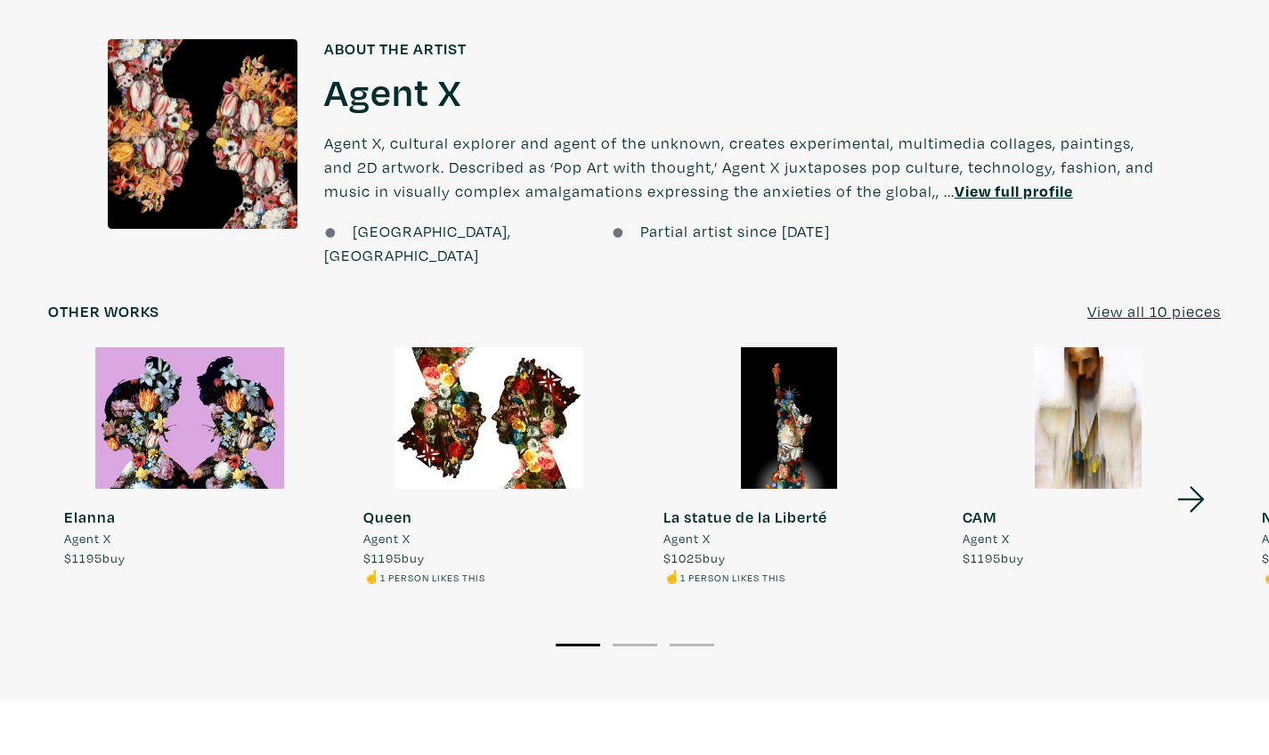
scroll to position [1319, 0]
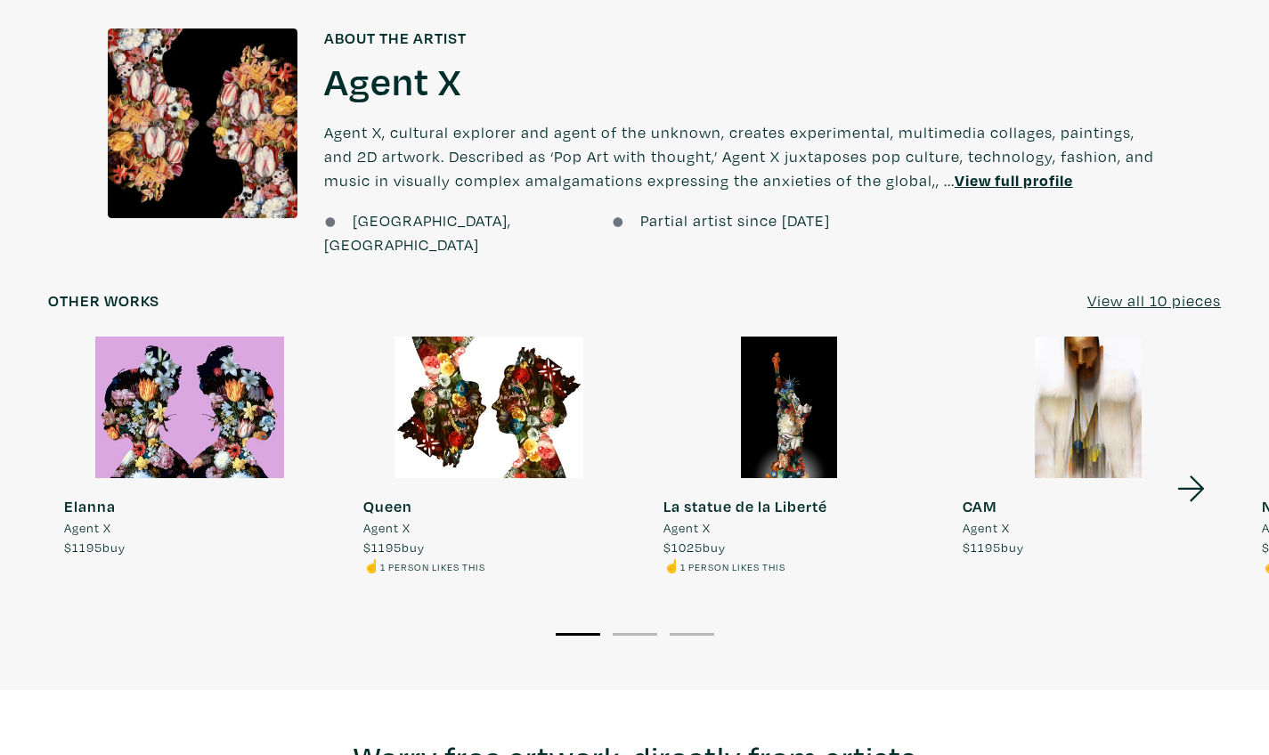
click at [1197, 465] on icon at bounding box center [1191, 489] width 61 height 48
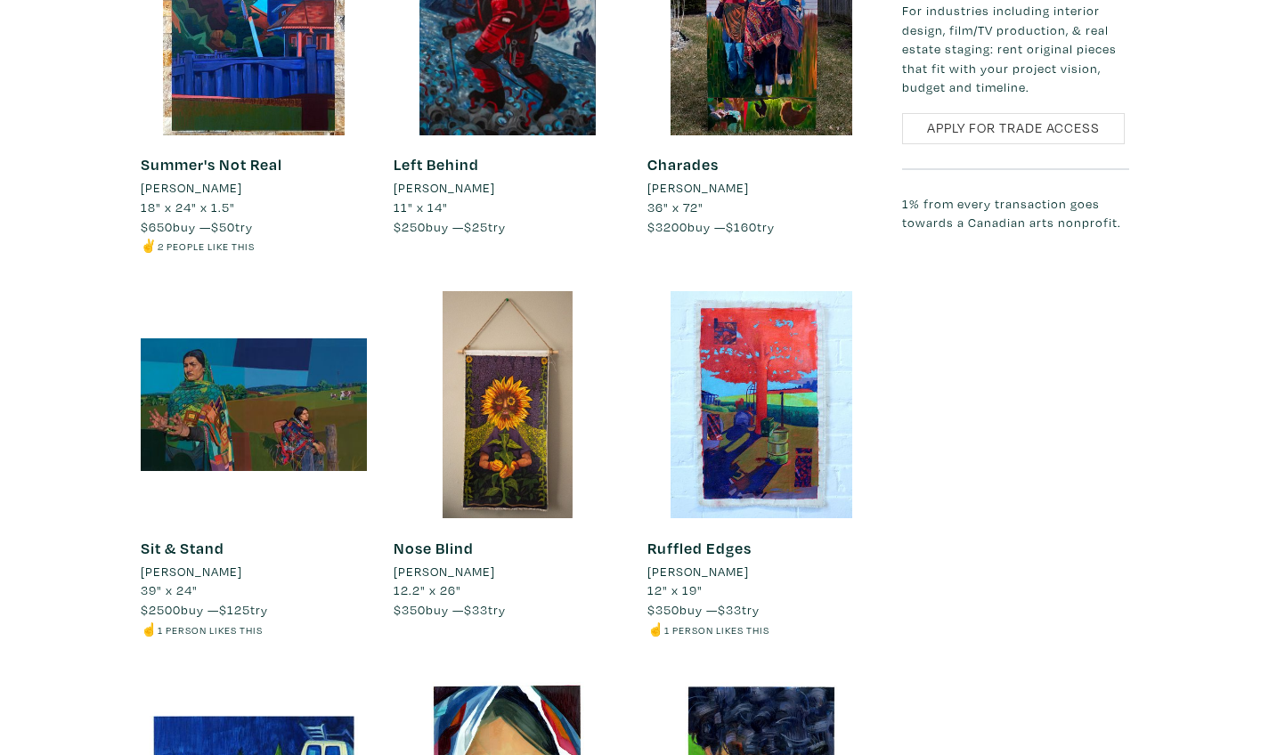
scroll to position [2513, 0]
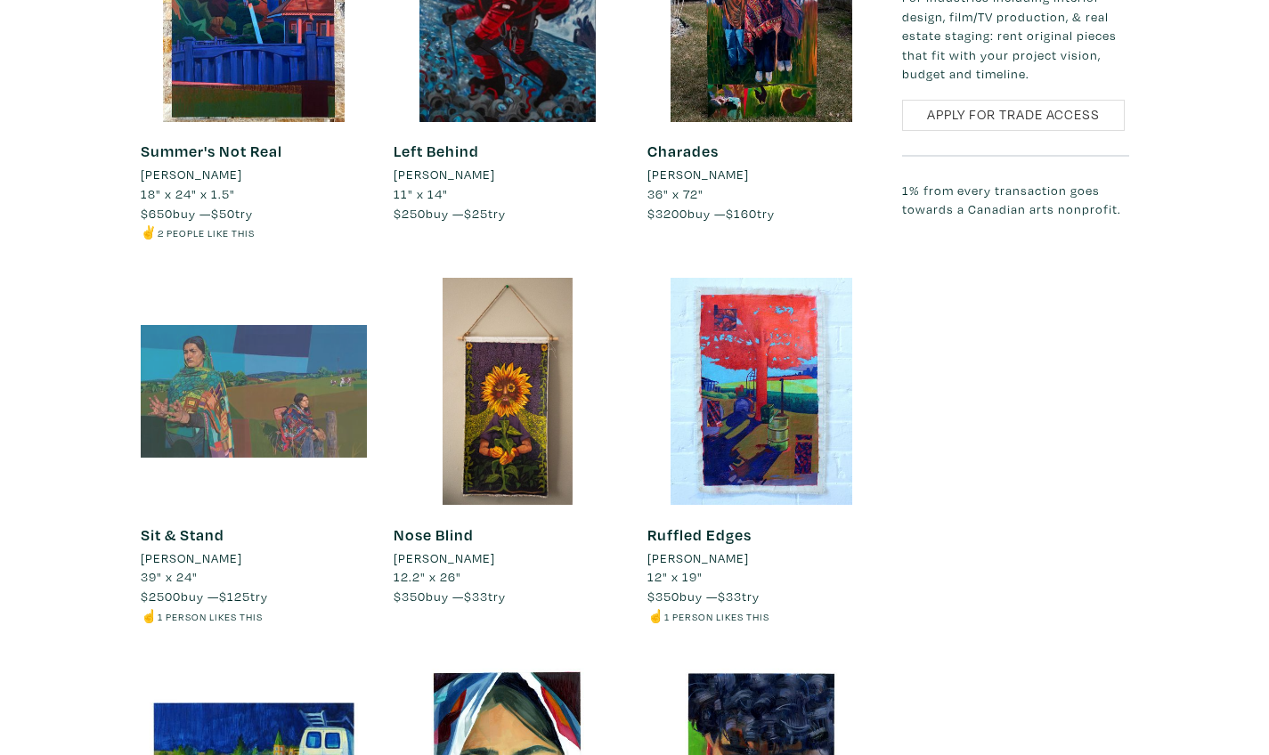
click at [320, 368] on div at bounding box center [254, 391] width 227 height 227
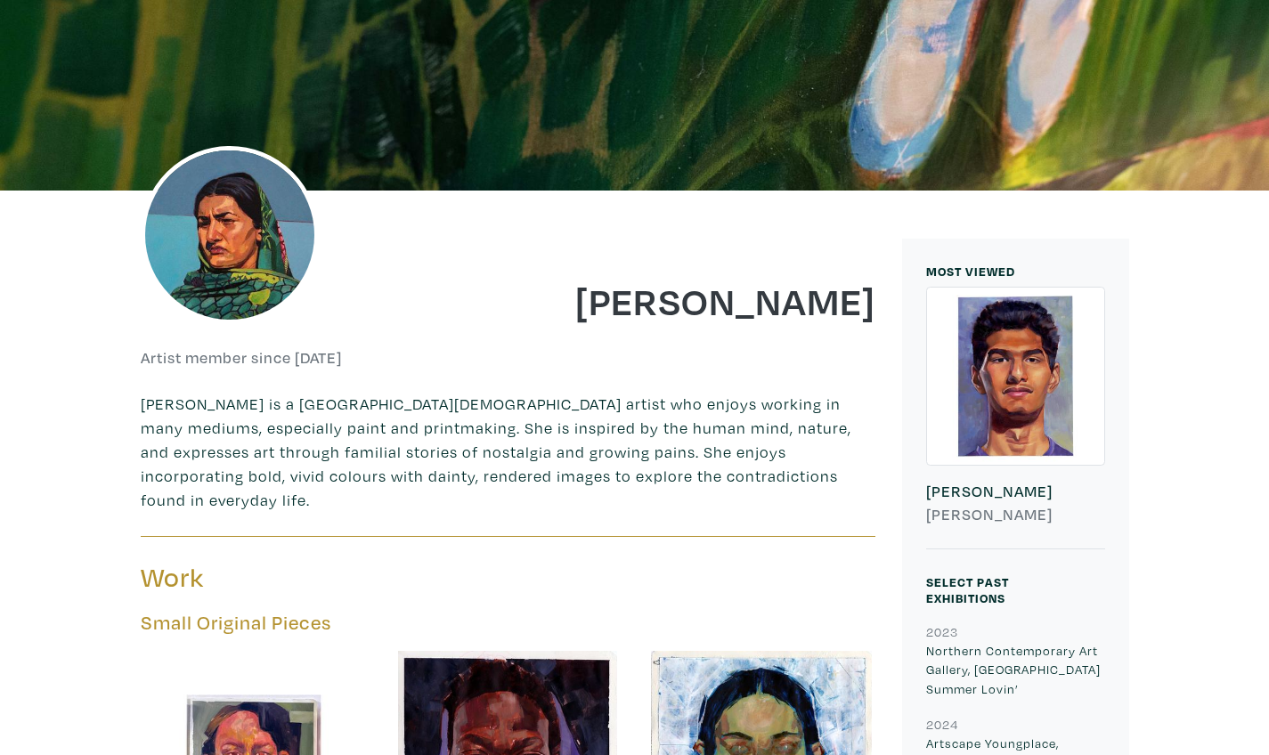
scroll to position [167, 0]
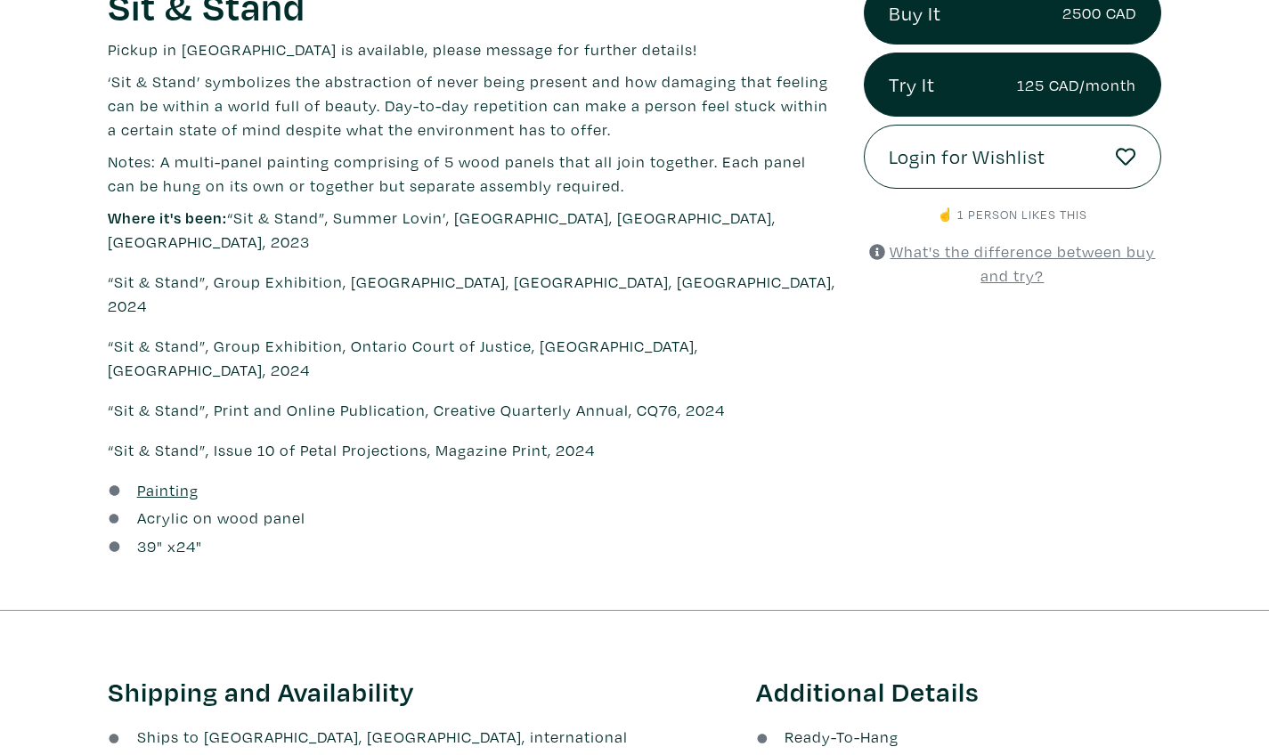
scroll to position [697, 0]
